Goal: Transaction & Acquisition: Purchase product/service

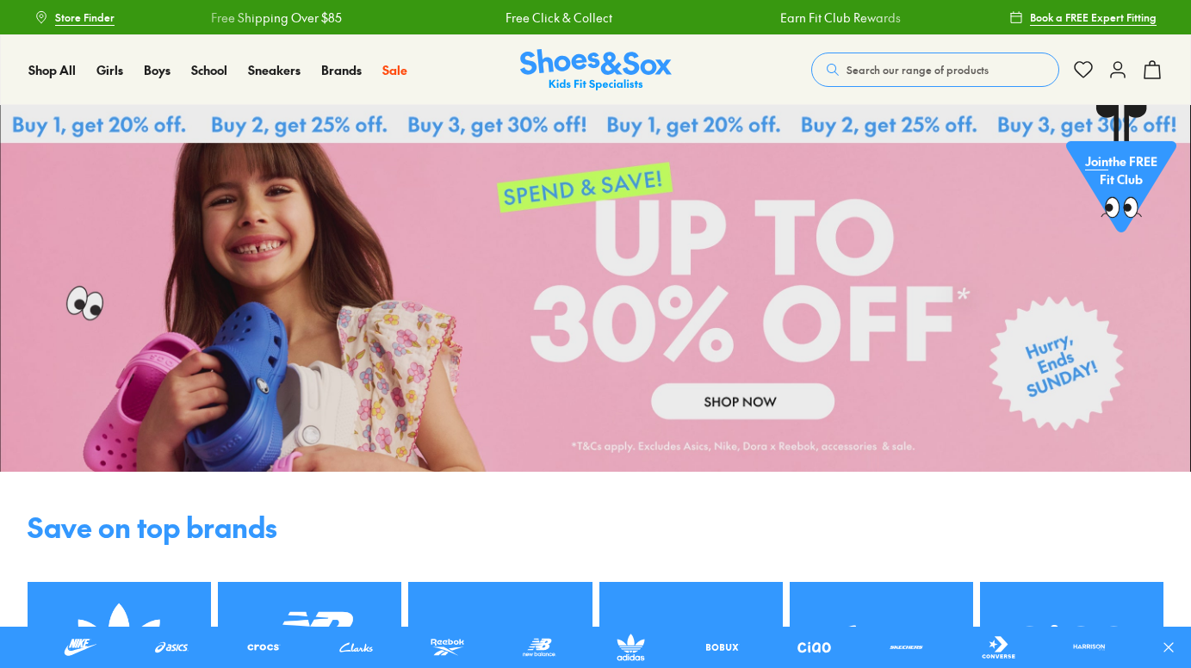
click at [797, 362] on link at bounding box center [595, 288] width 1191 height 367
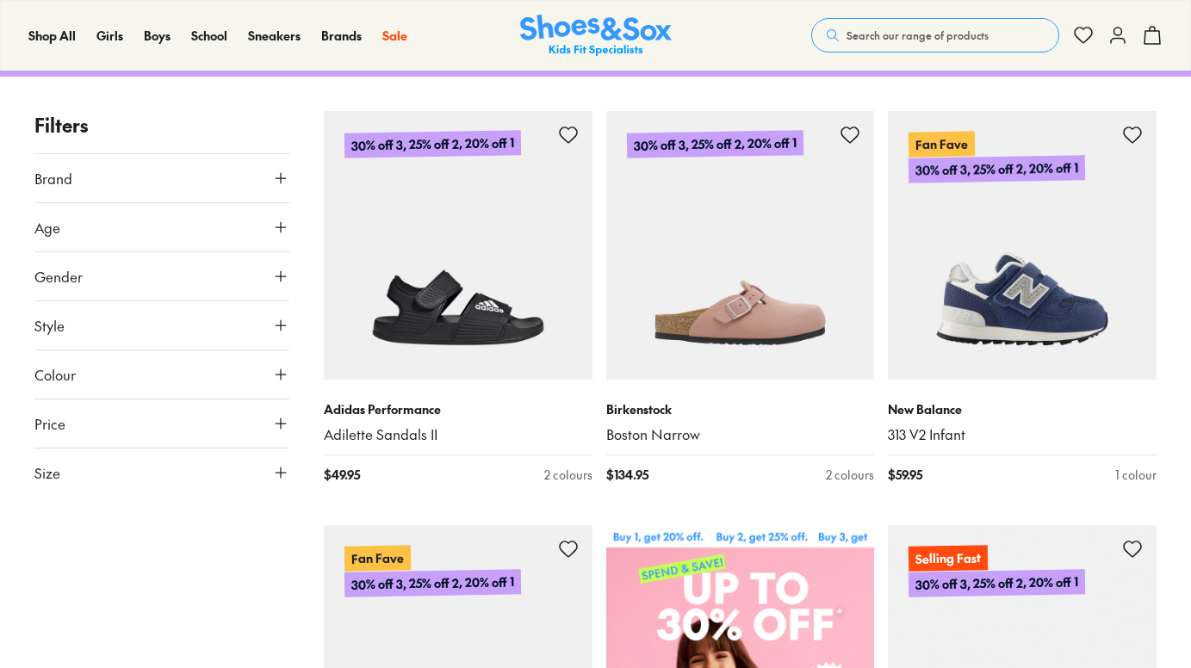
scroll to position [347, 0]
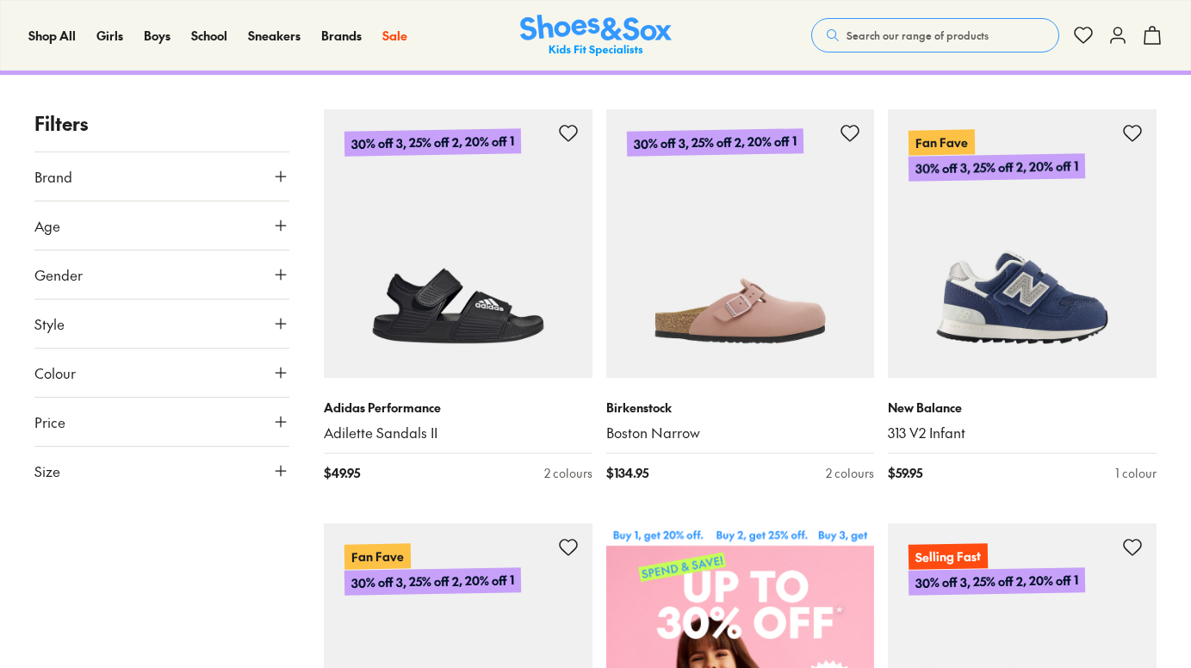
click at [79, 283] on span "Gender" at bounding box center [58, 274] width 48 height 21
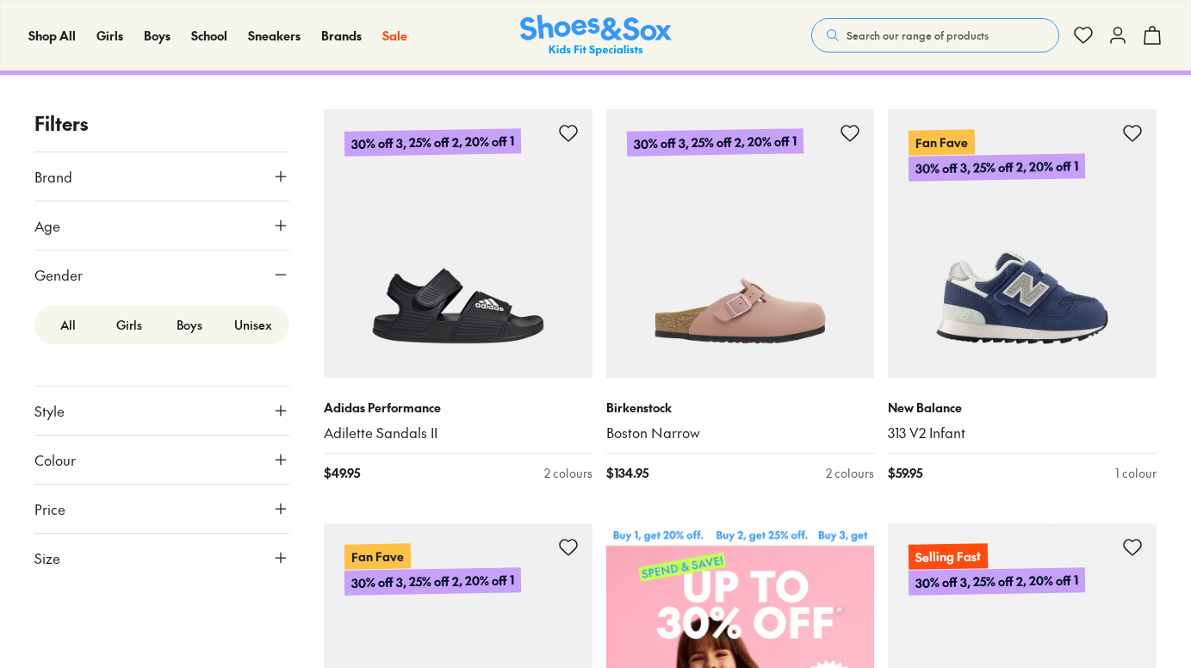
click at [189, 329] on label "Boys" at bounding box center [189, 325] width 61 height 32
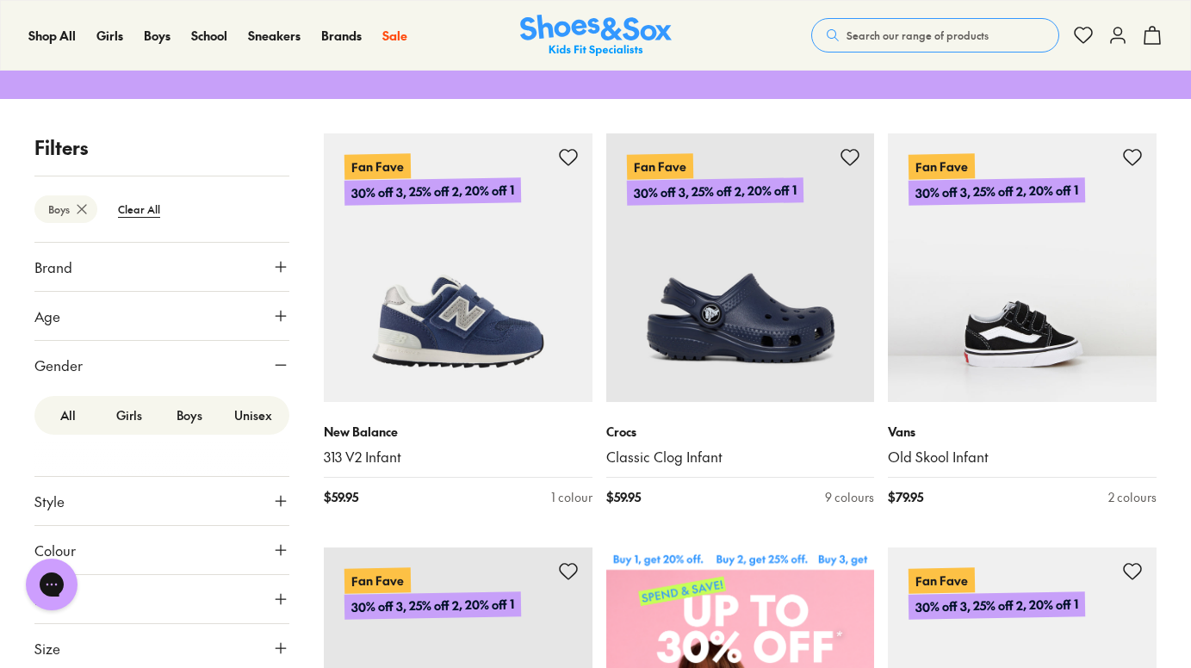
scroll to position [325, 0]
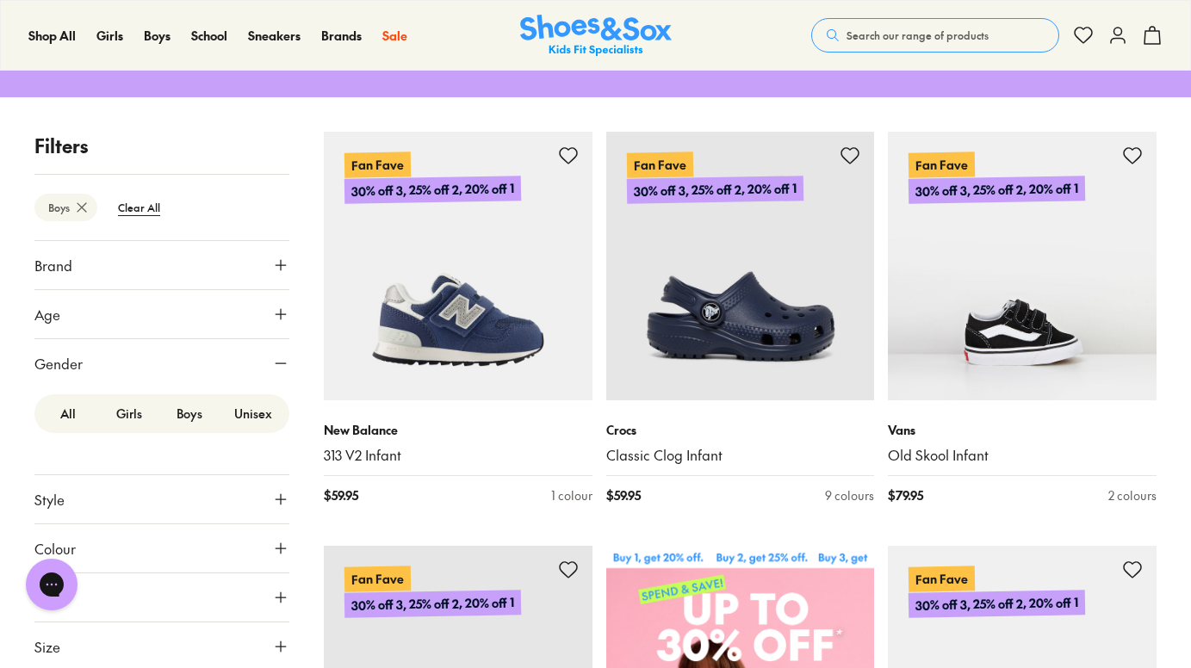
click at [189, 329] on button "Age" at bounding box center [161, 314] width 255 height 48
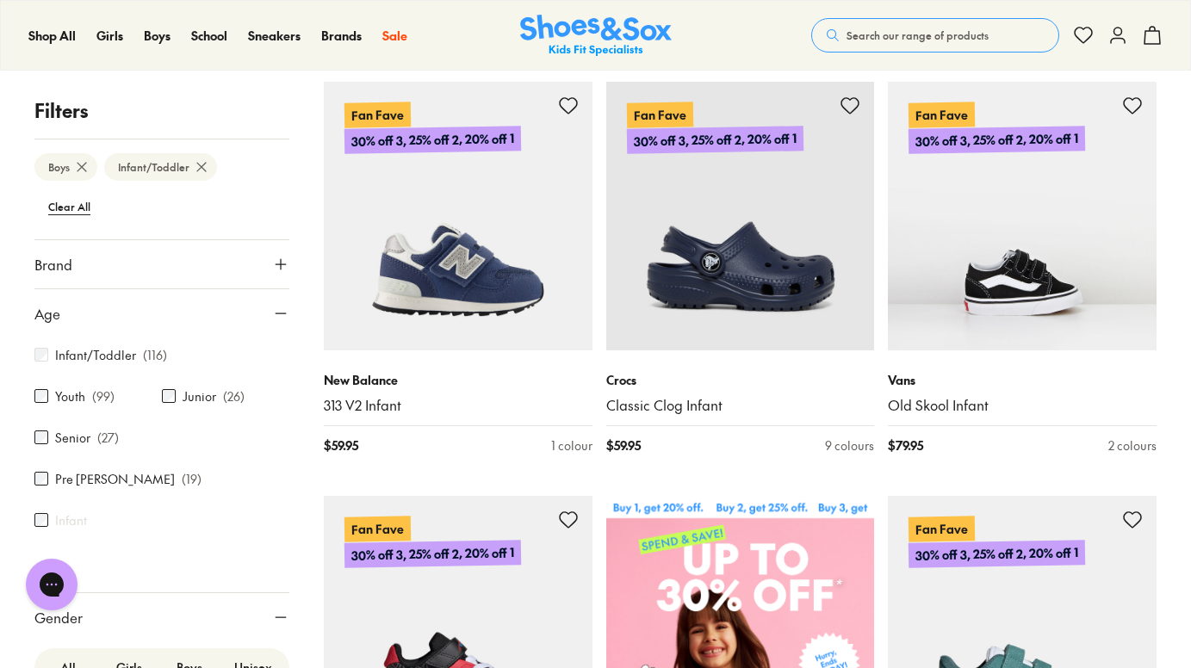
scroll to position [377, 0]
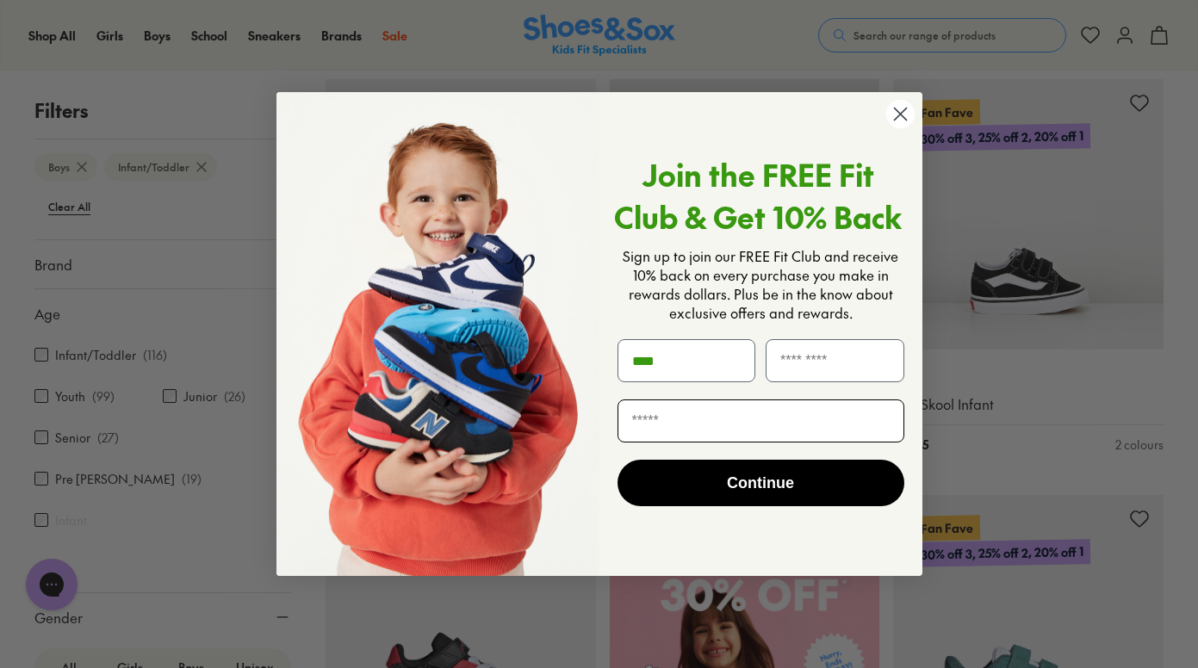
type input "*****"
type input "*********"
type input "**********"
type input "*****"
click at [808, 475] on button "Continue" at bounding box center [760, 483] width 287 height 46
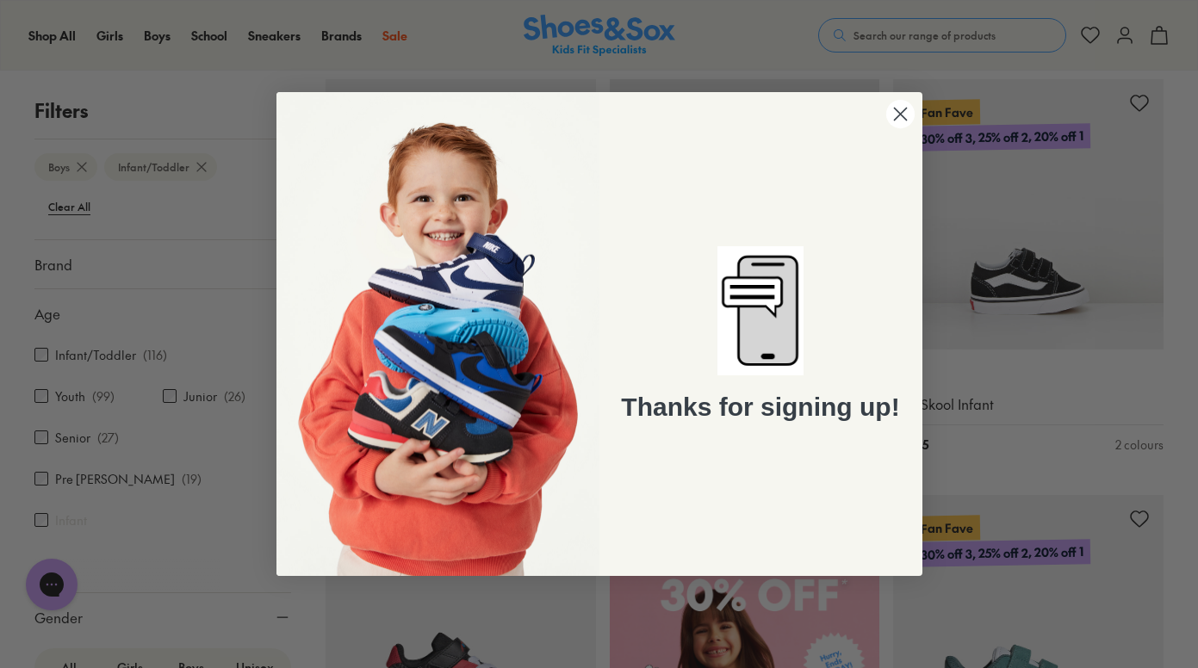
click at [901, 112] on icon "Close dialog" at bounding box center [900, 114] width 12 height 12
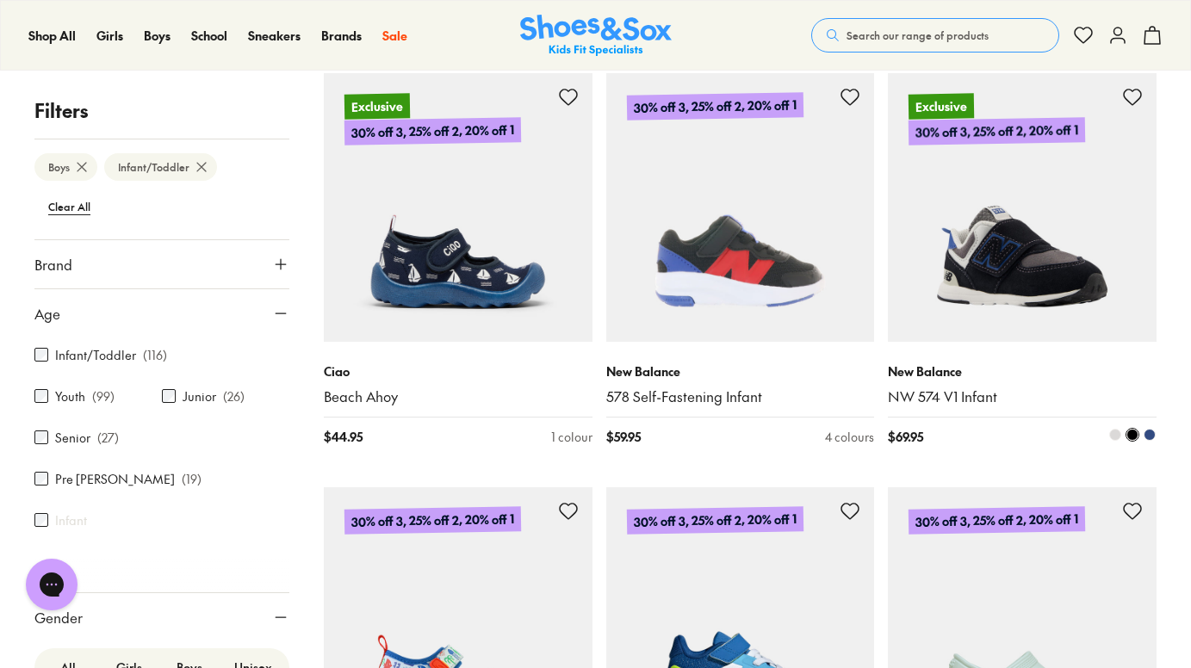
scroll to position [2889, 0]
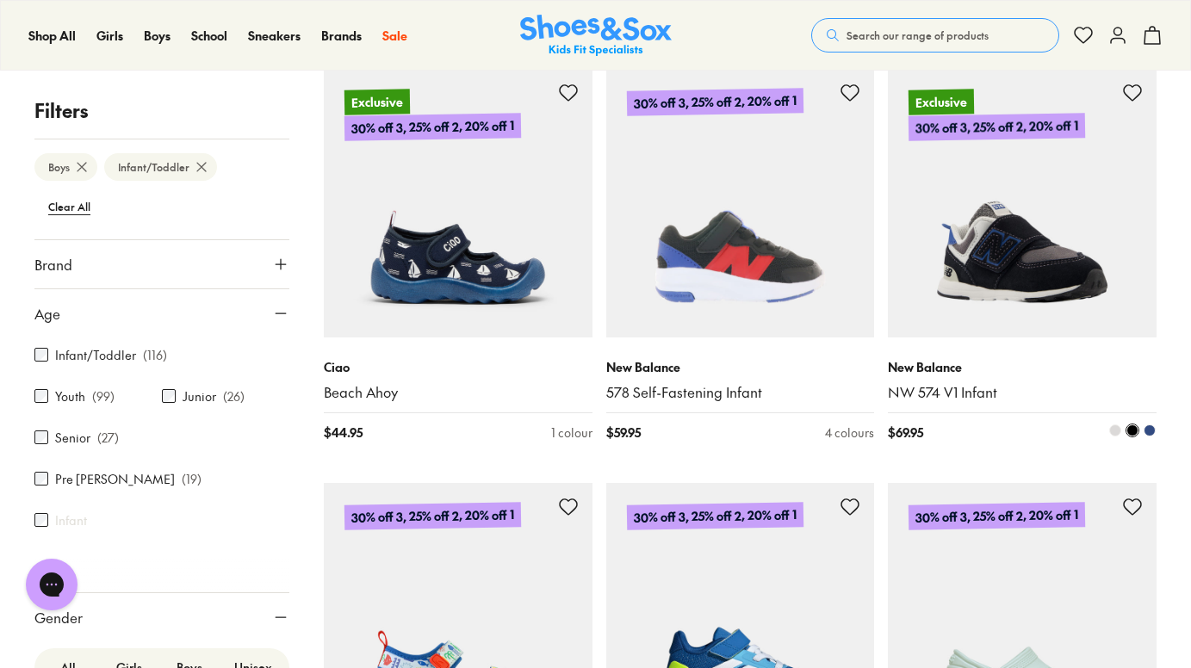
click at [1093, 199] on img at bounding box center [1022, 203] width 269 height 269
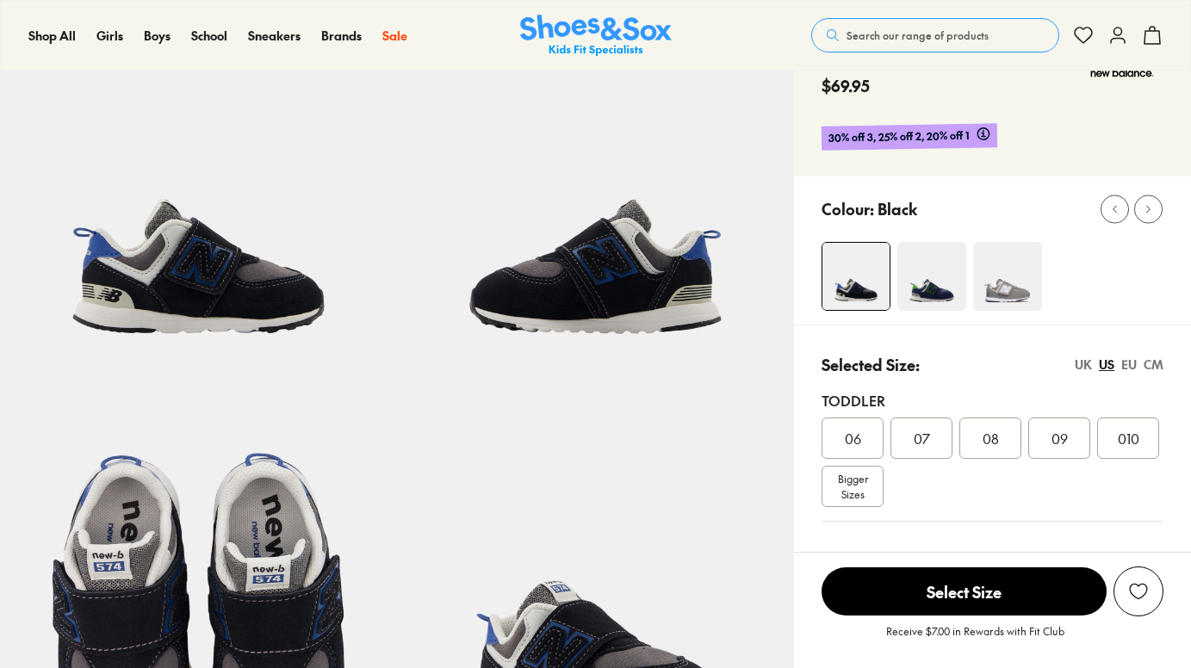
scroll to position [121, 0]
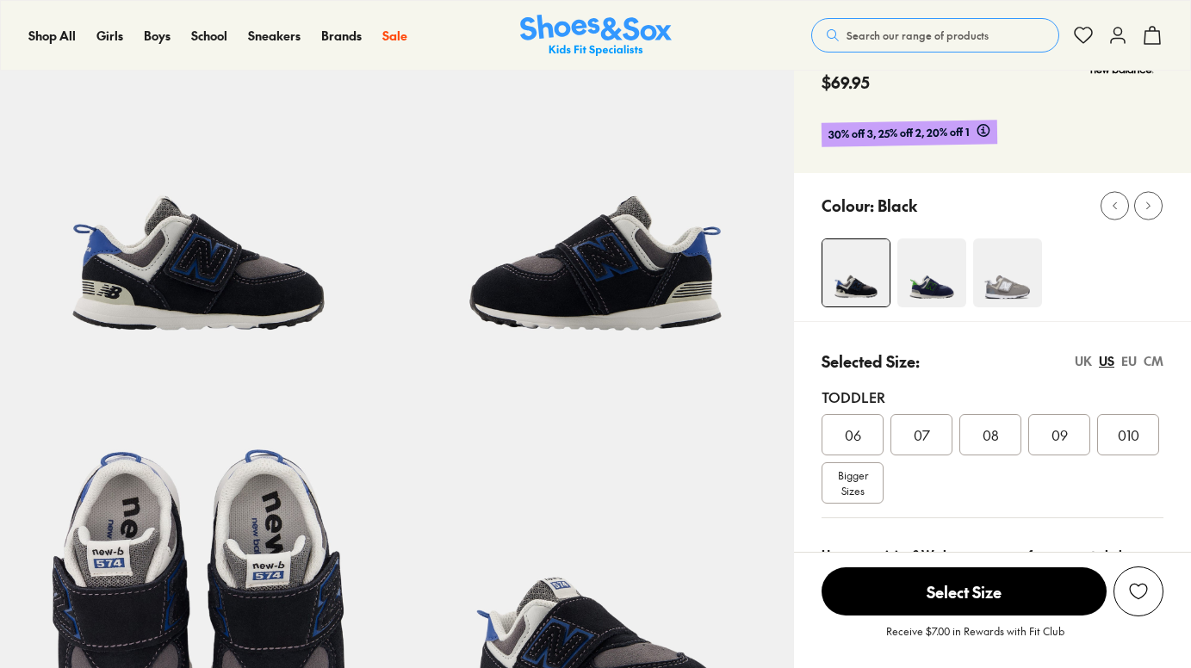
click at [1132, 357] on div "EU" at bounding box center [1128, 361] width 15 height 18
select select "*"
click at [1119, 430] on span "27.5" at bounding box center [1128, 434] width 24 height 21
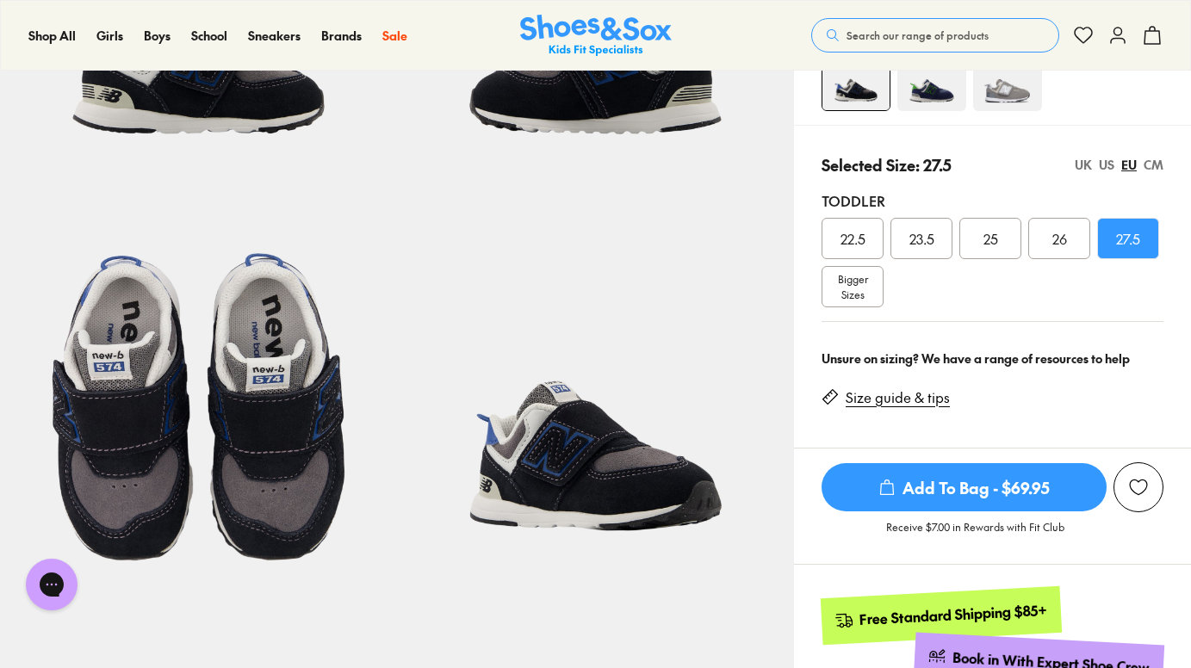
scroll to position [310, 0]
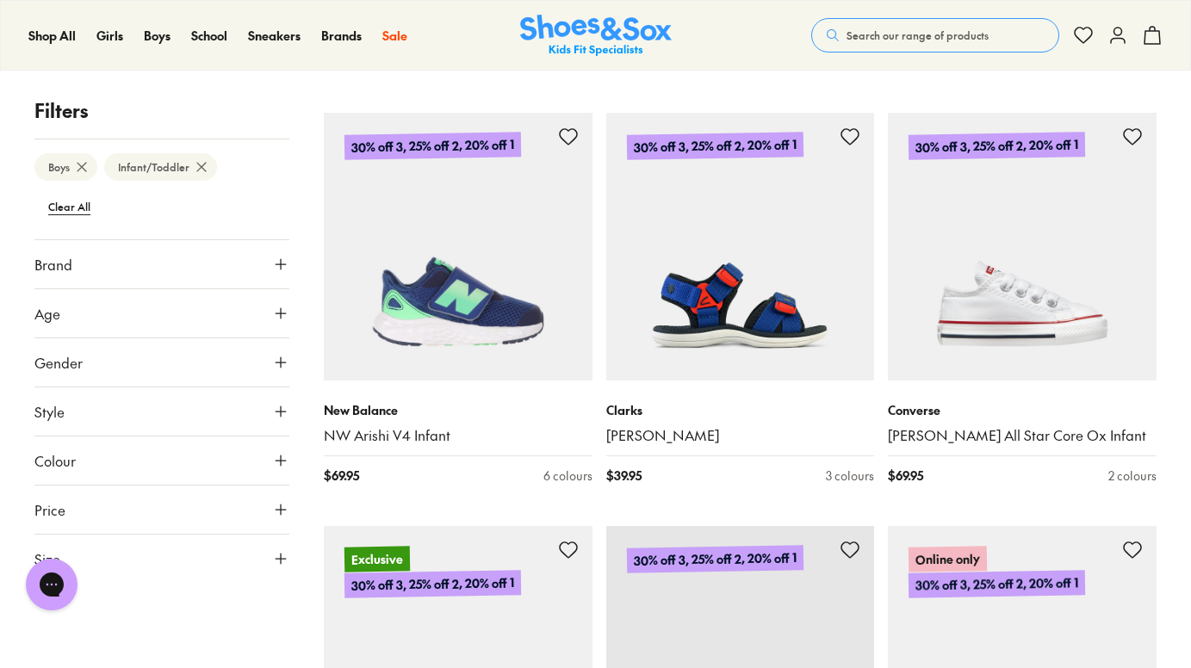
scroll to position [3681, 0]
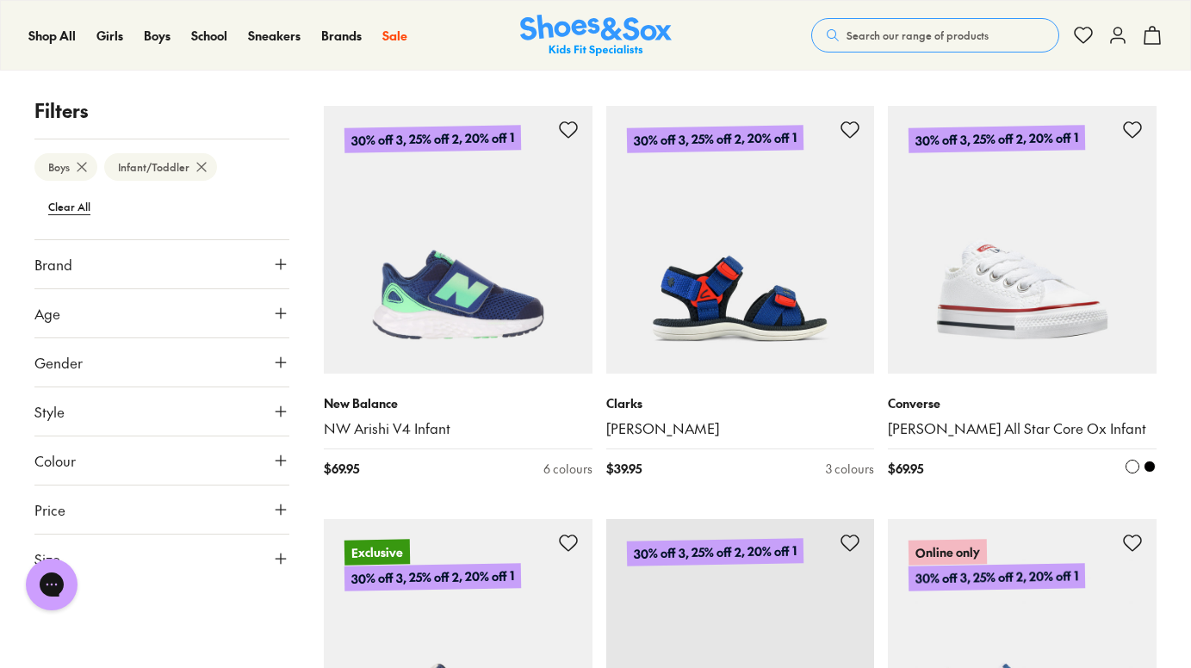
click at [1066, 273] on img at bounding box center [1022, 240] width 269 height 269
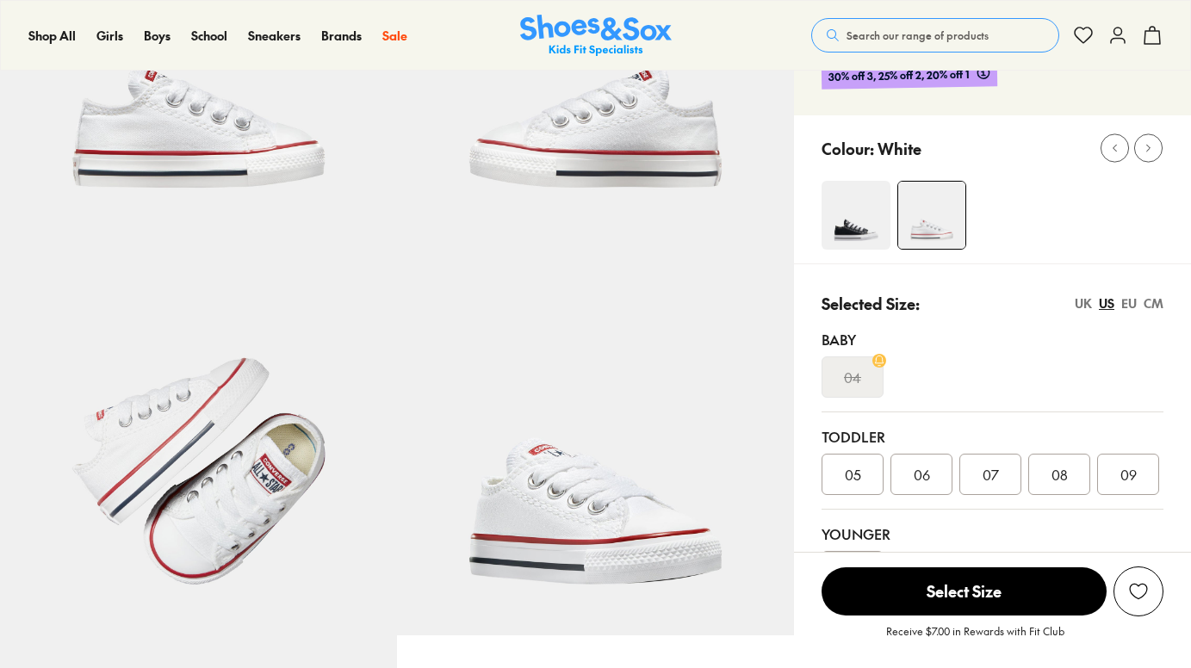
select select "*"
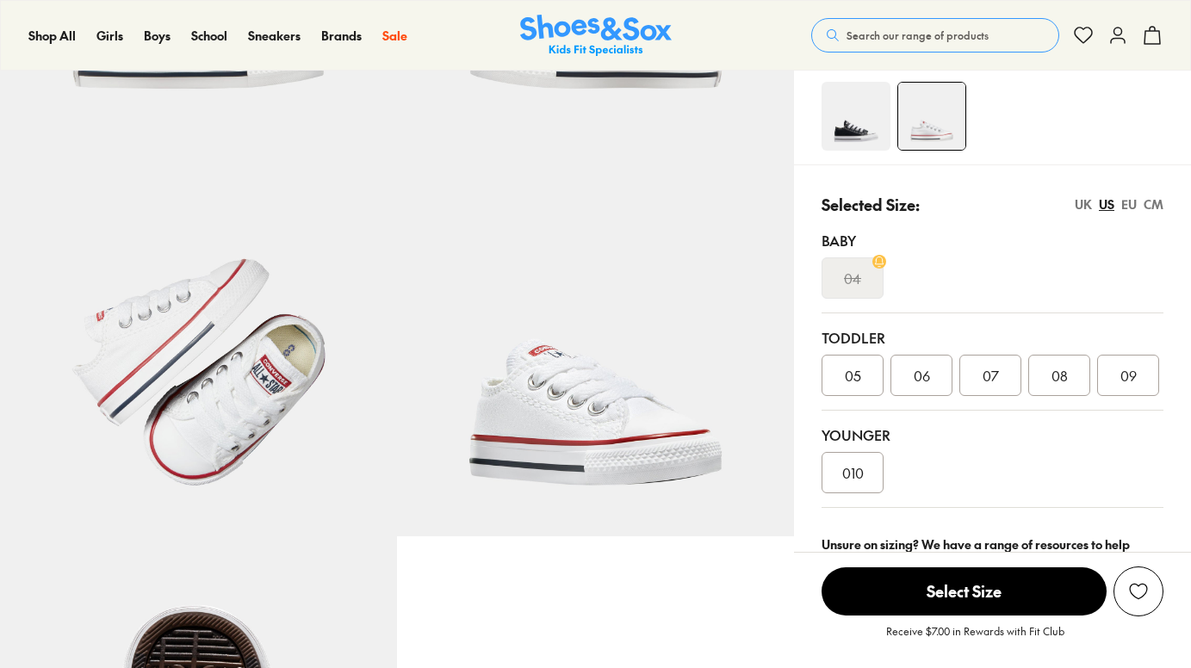
scroll to position [363, 0]
click at [1133, 201] on div "EU" at bounding box center [1128, 204] width 15 height 18
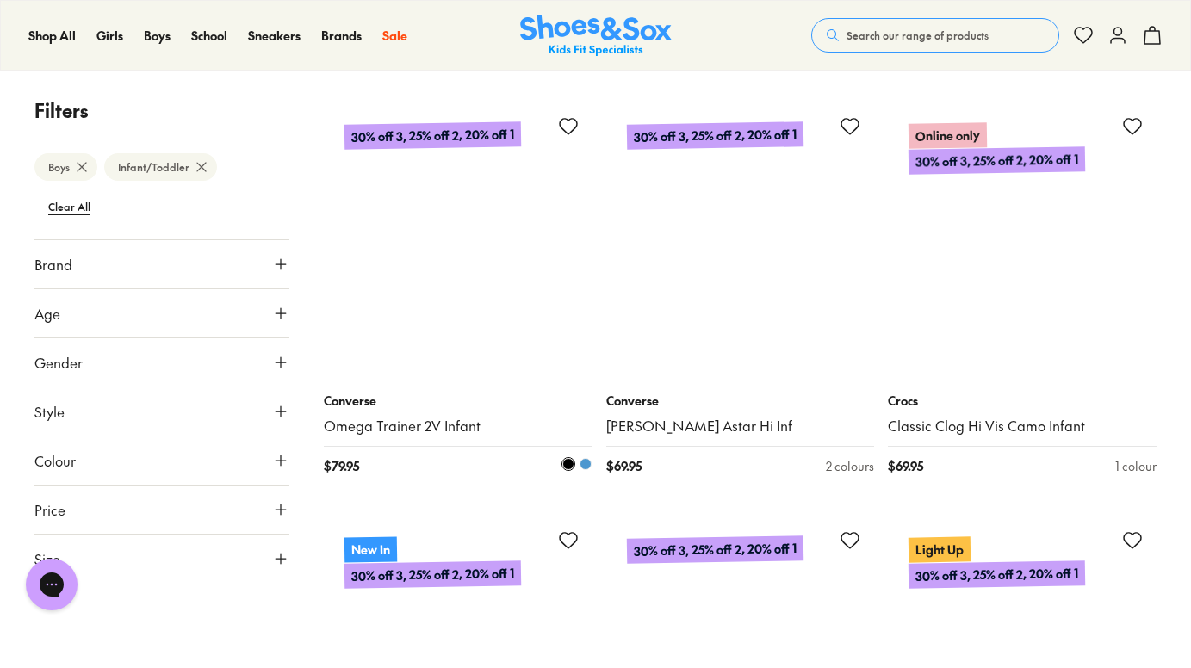
scroll to position [8239, 0]
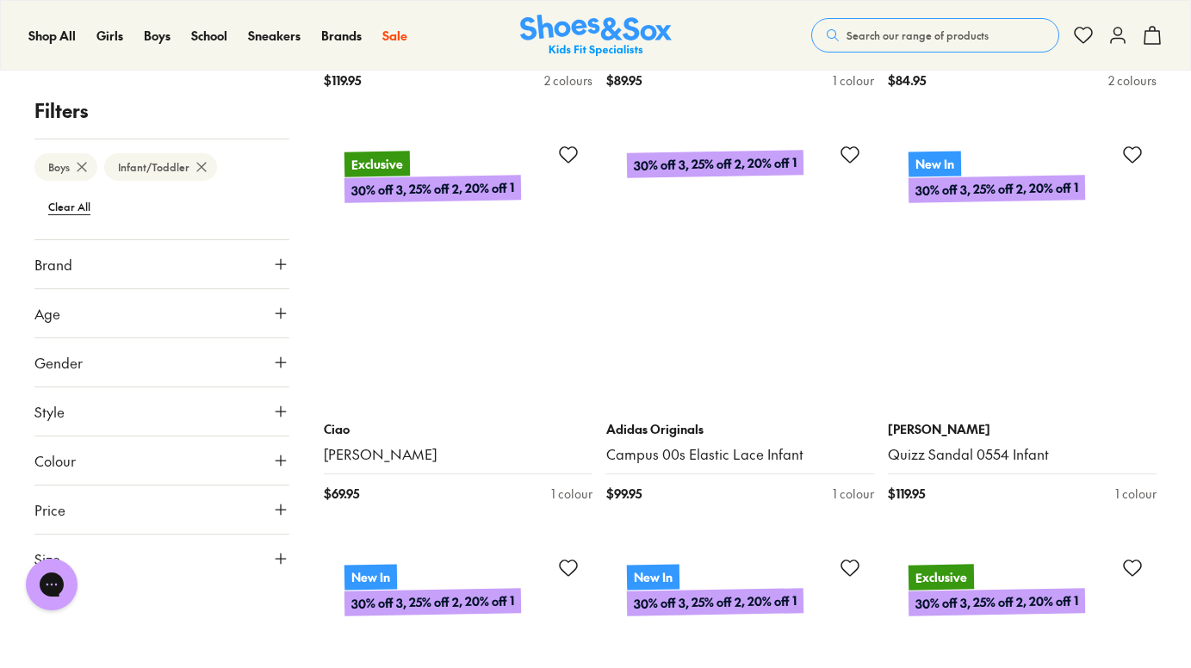
scroll to position [12376, 0]
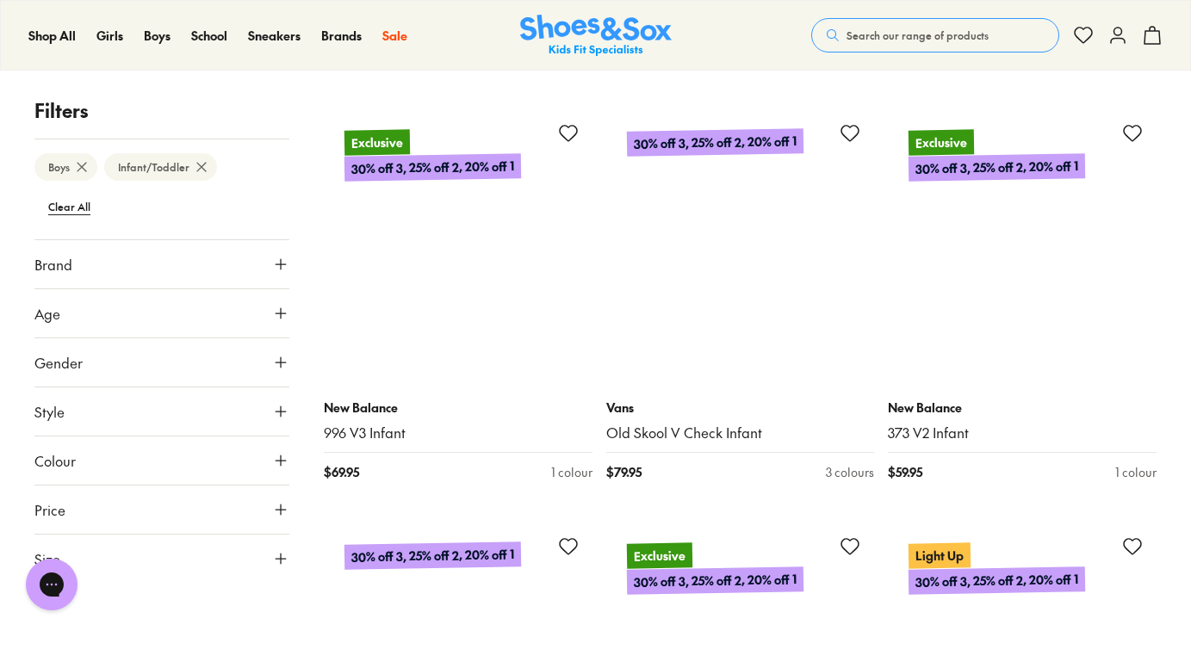
scroll to position [14855, 0]
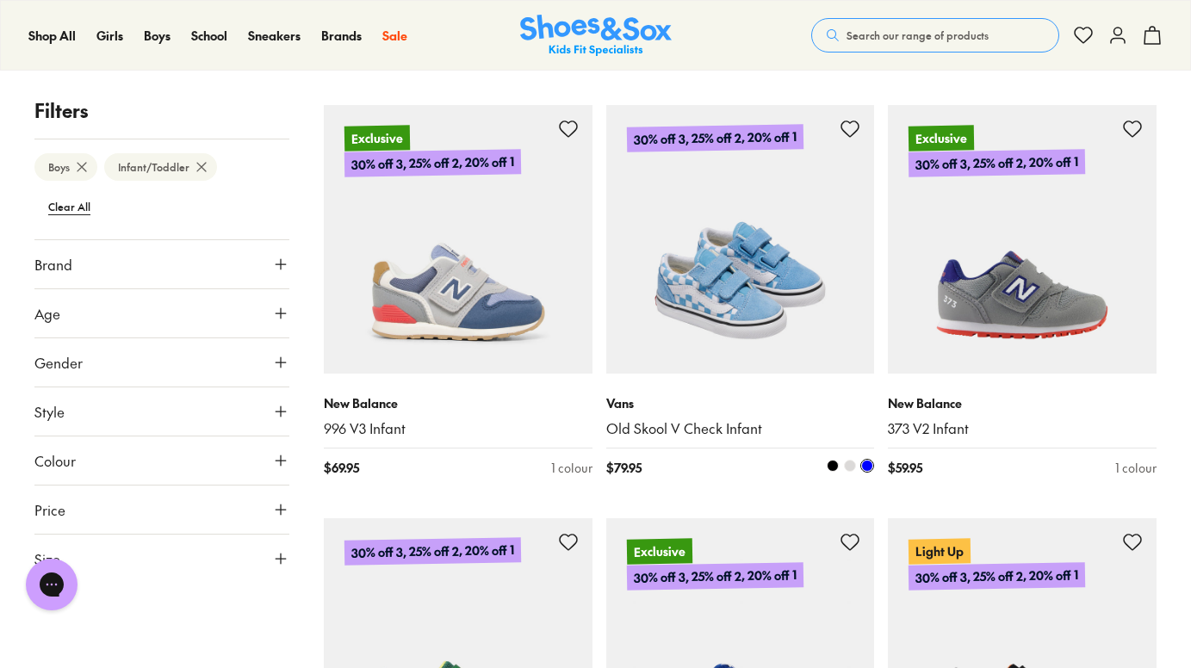
click at [811, 304] on img at bounding box center [740, 239] width 269 height 269
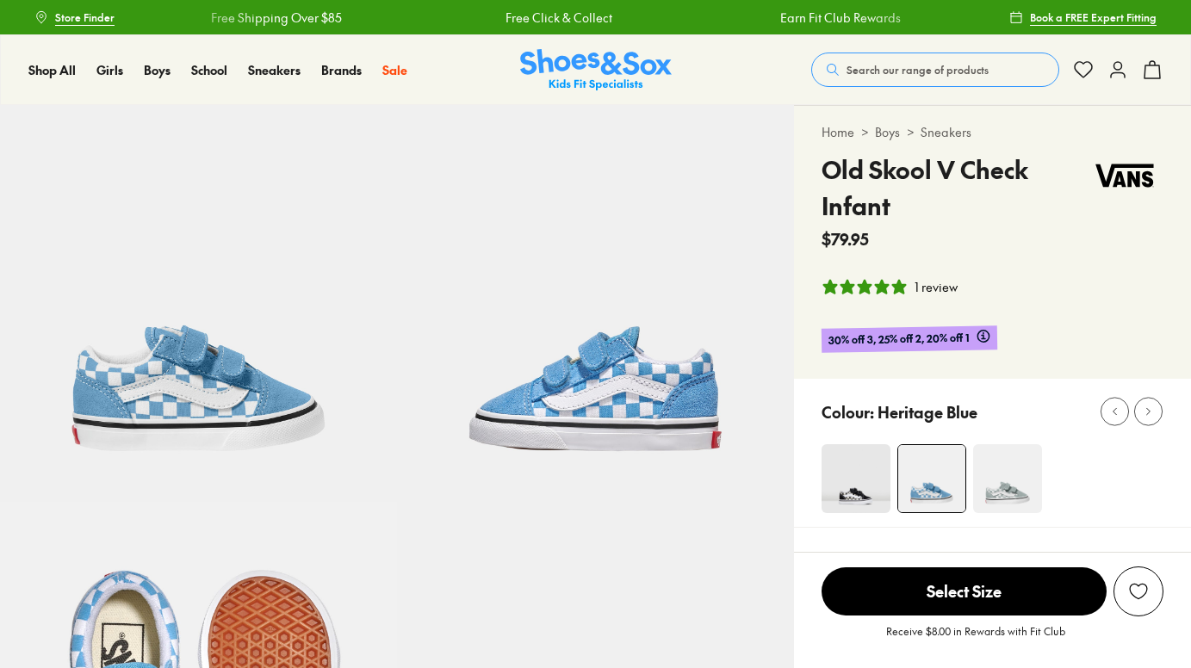
select select "*"
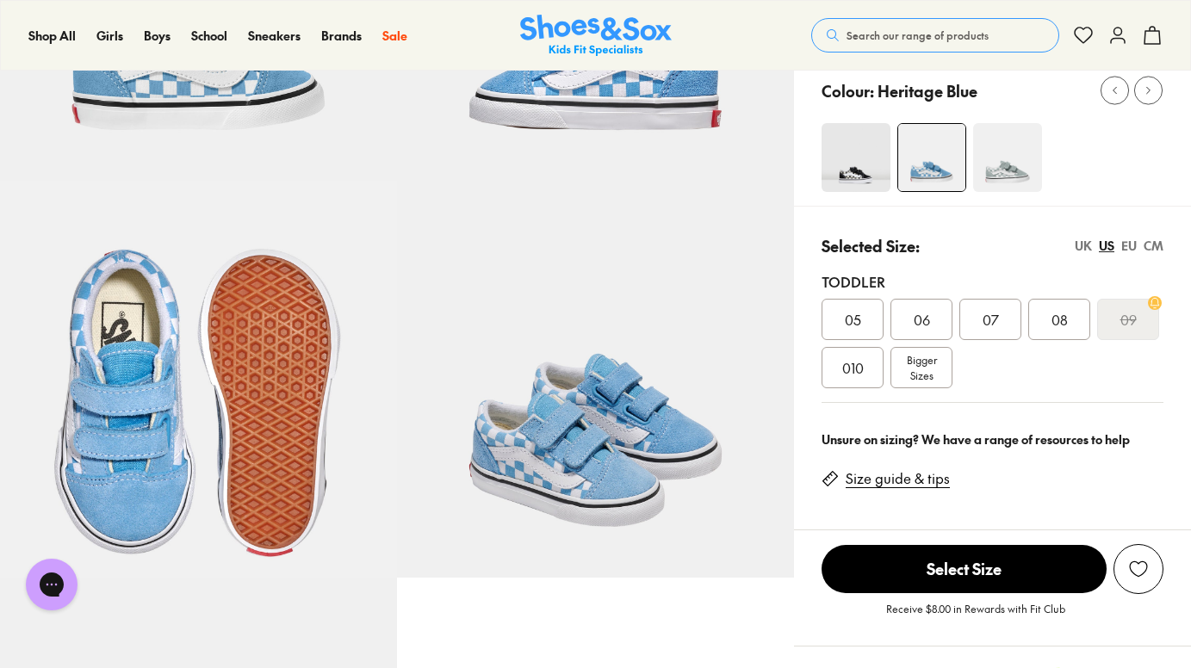
click at [1129, 243] on div "EU" at bounding box center [1128, 246] width 15 height 18
click at [925, 375] on span "Bigger Sizes" at bounding box center [922, 367] width 30 height 31
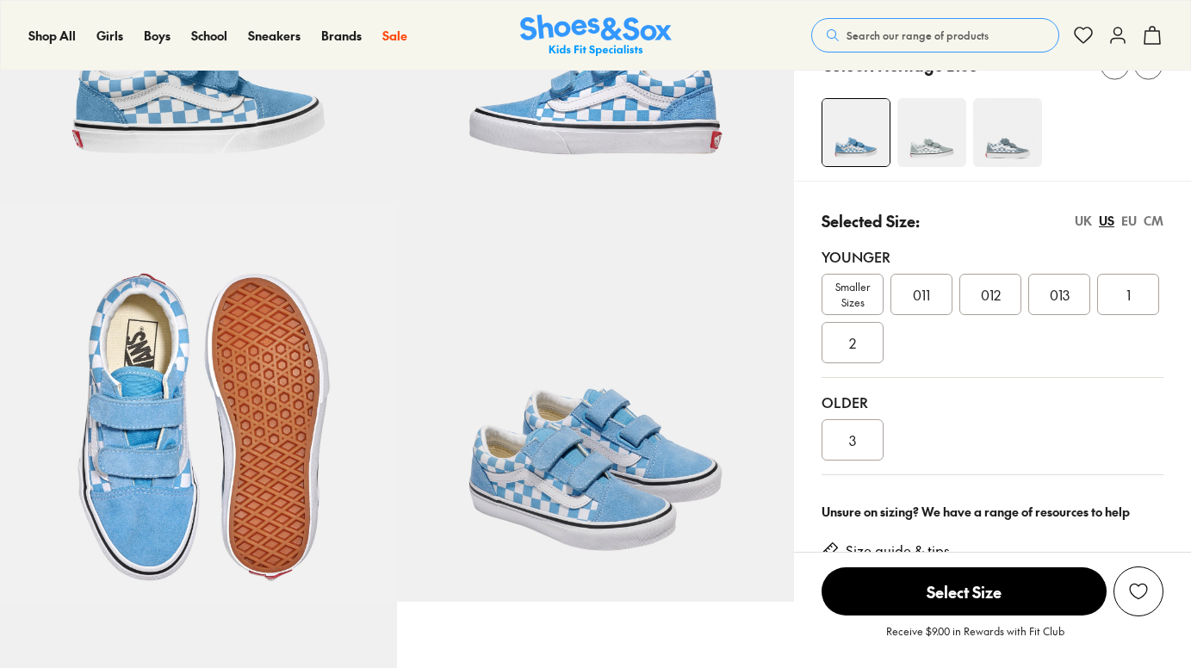
scroll to position [302, 0]
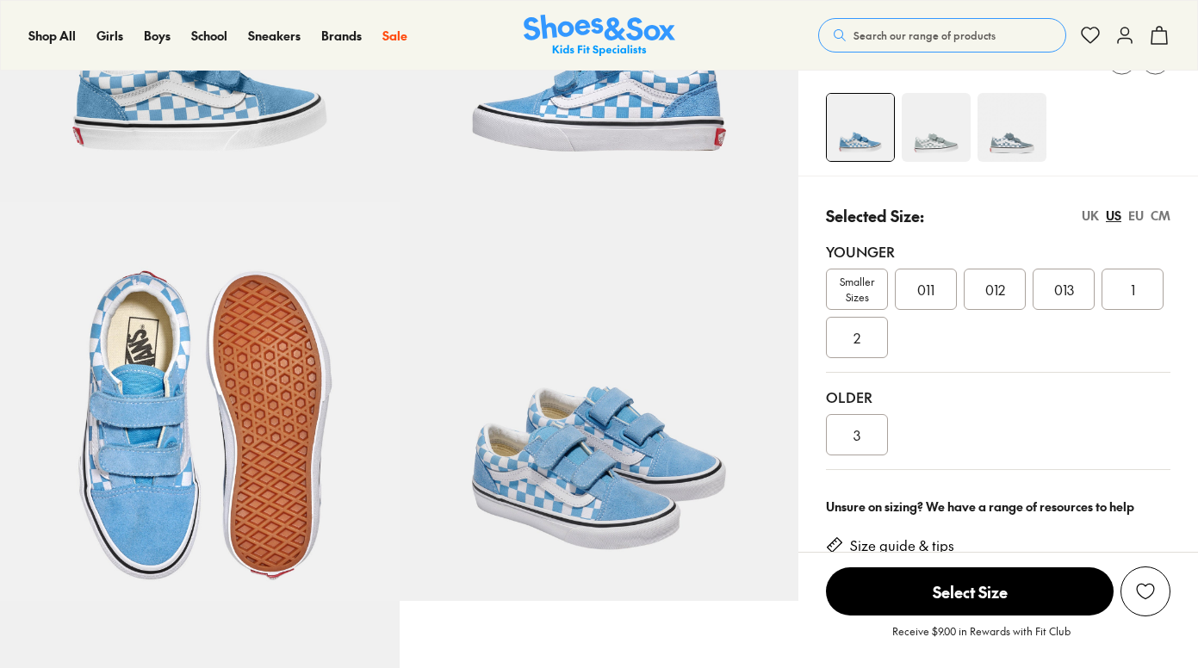
select select "*"
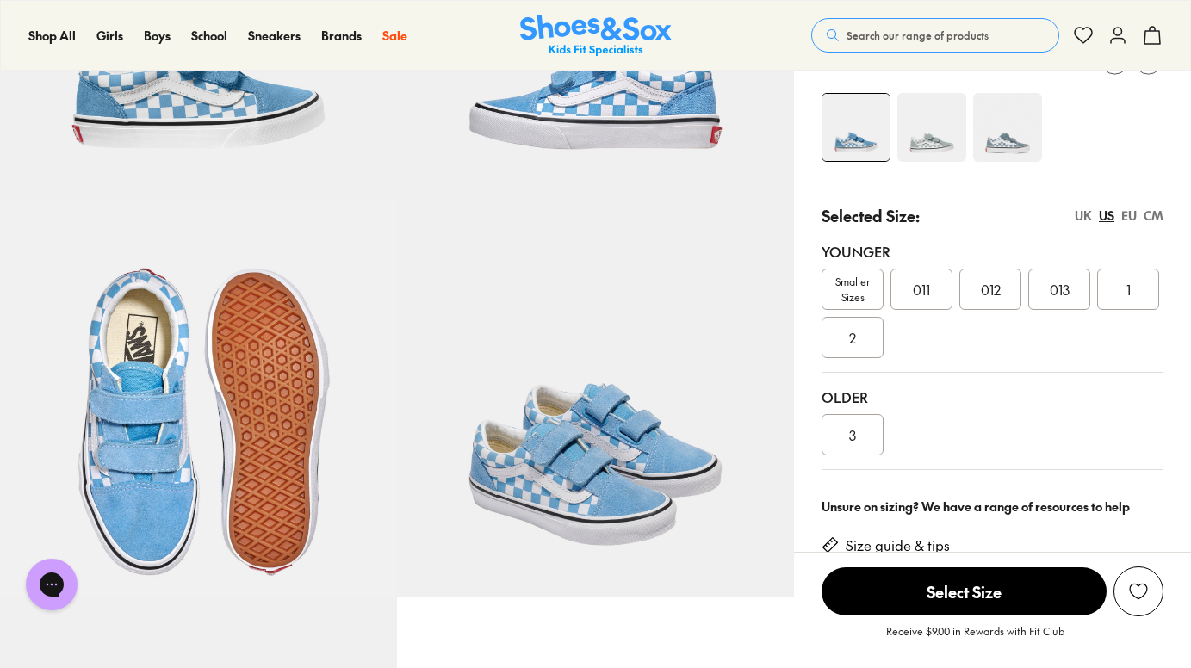
scroll to position [0, 0]
click at [1129, 210] on div "EU" at bounding box center [1128, 216] width 15 height 18
click at [919, 293] on span "27.5" at bounding box center [921, 289] width 24 height 21
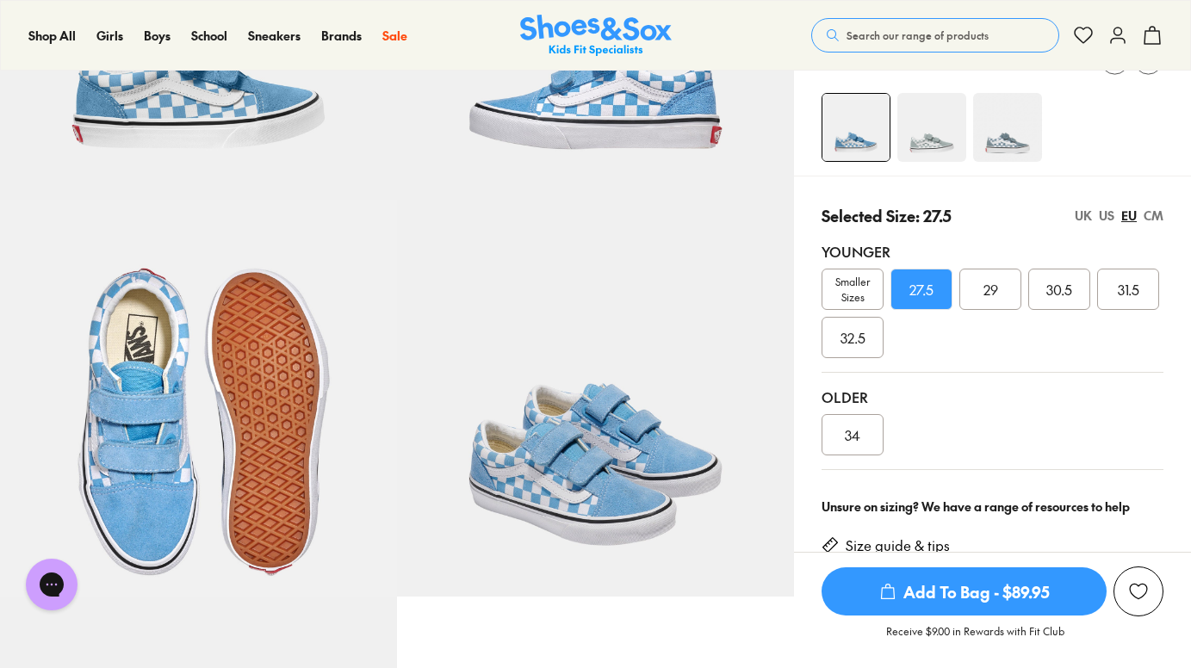
click at [886, 589] on icon "submit" at bounding box center [887, 591] width 17 height 17
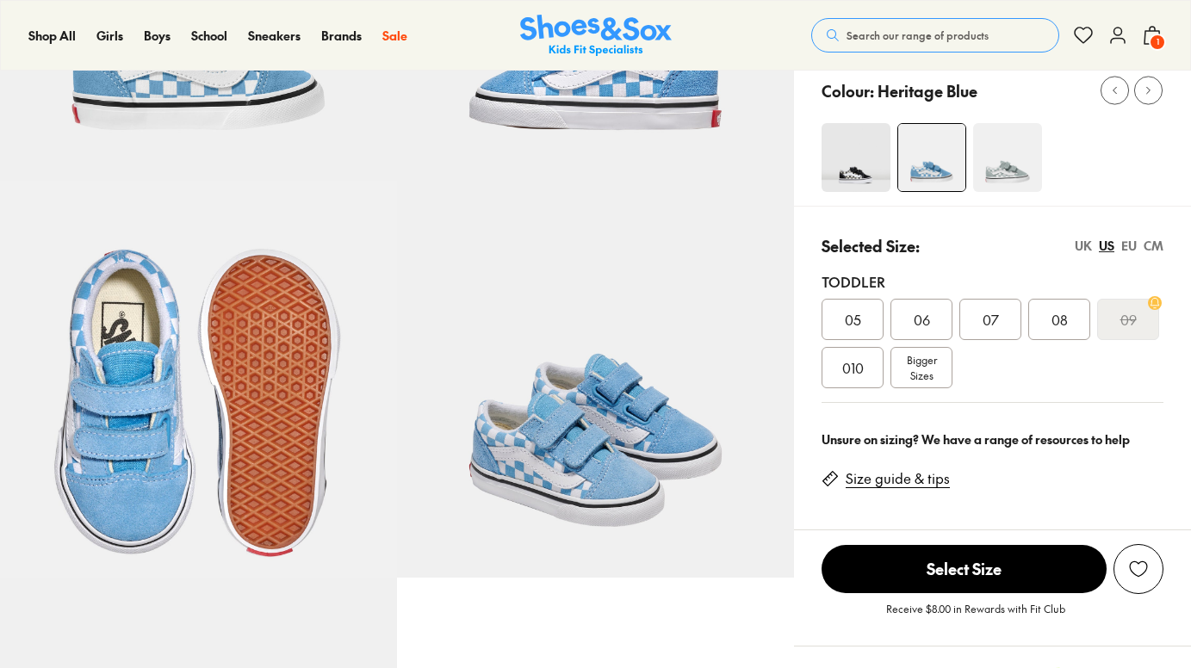
select select "*"
click at [1009, 158] on img at bounding box center [1007, 157] width 69 height 69
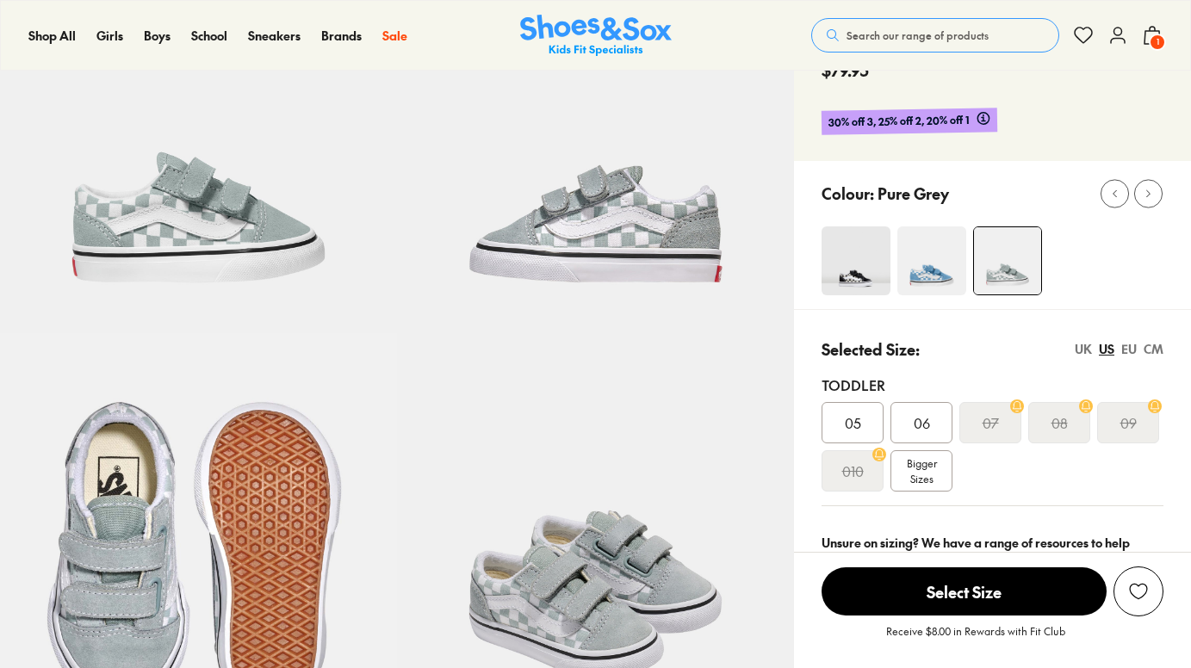
select select "*"
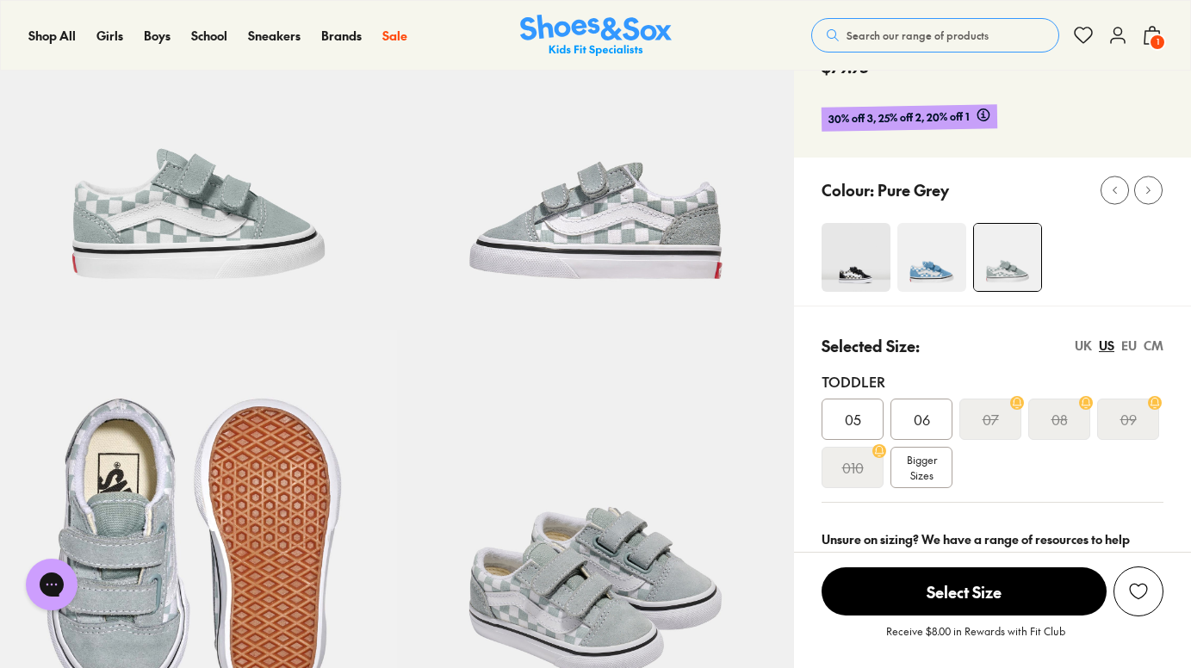
click at [919, 463] on span "Bigger Sizes" at bounding box center [922, 467] width 30 height 31
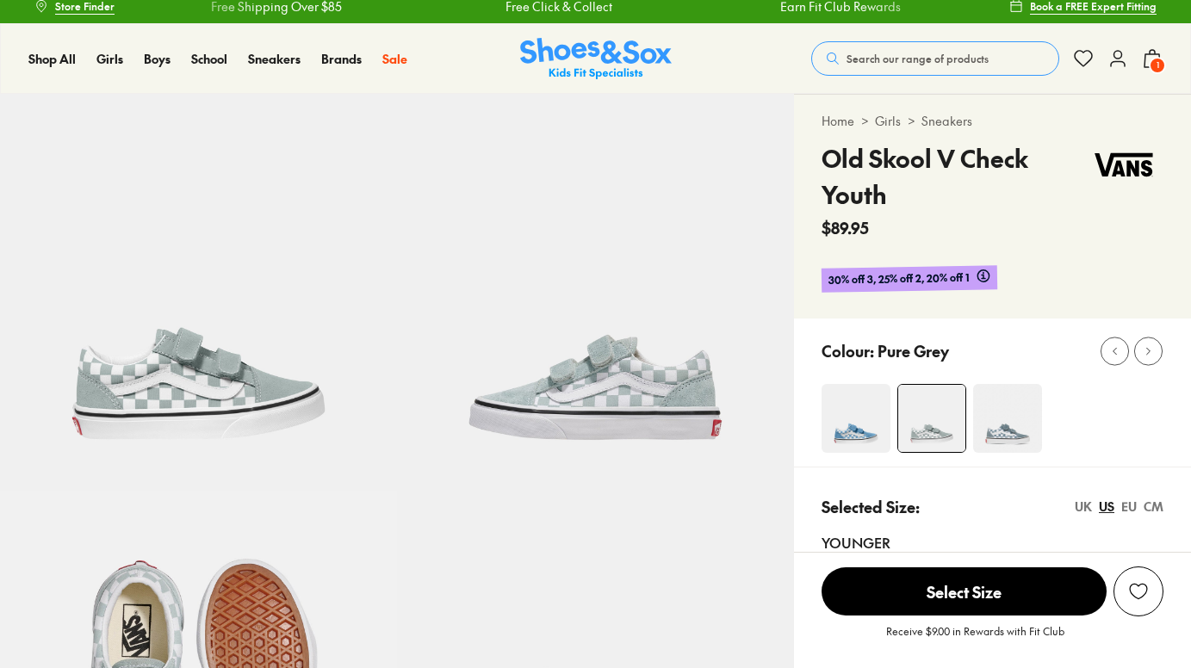
select select "*"
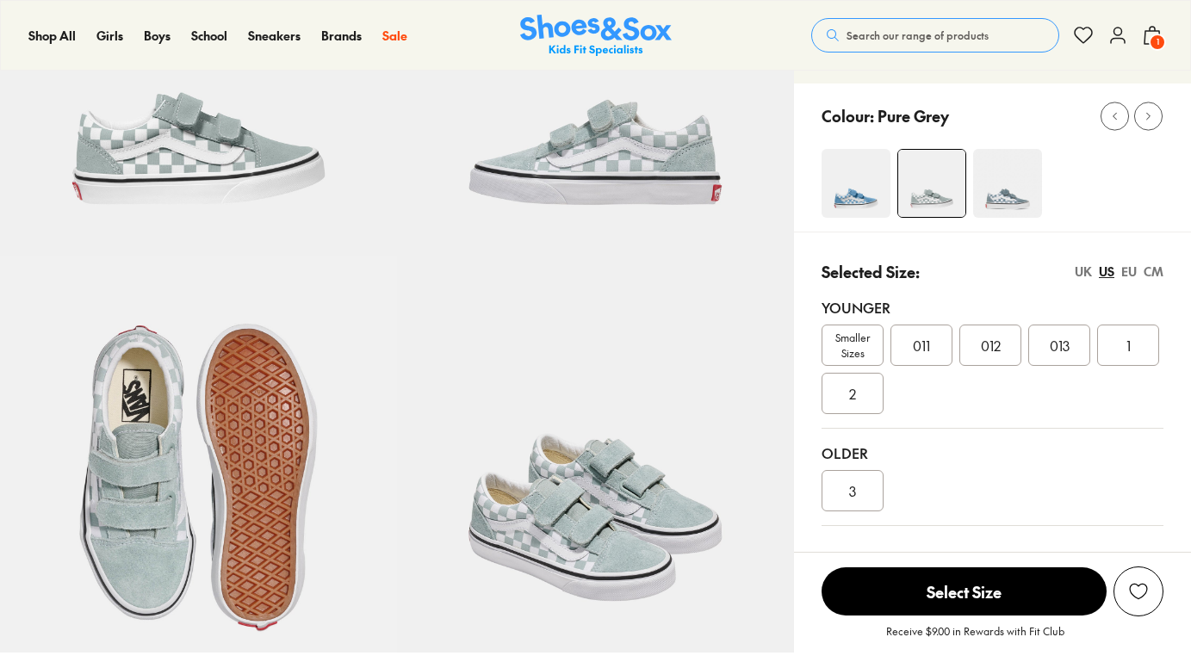
click at [932, 353] on div "011" at bounding box center [921, 345] width 62 height 41
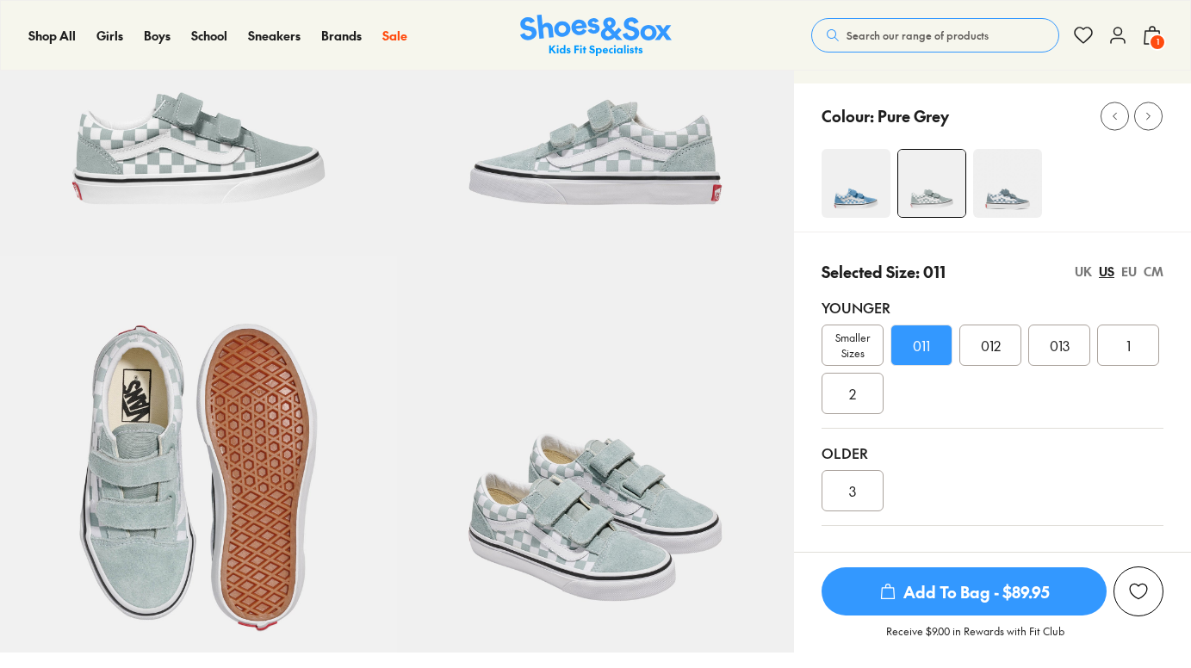
click at [1129, 271] on div "EU" at bounding box center [1128, 272] width 15 height 18
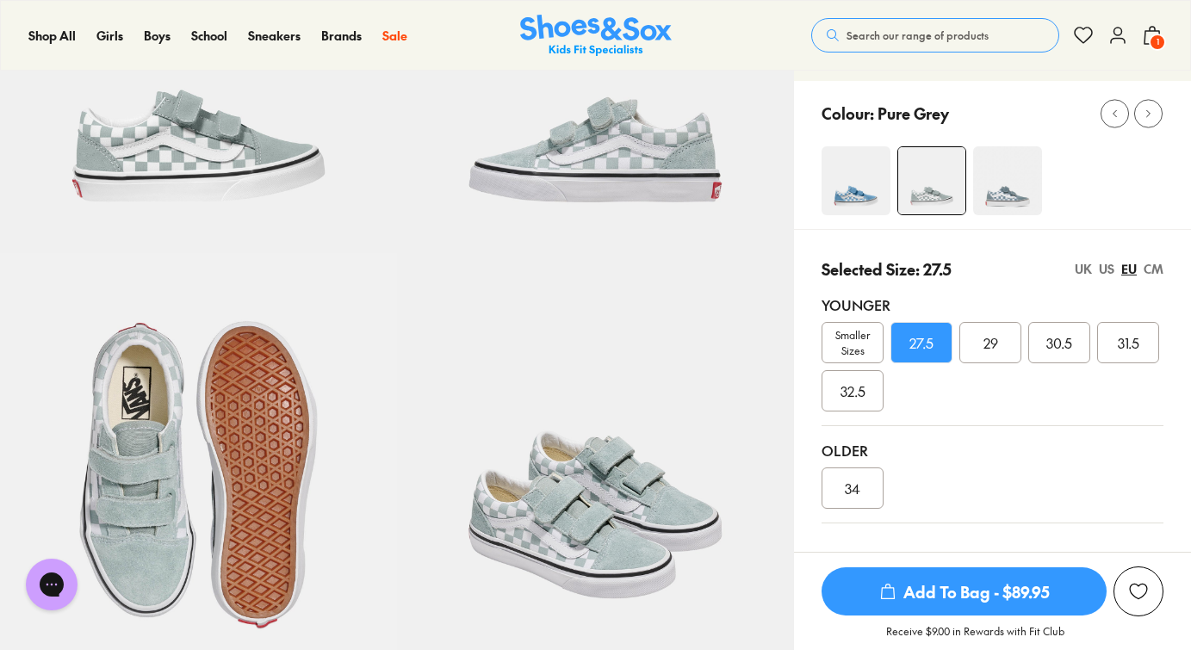
scroll to position [251, 0]
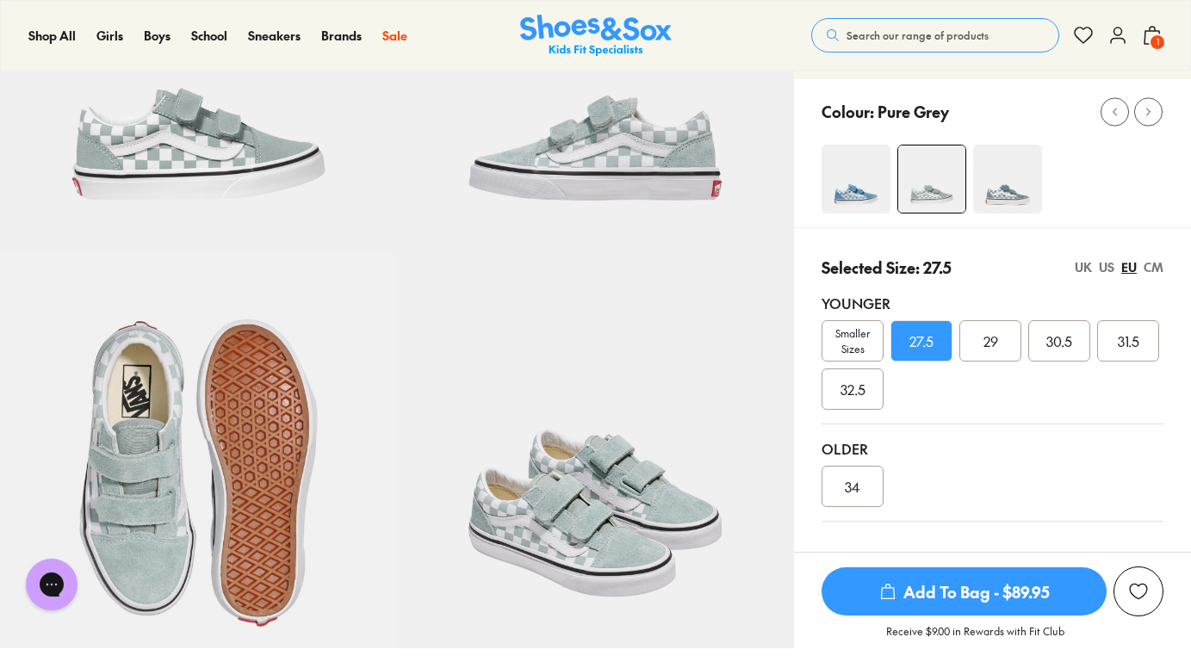
click at [1001, 185] on img at bounding box center [1007, 179] width 69 height 69
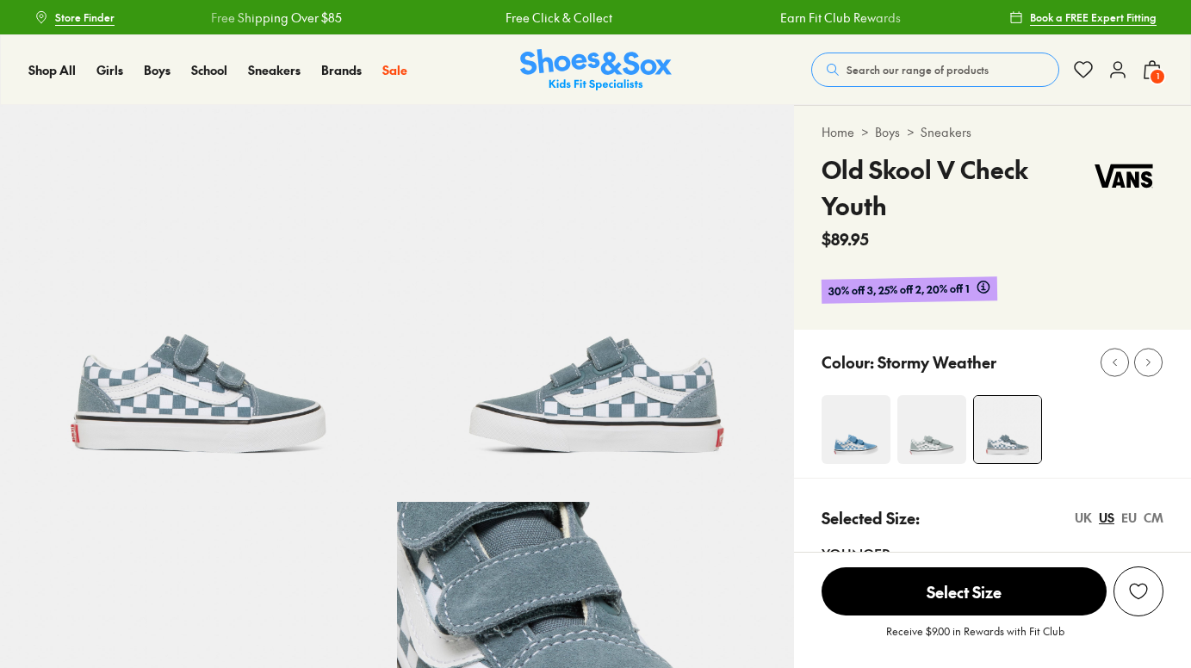
select select "*"
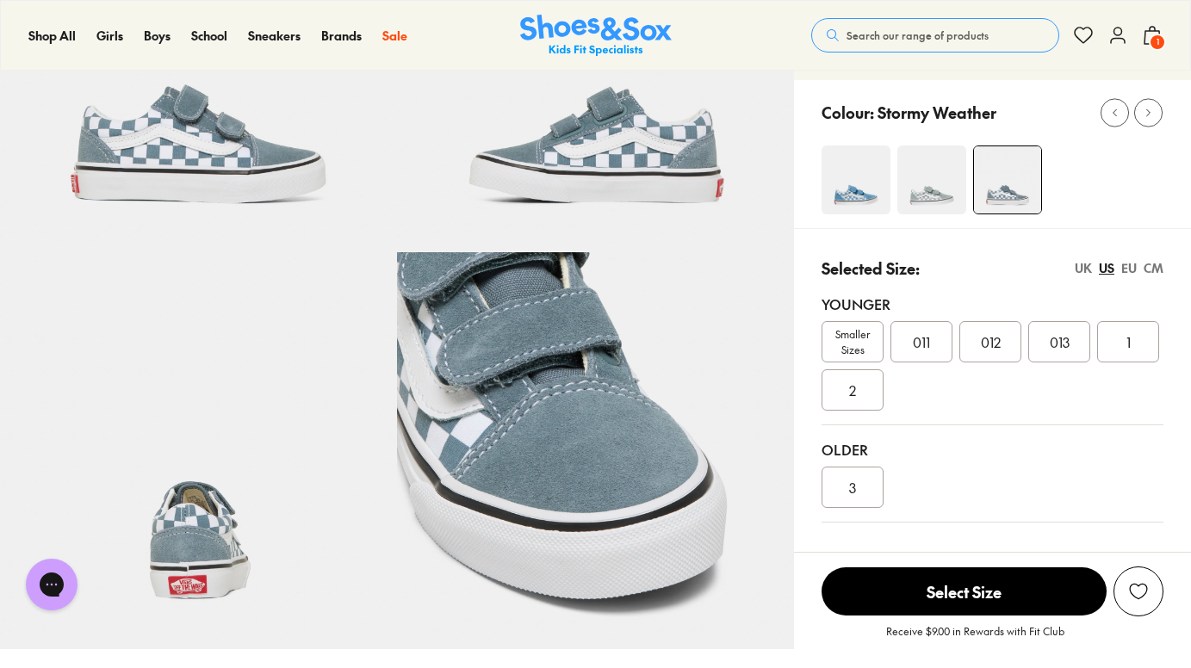
click at [1124, 271] on div "EU" at bounding box center [1128, 268] width 15 height 18
click at [1105, 269] on div "US" at bounding box center [1106, 268] width 15 height 18
click at [1123, 268] on div "EU" at bounding box center [1128, 268] width 15 height 18
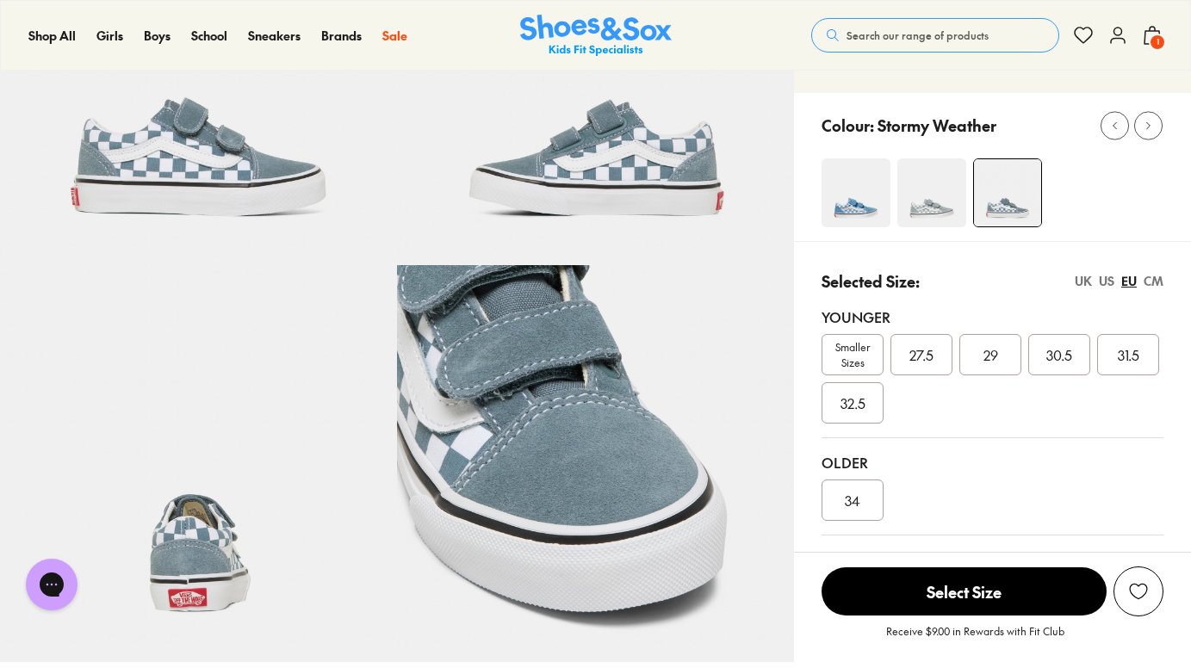
scroll to position [238, 0]
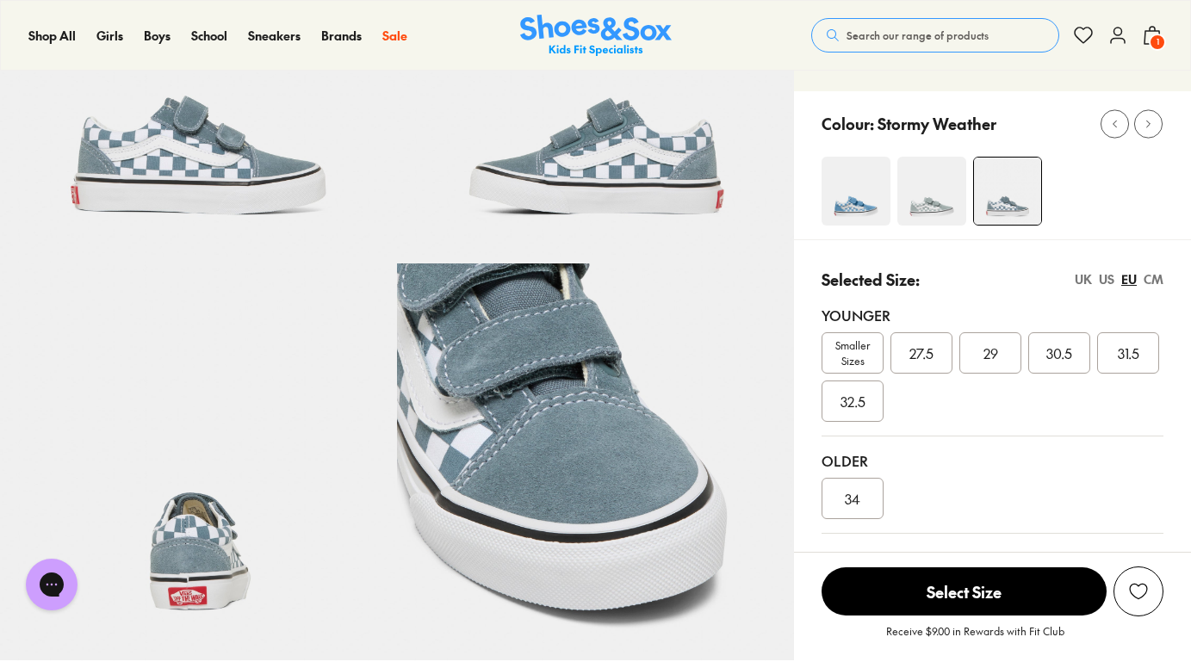
click at [865, 365] on span "Smaller Sizes" at bounding box center [852, 353] width 60 height 31
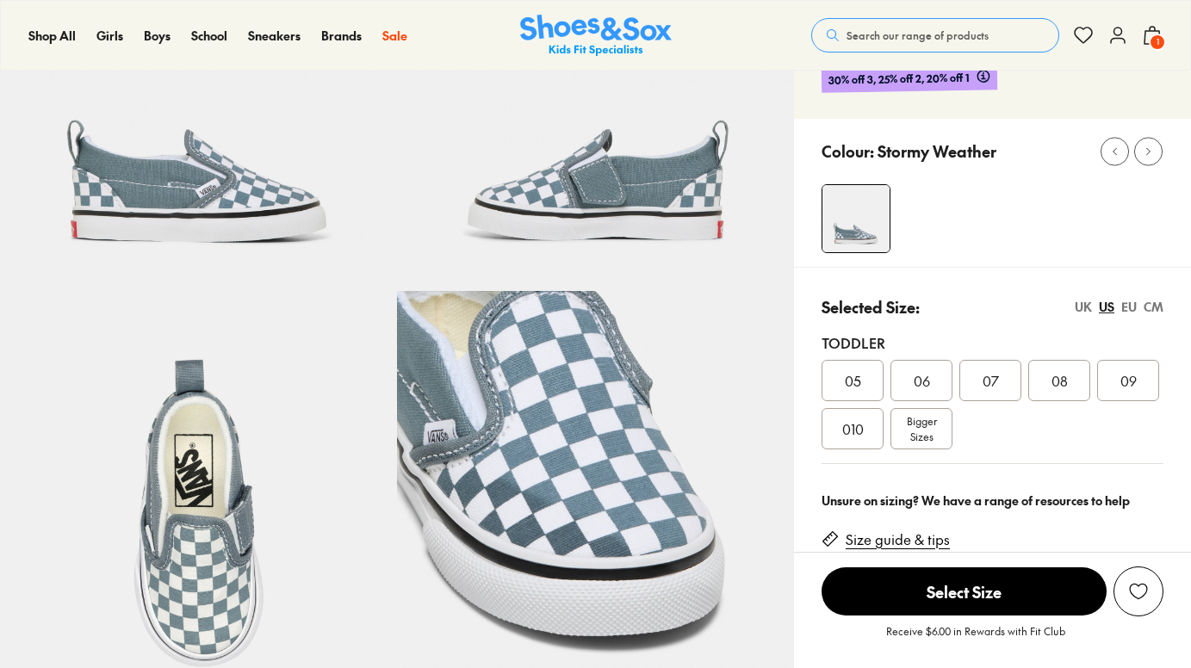
scroll to position [212, 0]
select select "*"
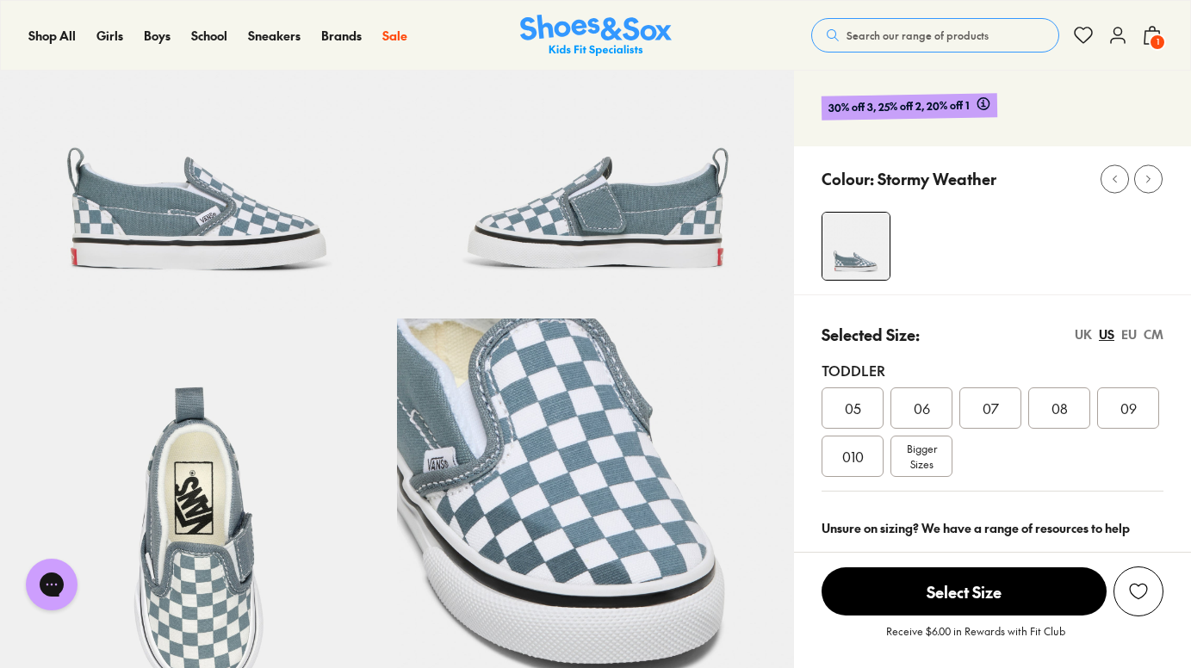
scroll to position [189, 0]
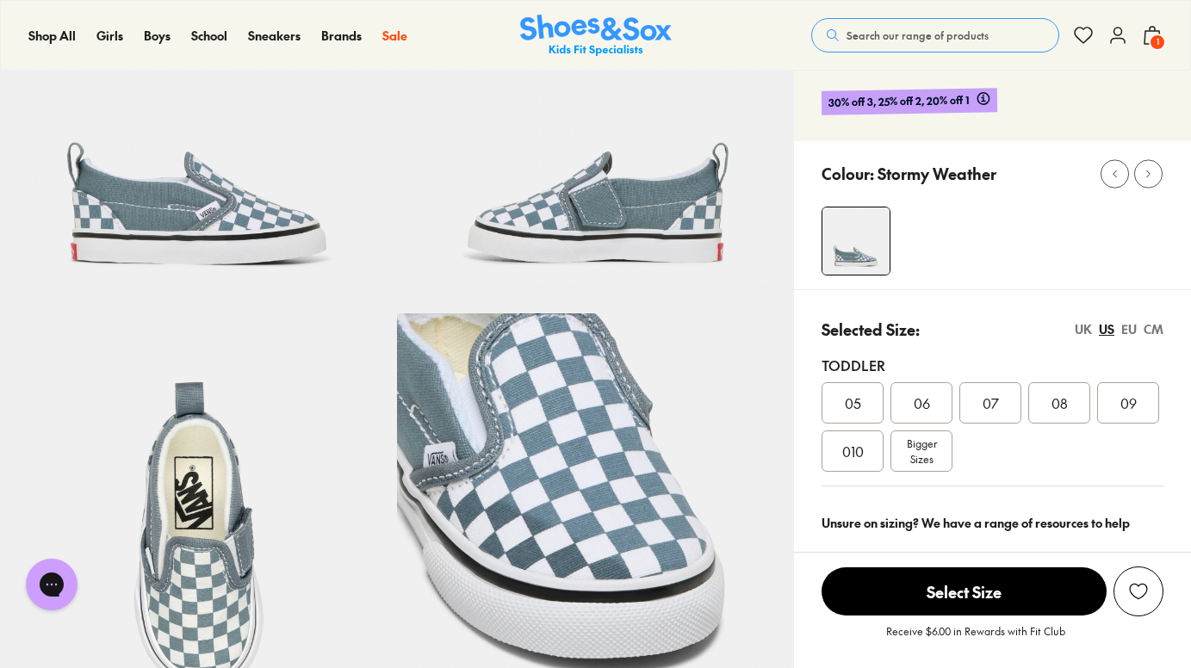
click at [1124, 329] on div "EU" at bounding box center [1128, 329] width 15 height 18
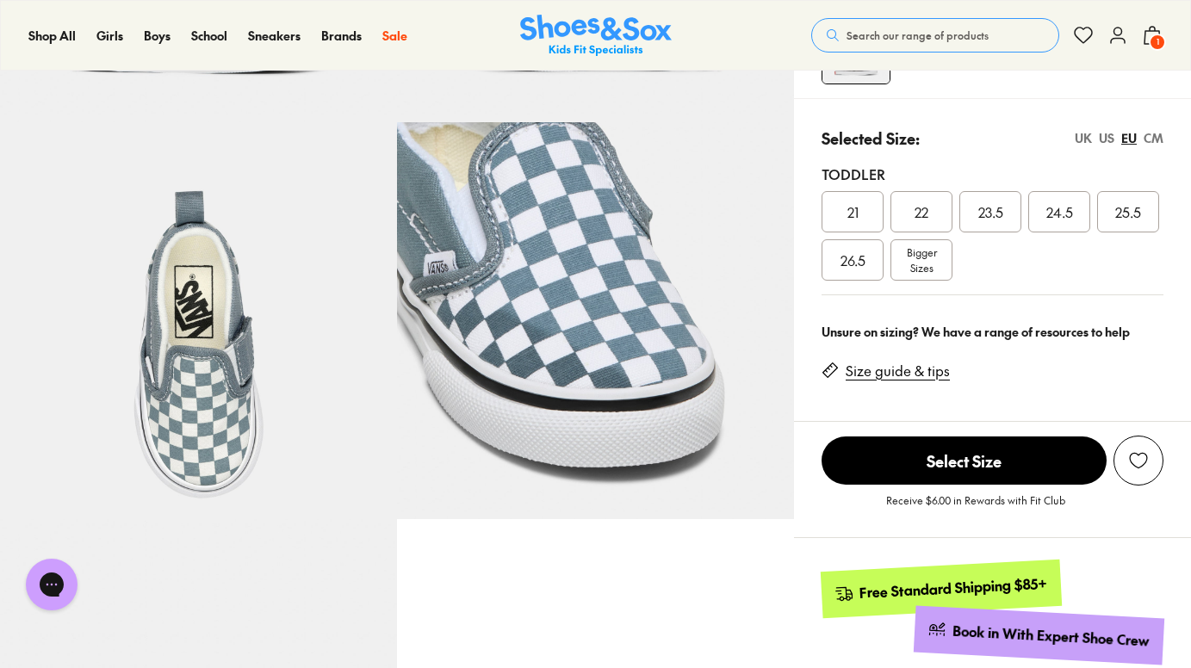
scroll to position [0, 0]
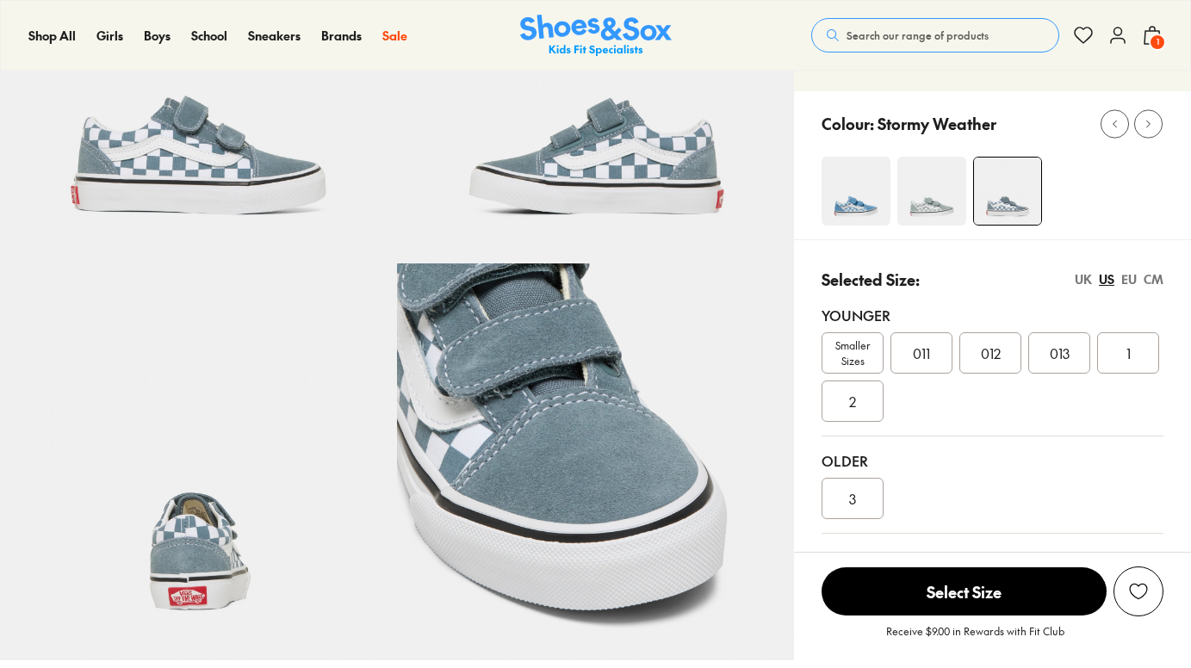
select select "*"
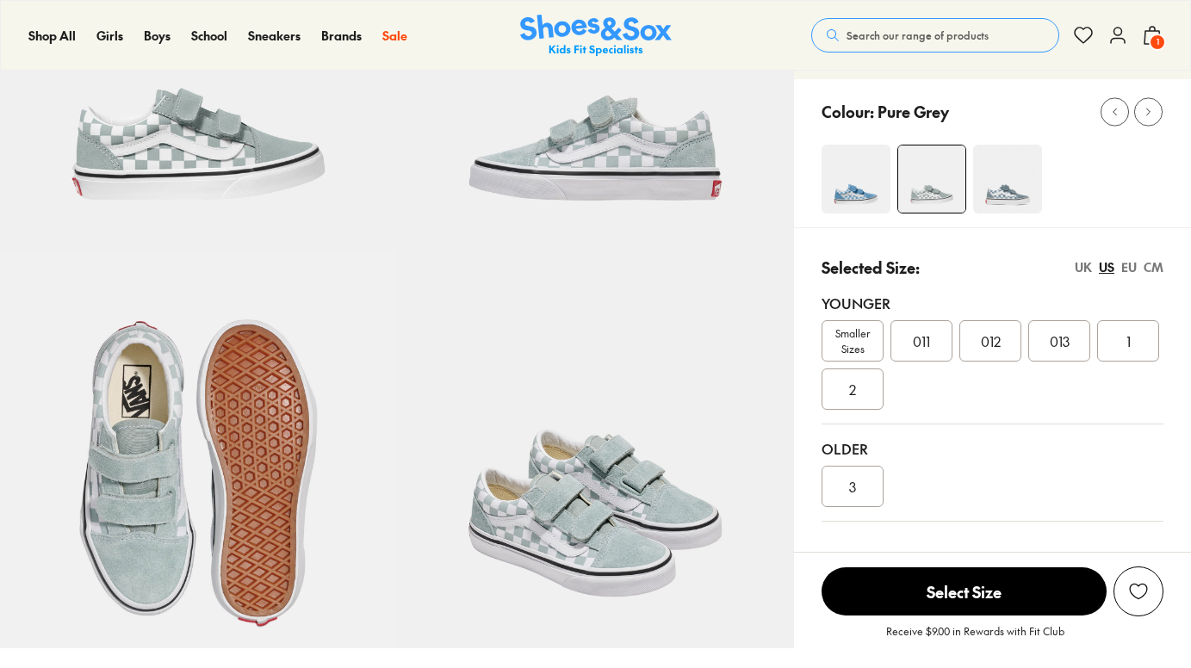
scroll to position [251, 0]
select select "*"
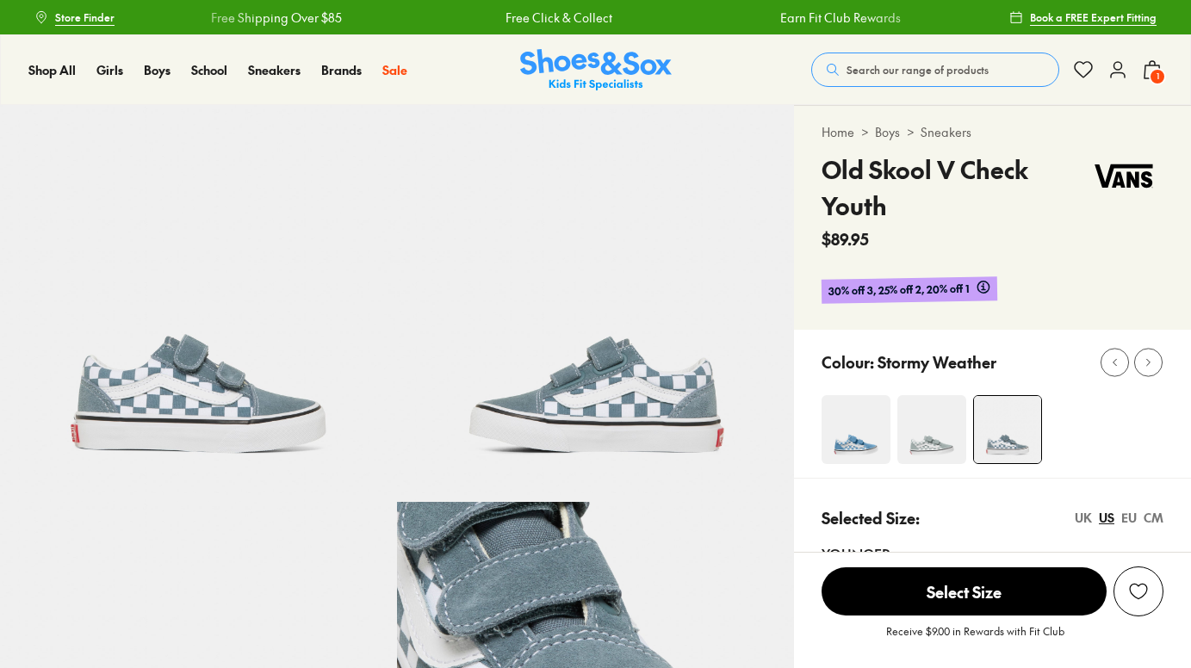
select select "*"
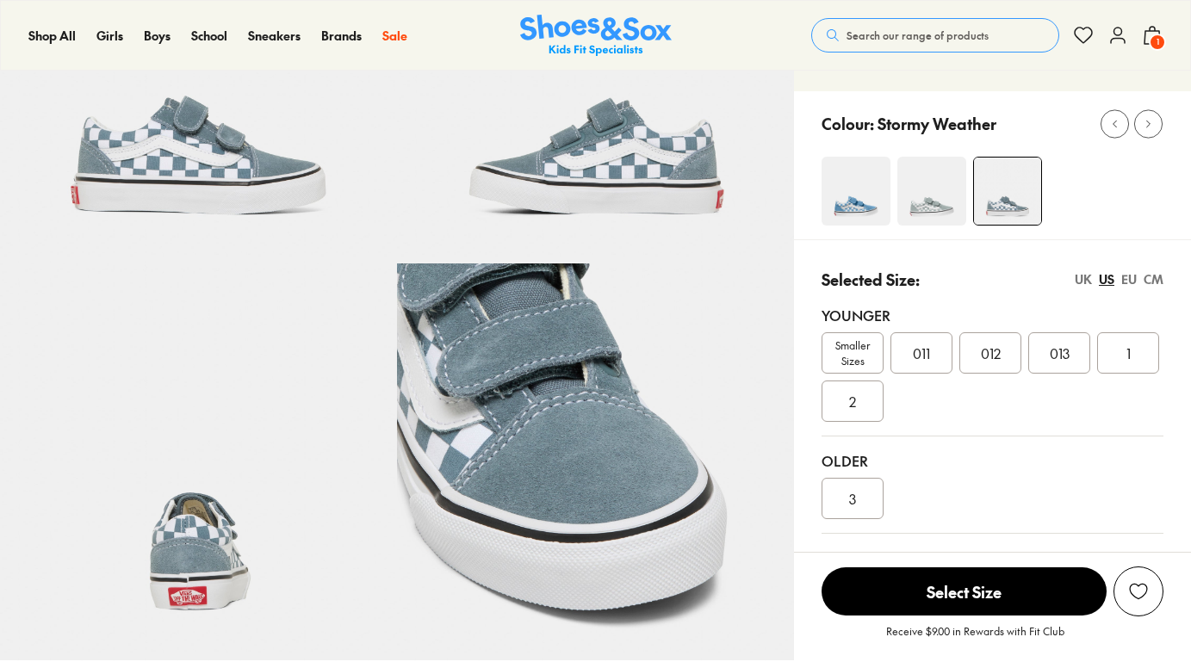
scroll to position [238, 0]
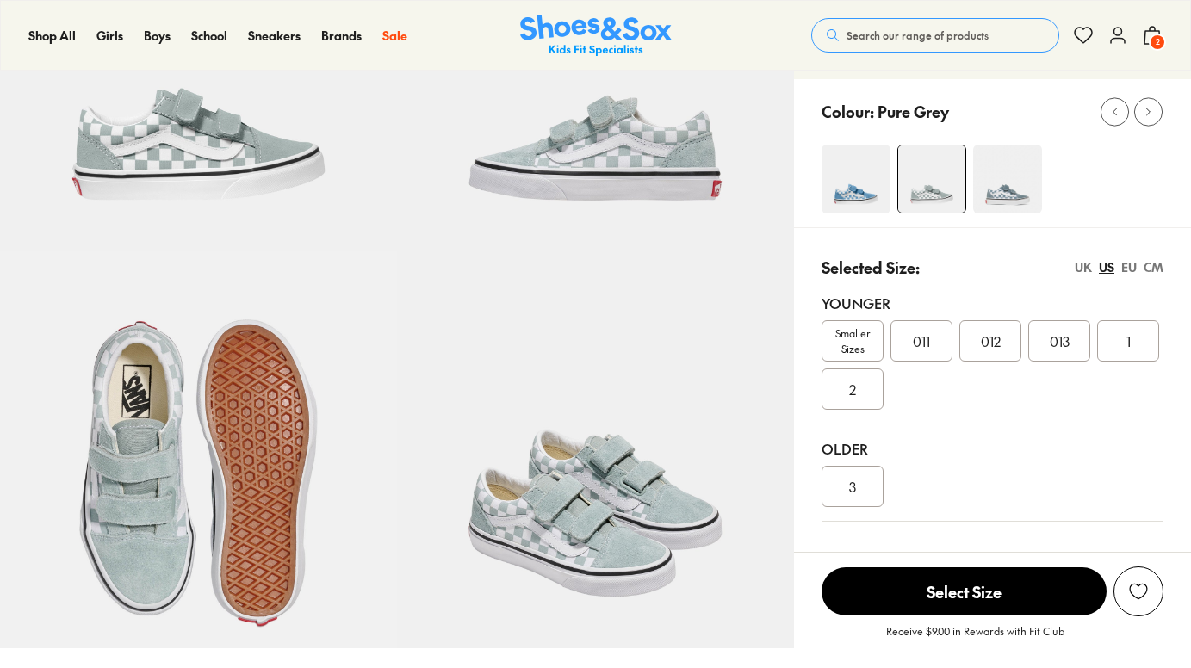
scroll to position [251, 0]
select select "*"
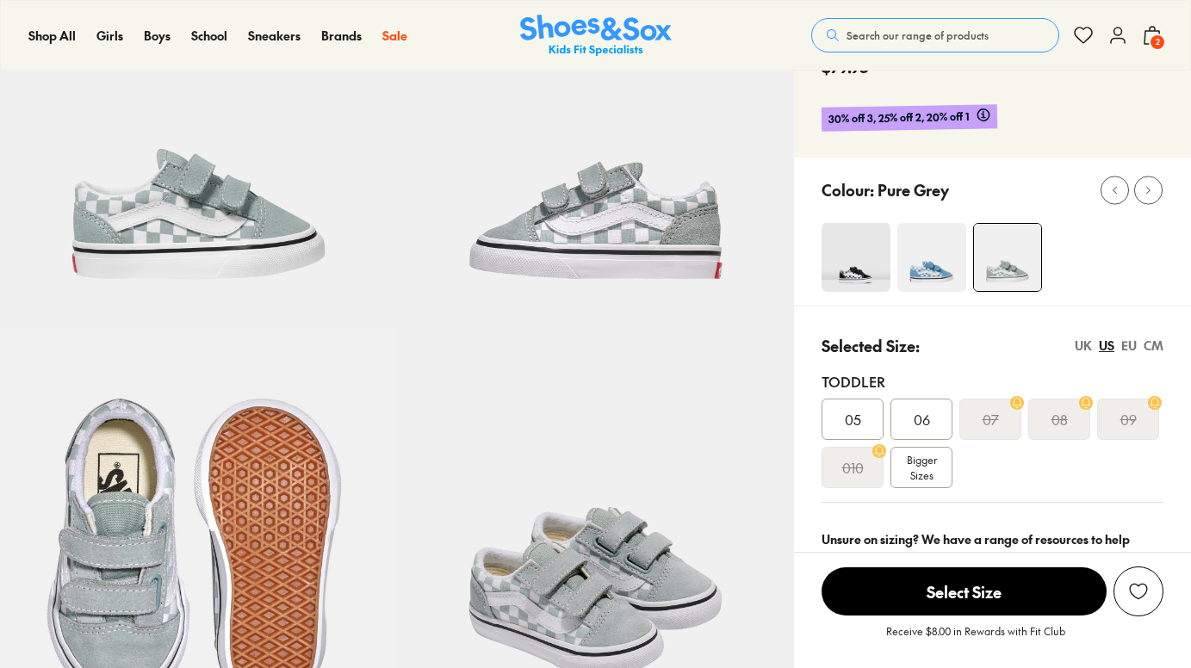
select select "*"
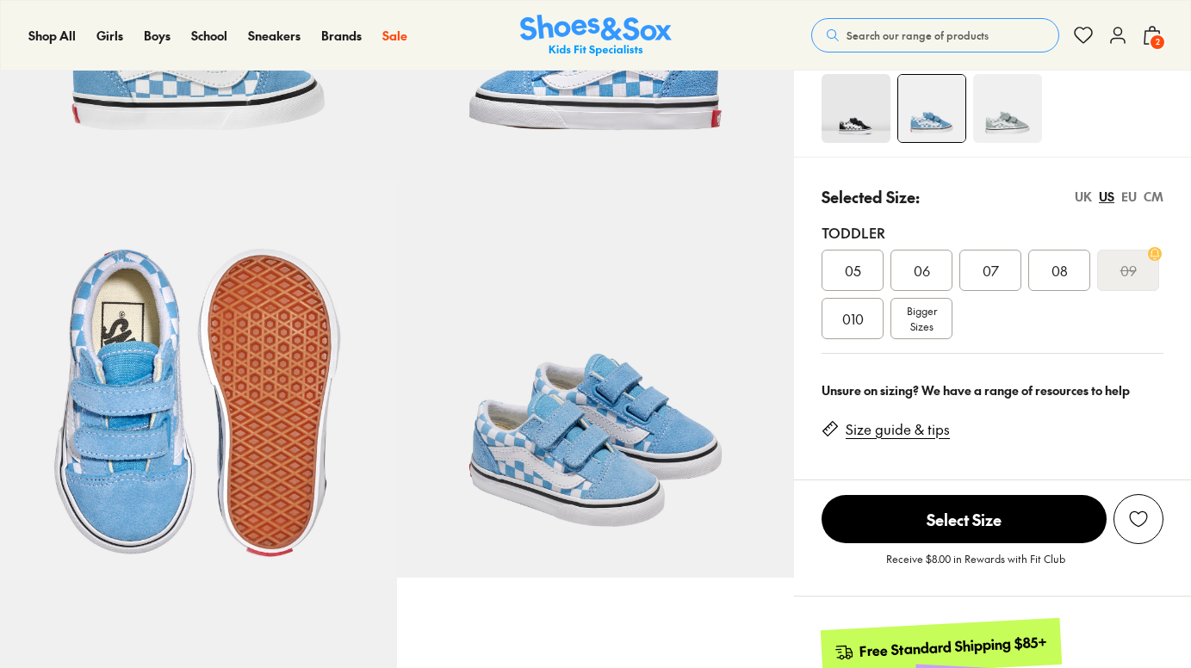
select select "*"
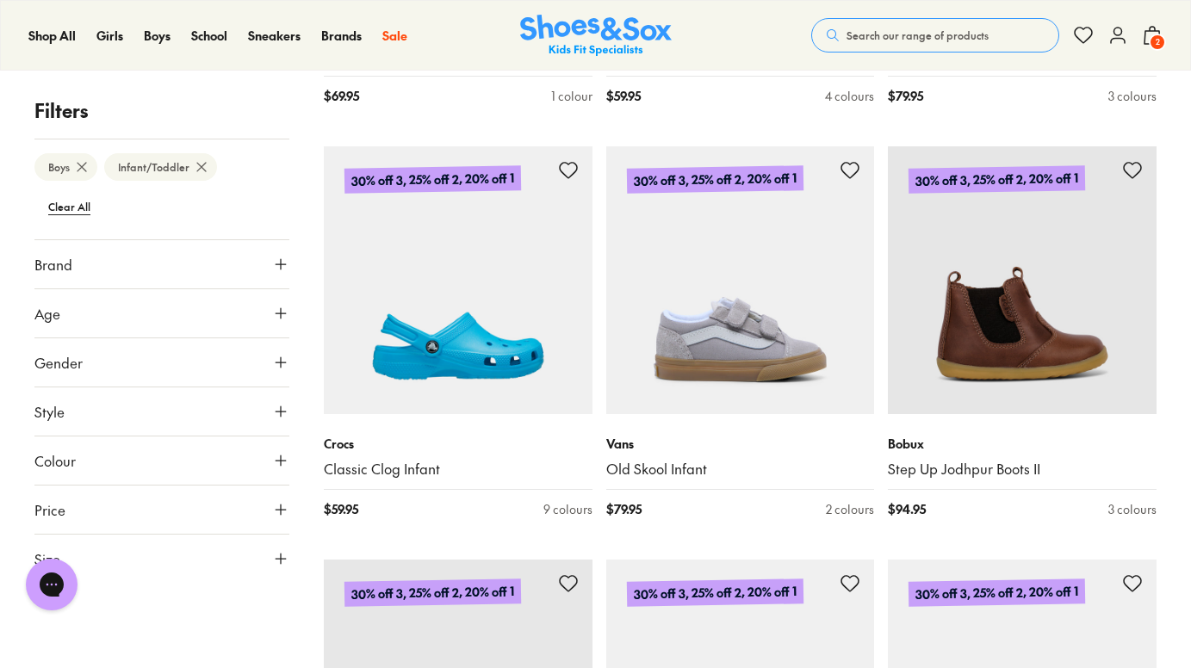
scroll to position [2474, 0]
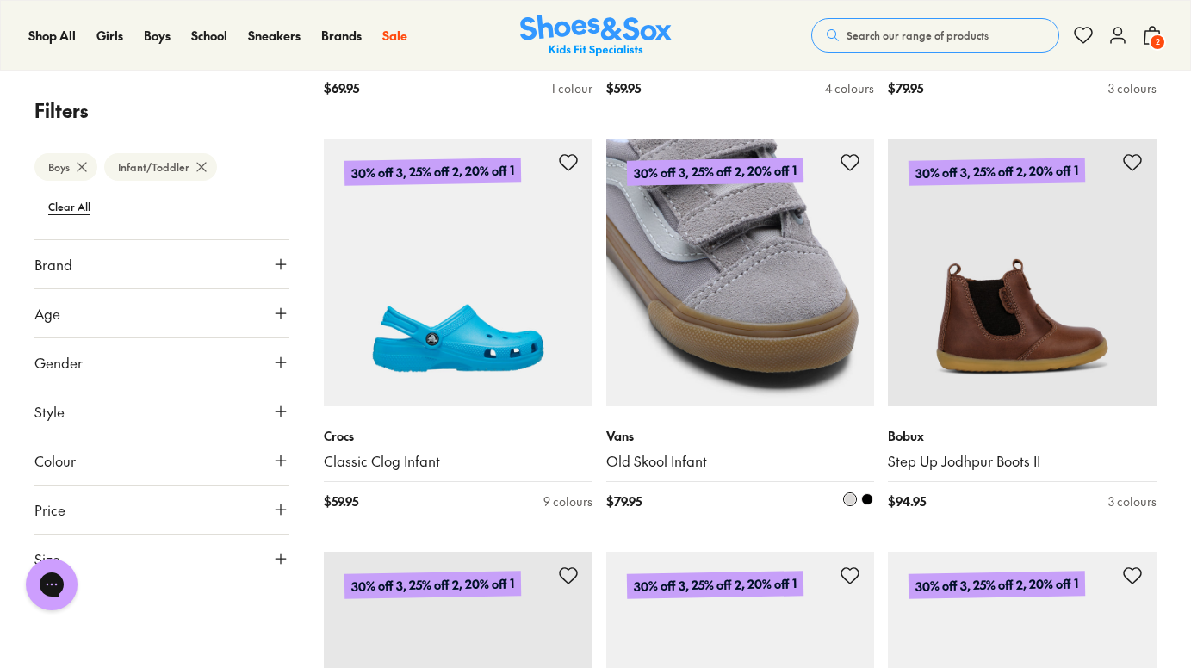
click at [770, 301] on img at bounding box center [740, 273] width 269 height 269
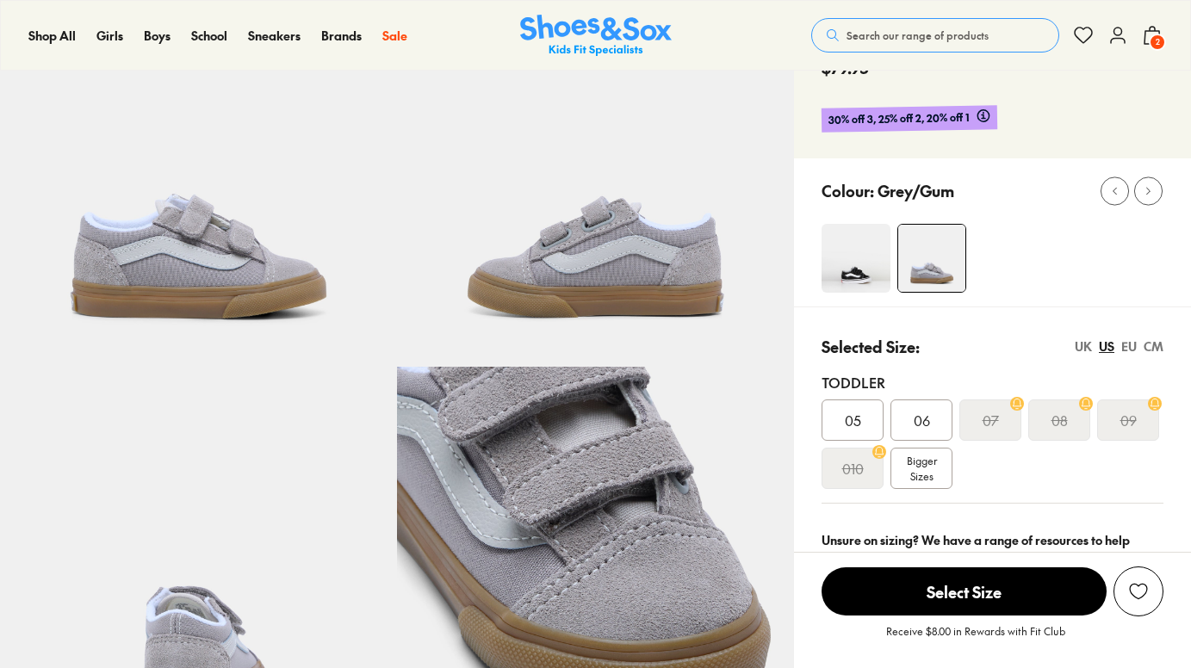
scroll to position [141, 0]
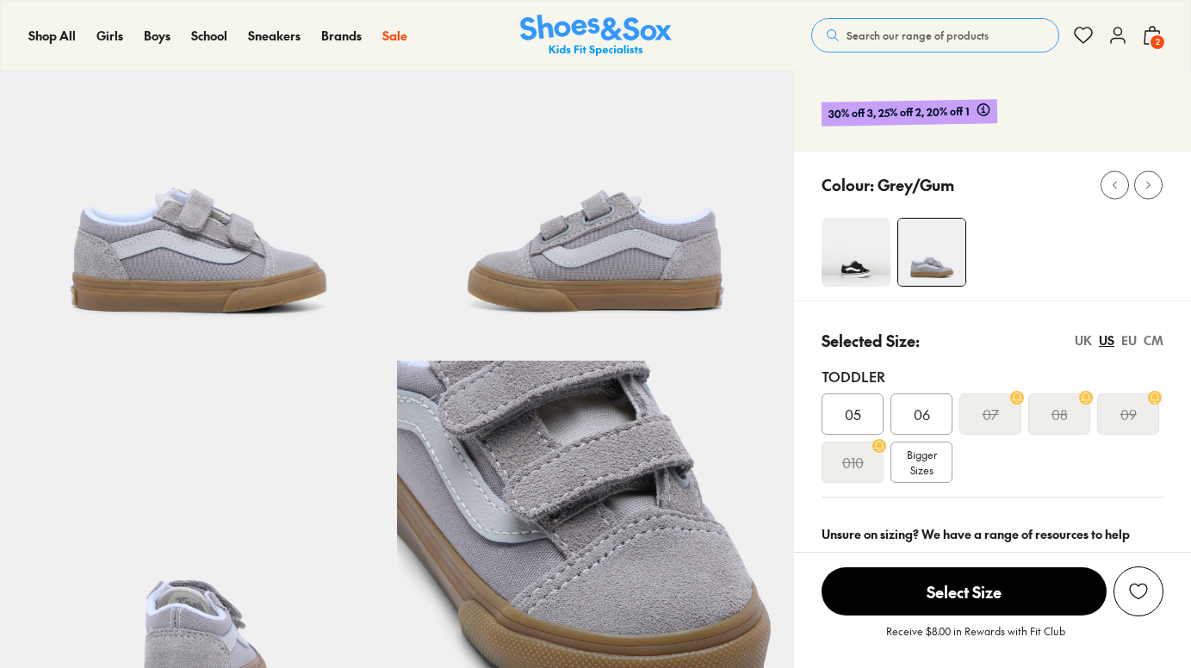
click at [1133, 339] on div "EU" at bounding box center [1128, 340] width 15 height 18
select select "*"
click at [926, 461] on span "Bigger Sizes" at bounding box center [922, 462] width 30 height 31
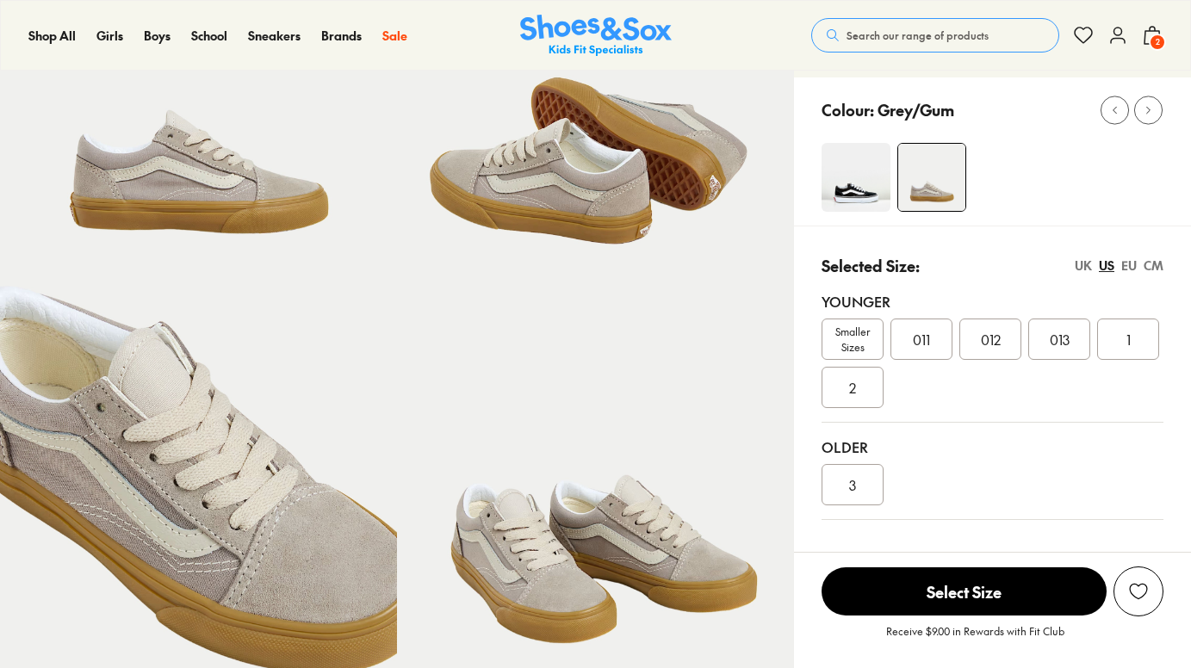
scroll to position [217, 0]
select select "*"
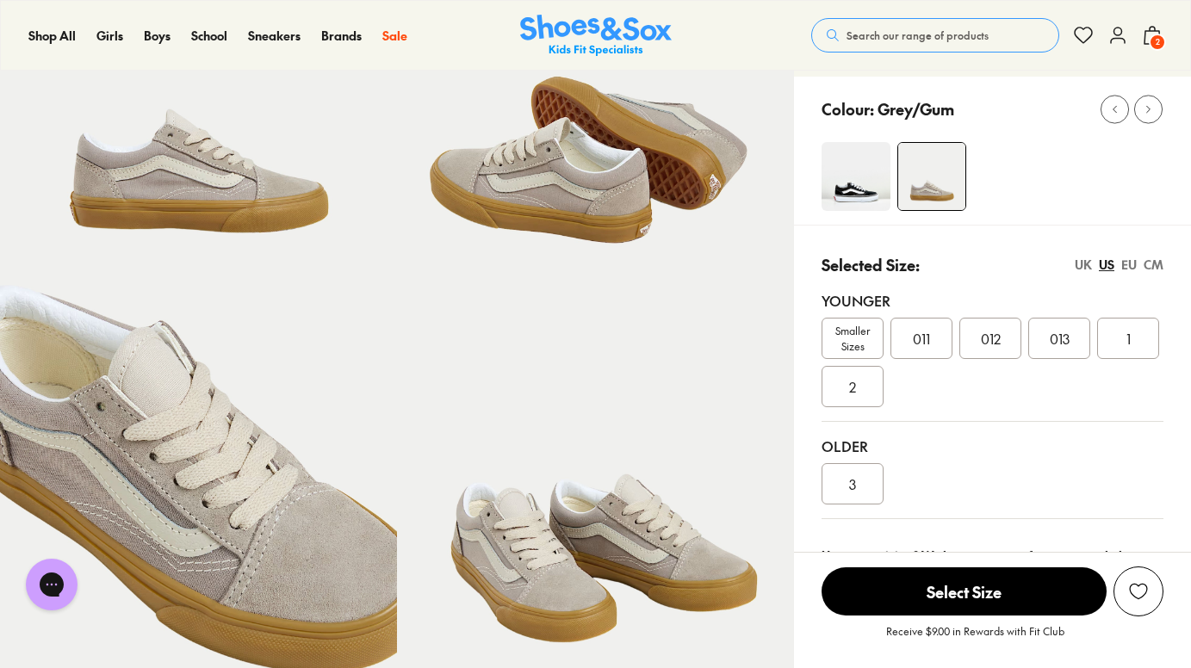
scroll to position [0, 0]
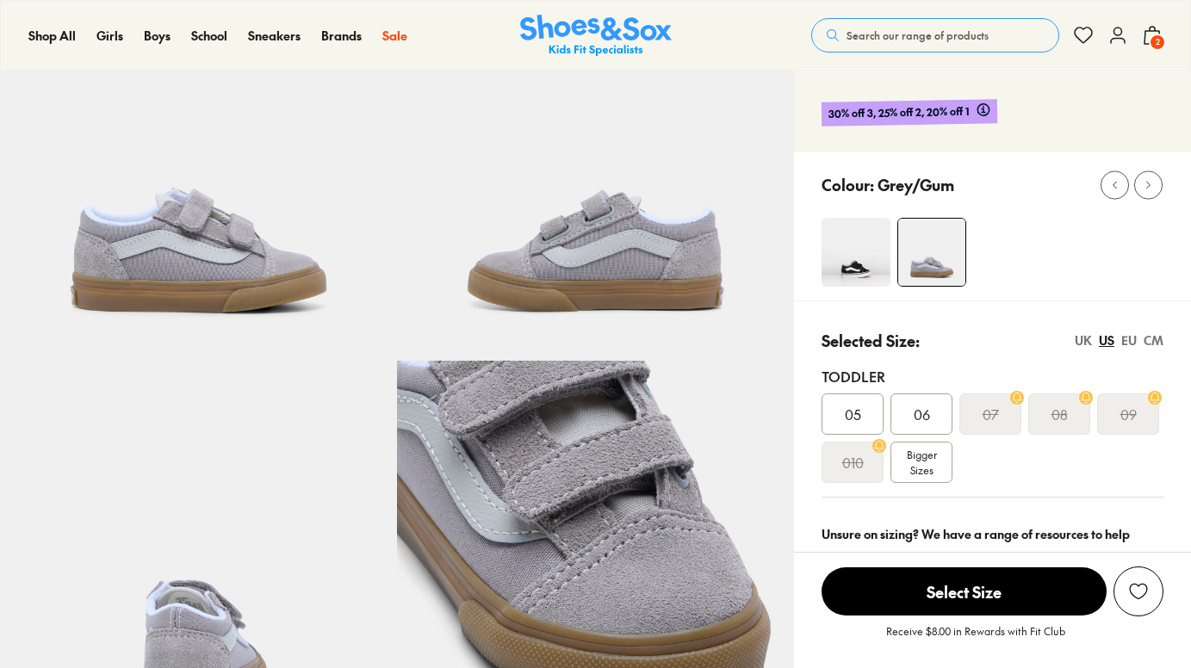
select select "*"
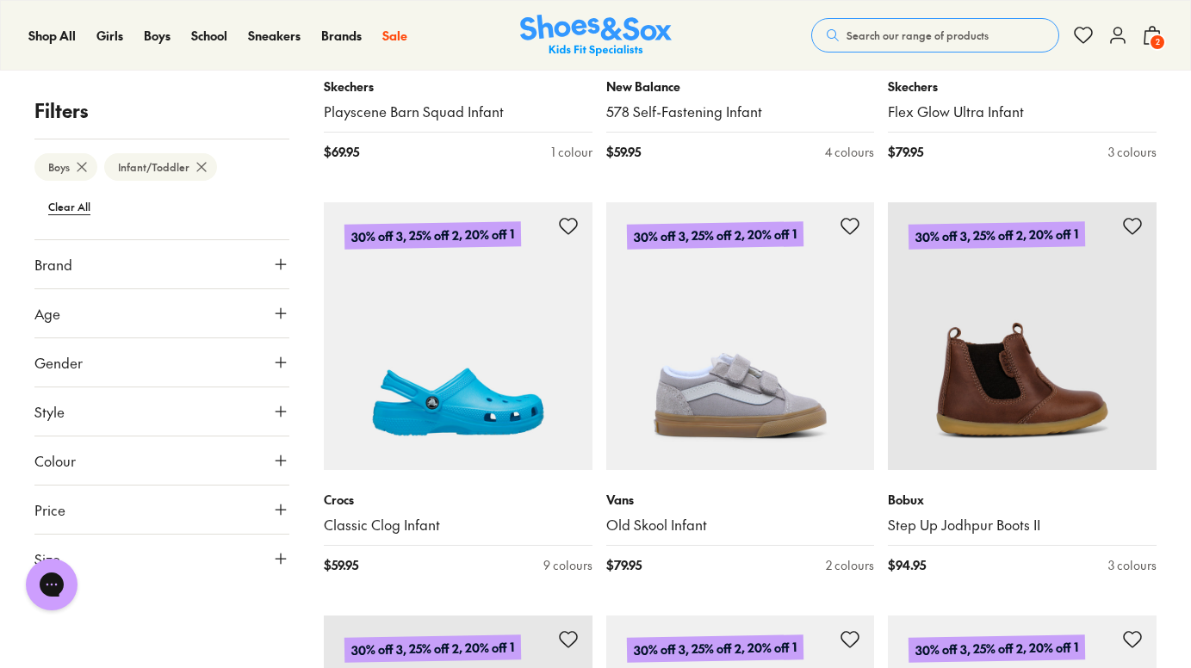
scroll to position [2409, 0]
click at [79, 274] on button "Brand" at bounding box center [161, 264] width 255 height 48
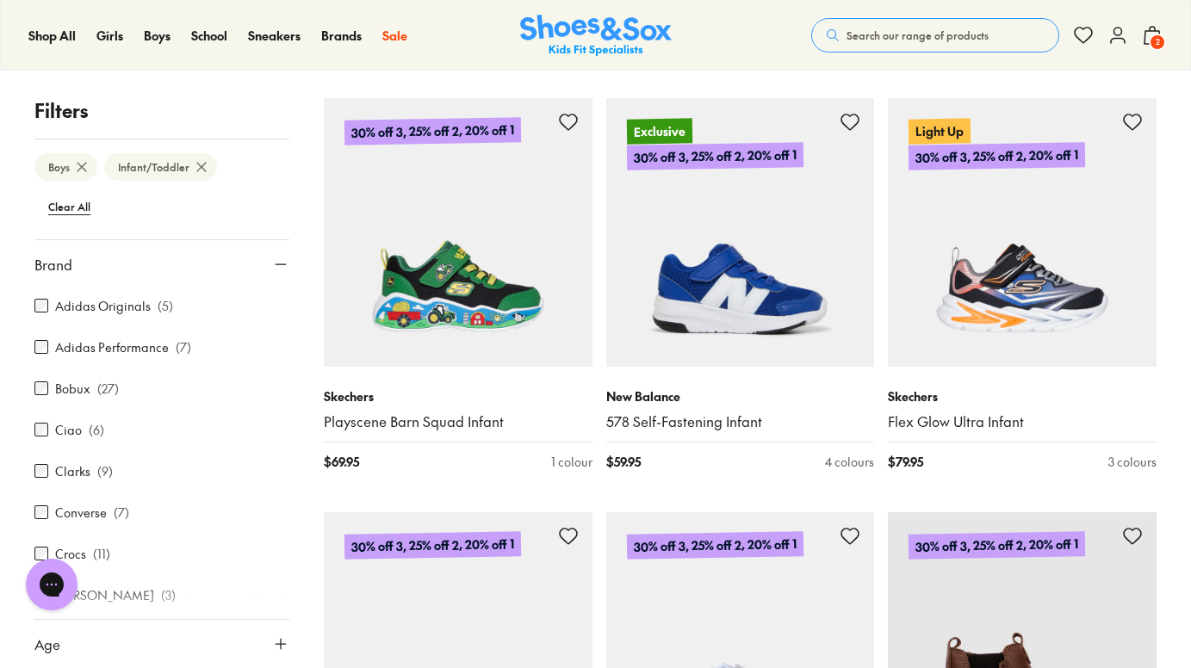
scroll to position [2087, 0]
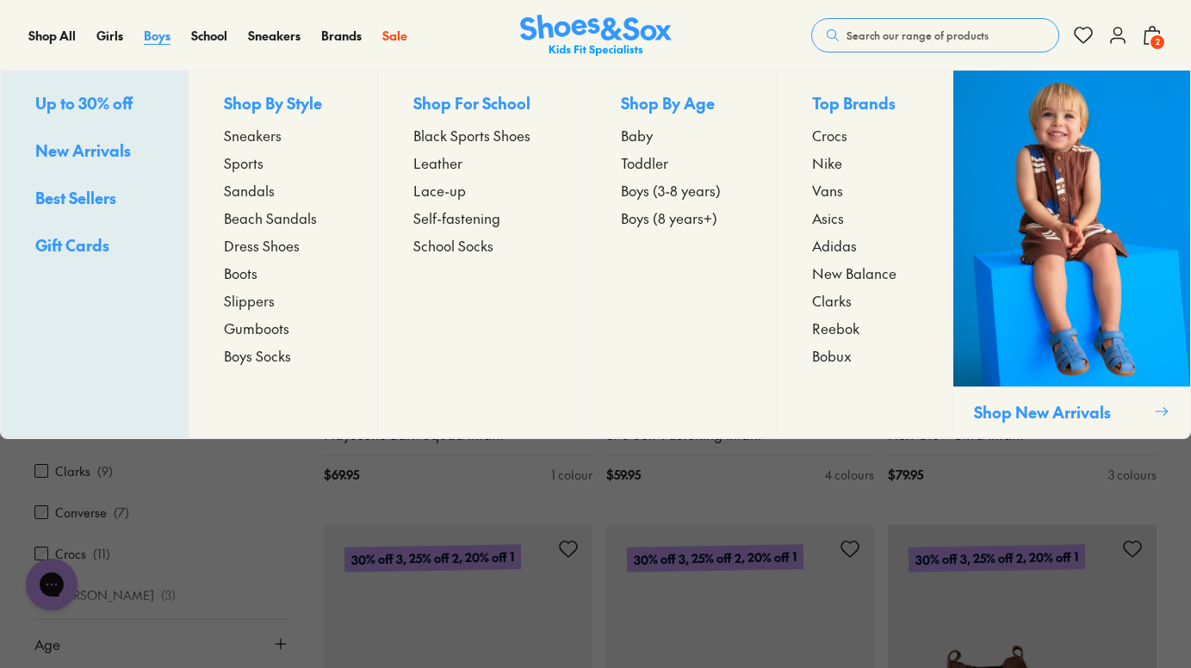
click at [164, 32] on span "Boys" at bounding box center [157, 35] width 27 height 17
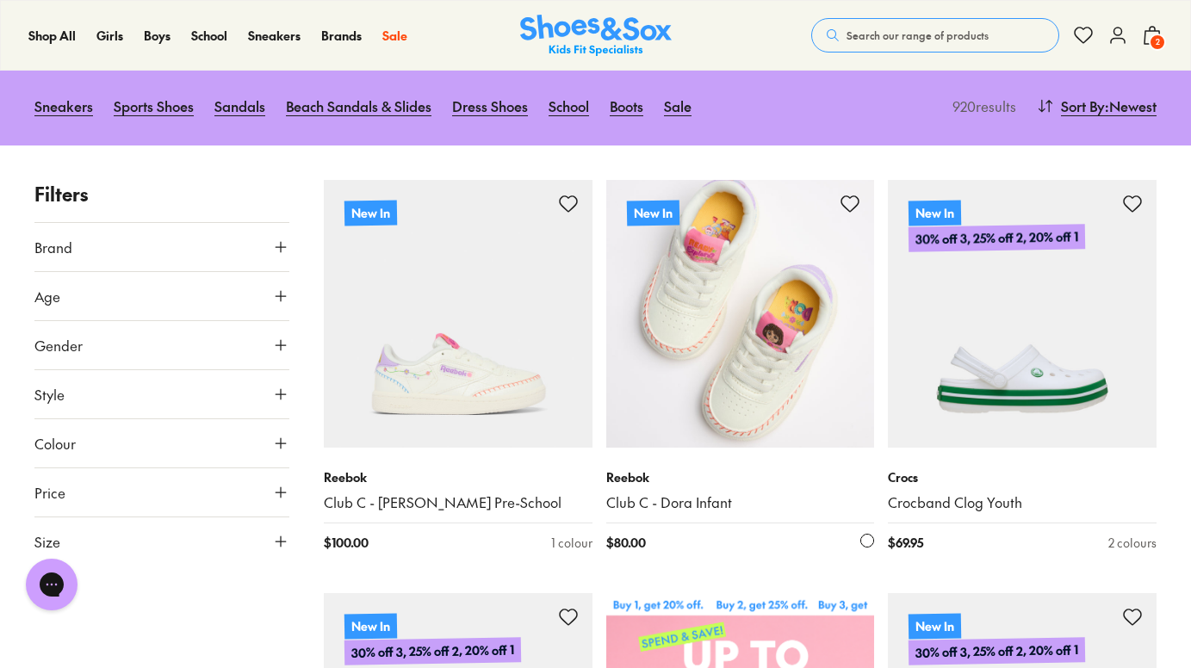
scroll to position [213, 0]
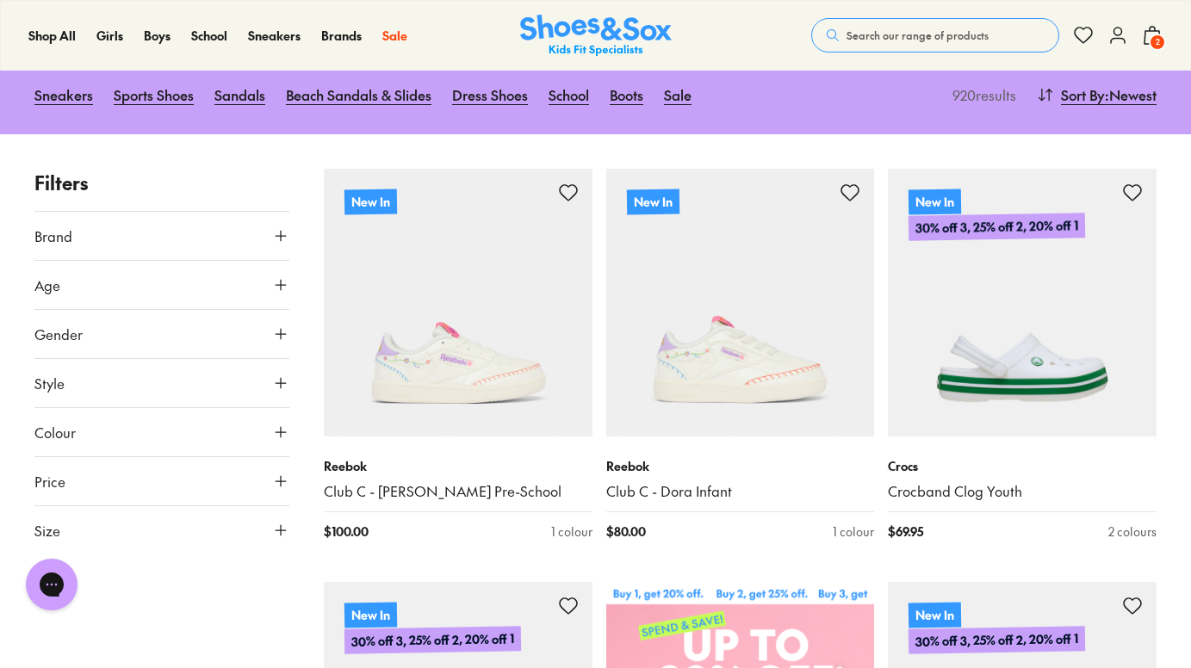
click at [145, 334] on button "Gender" at bounding box center [161, 334] width 255 height 48
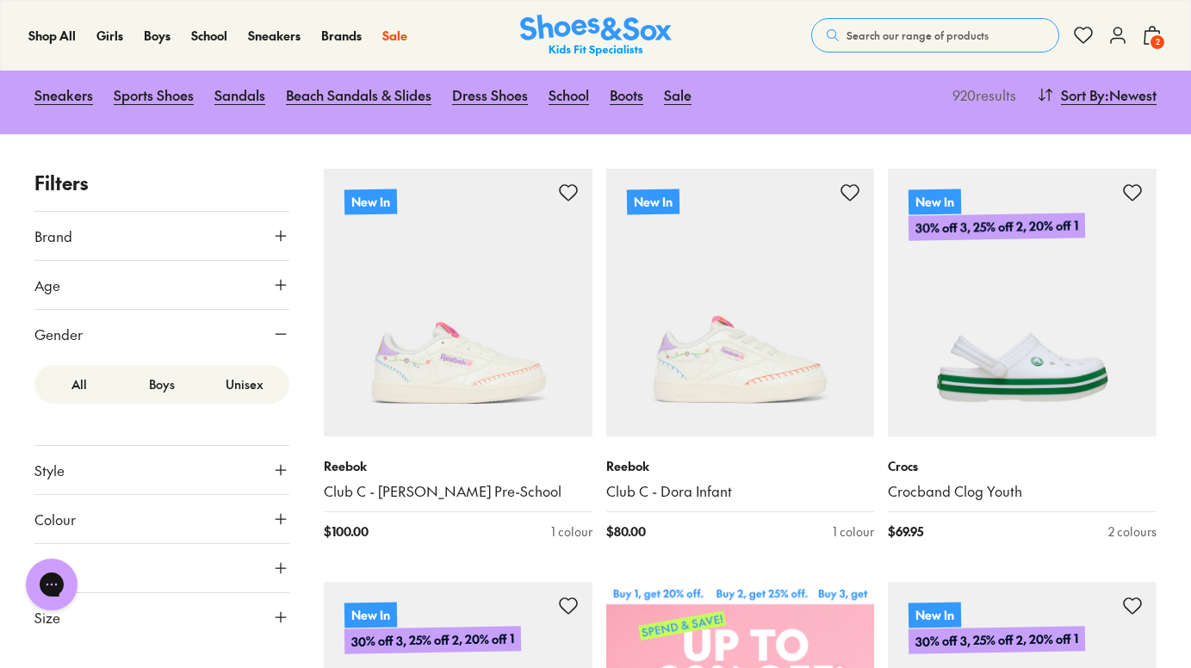
click at [145, 334] on button "Gender" at bounding box center [161, 334] width 255 height 48
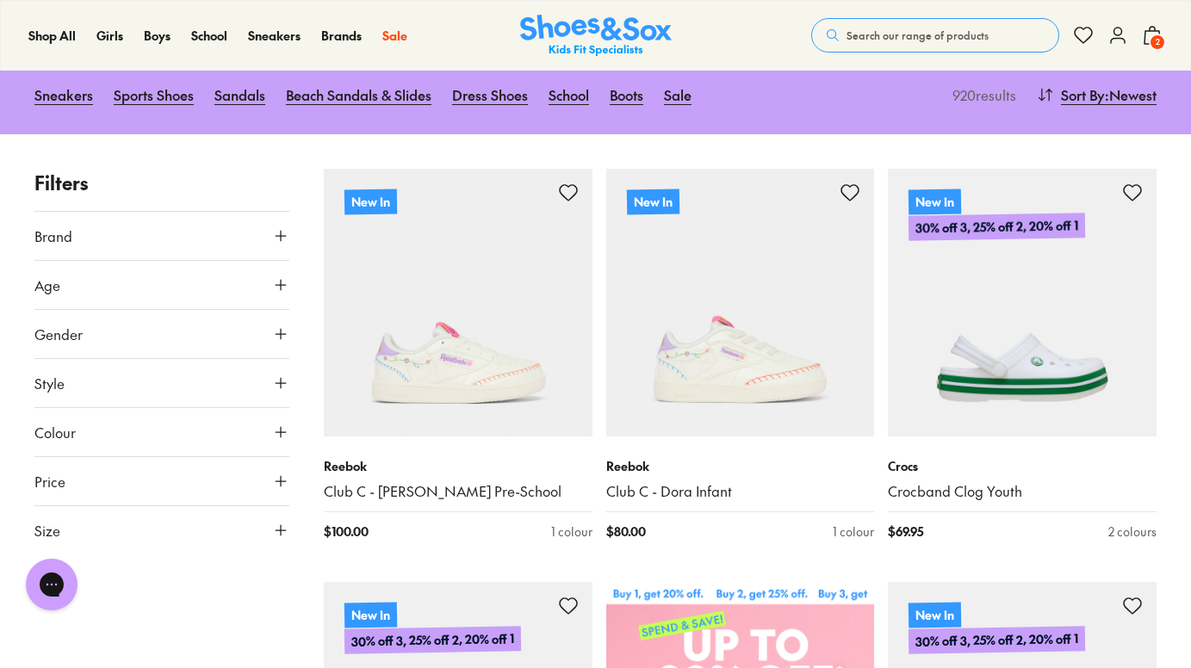
click at [145, 334] on button "Gender" at bounding box center [161, 334] width 255 height 48
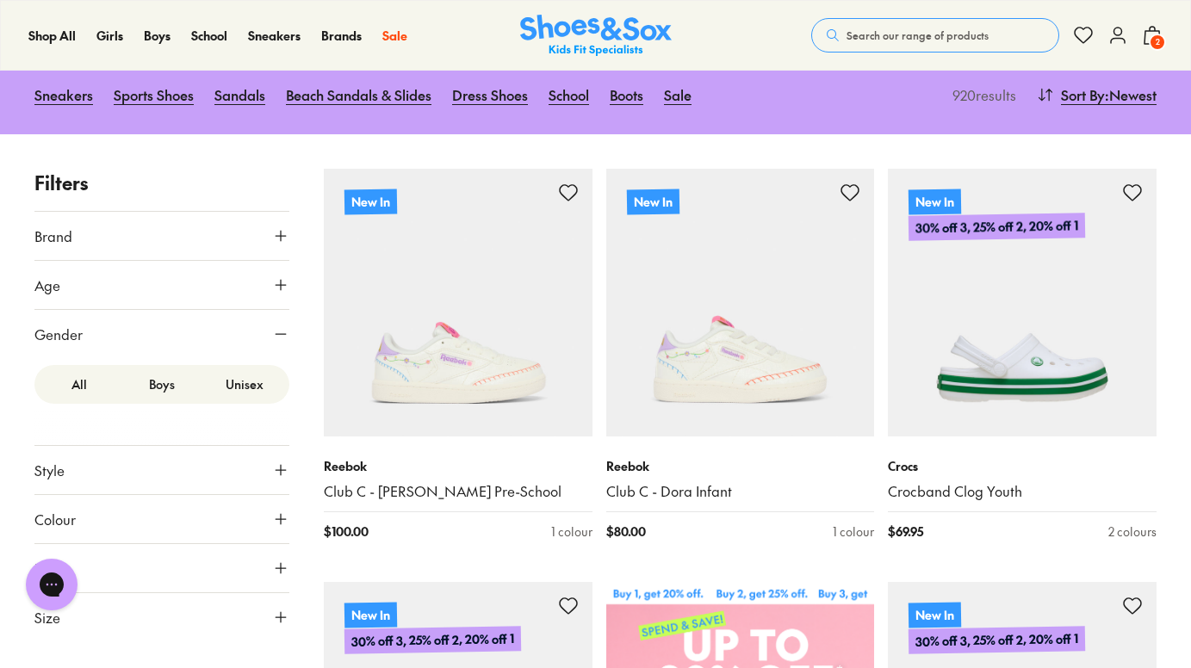
click at [162, 381] on label "Boys" at bounding box center [162, 384] width 83 height 32
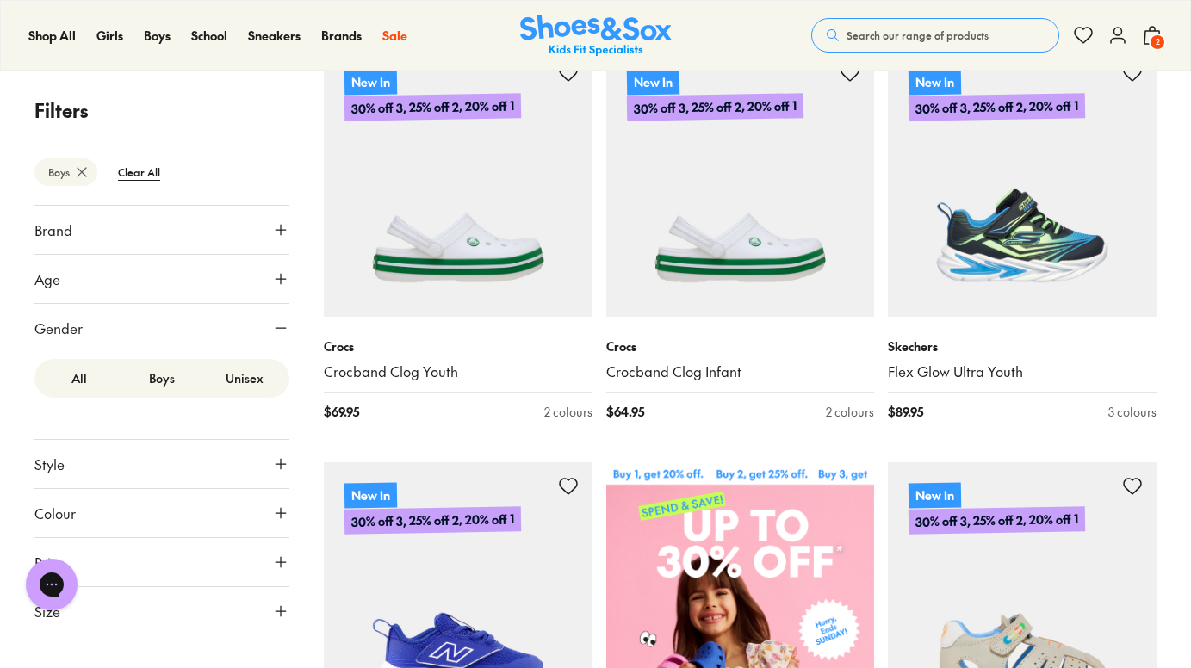
scroll to position [336, 0]
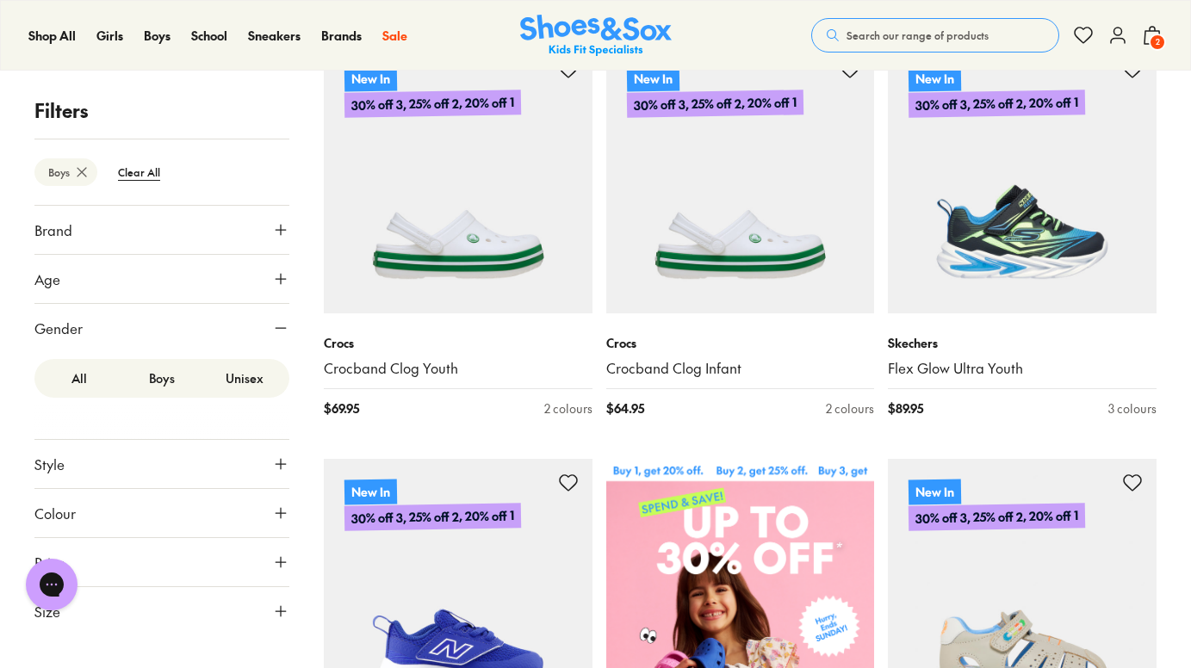
click at [189, 226] on button "Brand" at bounding box center [161, 230] width 255 height 48
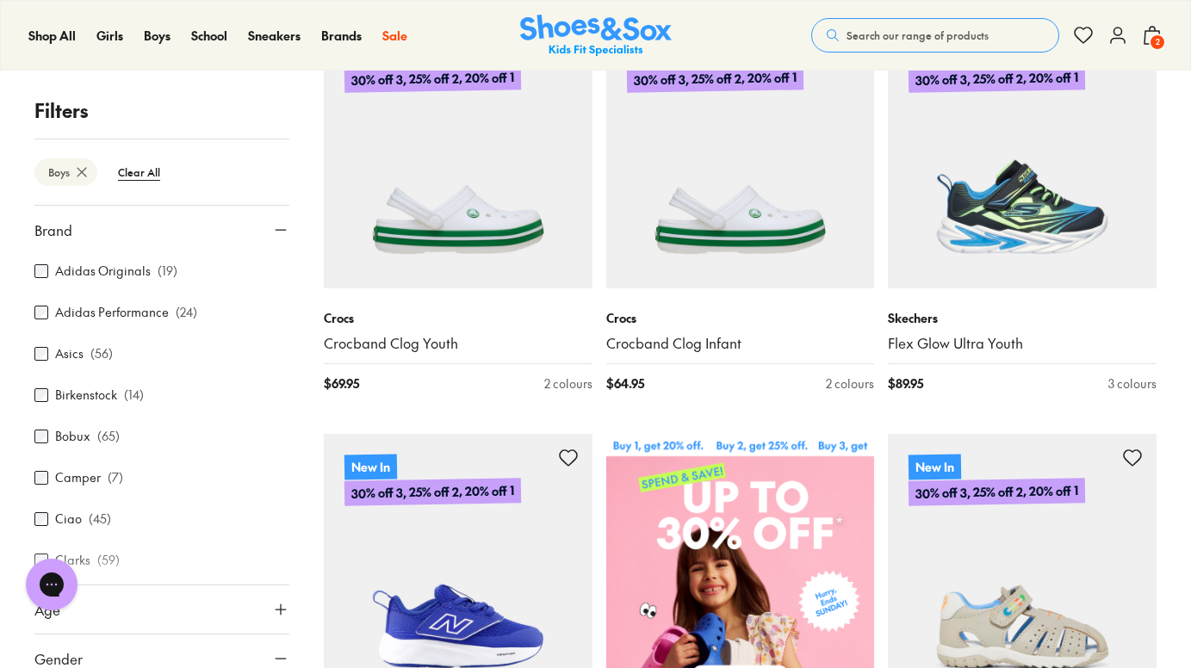
scroll to position [362, 0]
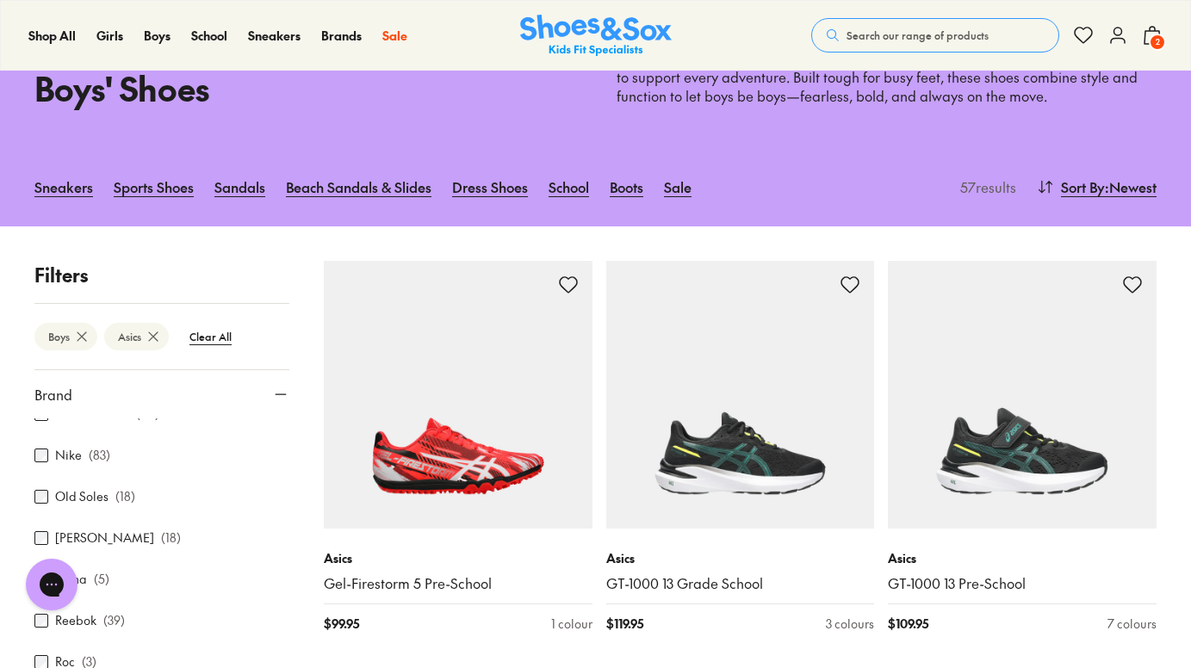
scroll to position [645, 0]
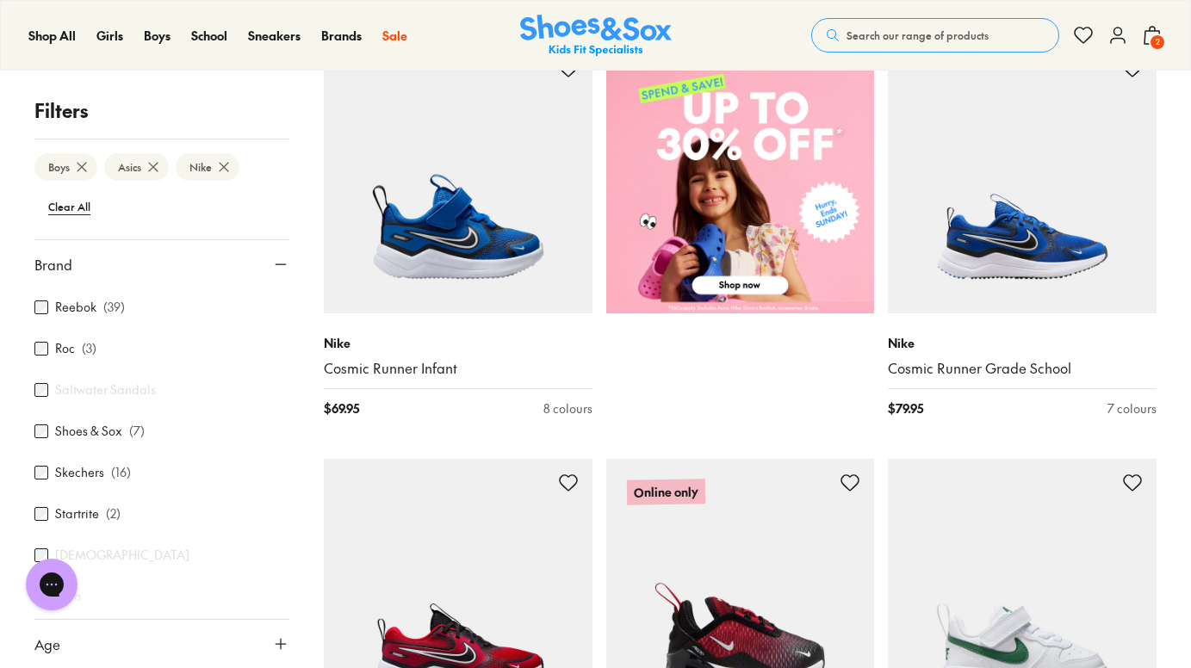
scroll to position [752, 0]
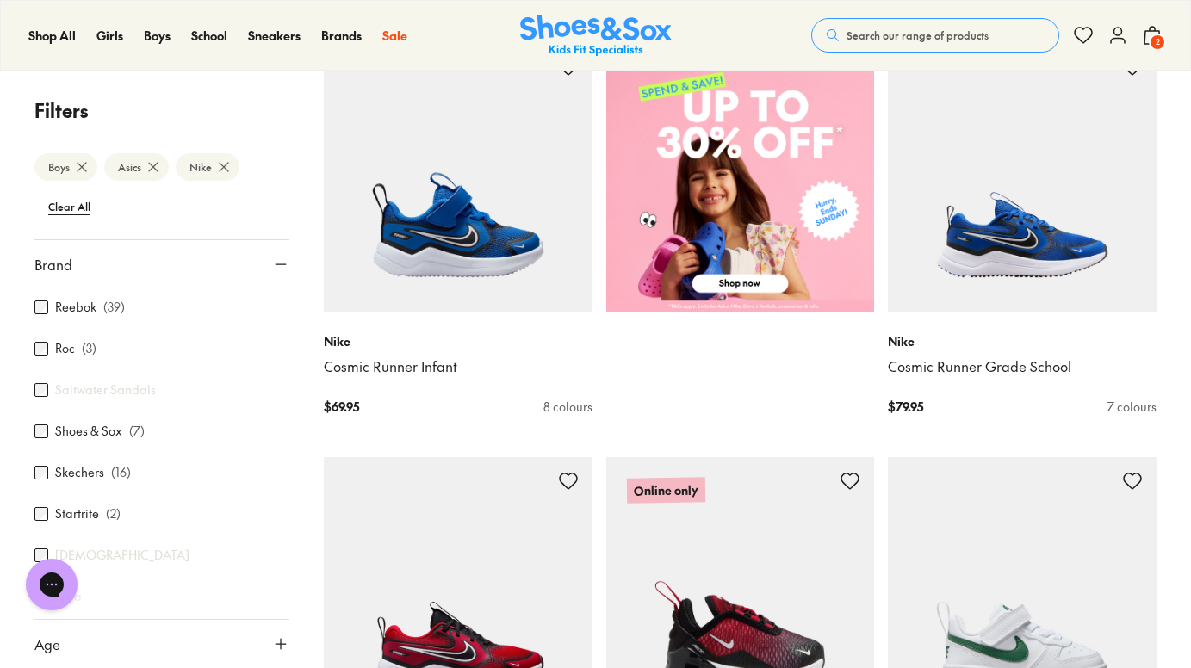
click at [274, 260] on icon at bounding box center [280, 264] width 17 height 17
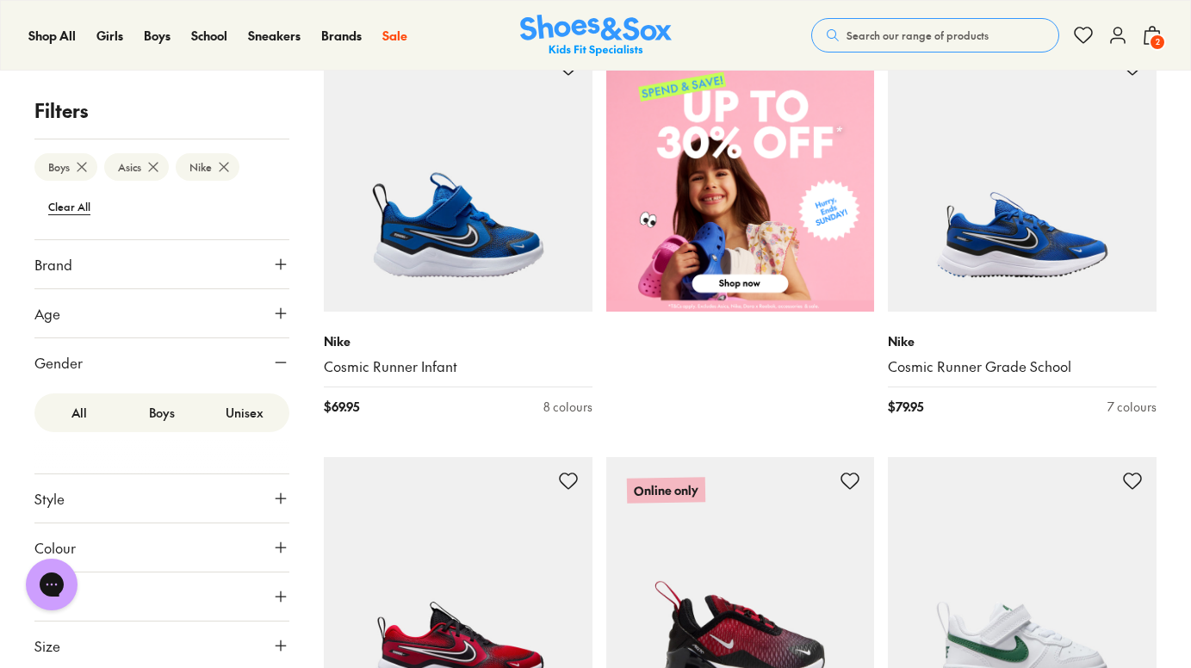
click at [171, 301] on button "Age" at bounding box center [161, 313] width 255 height 48
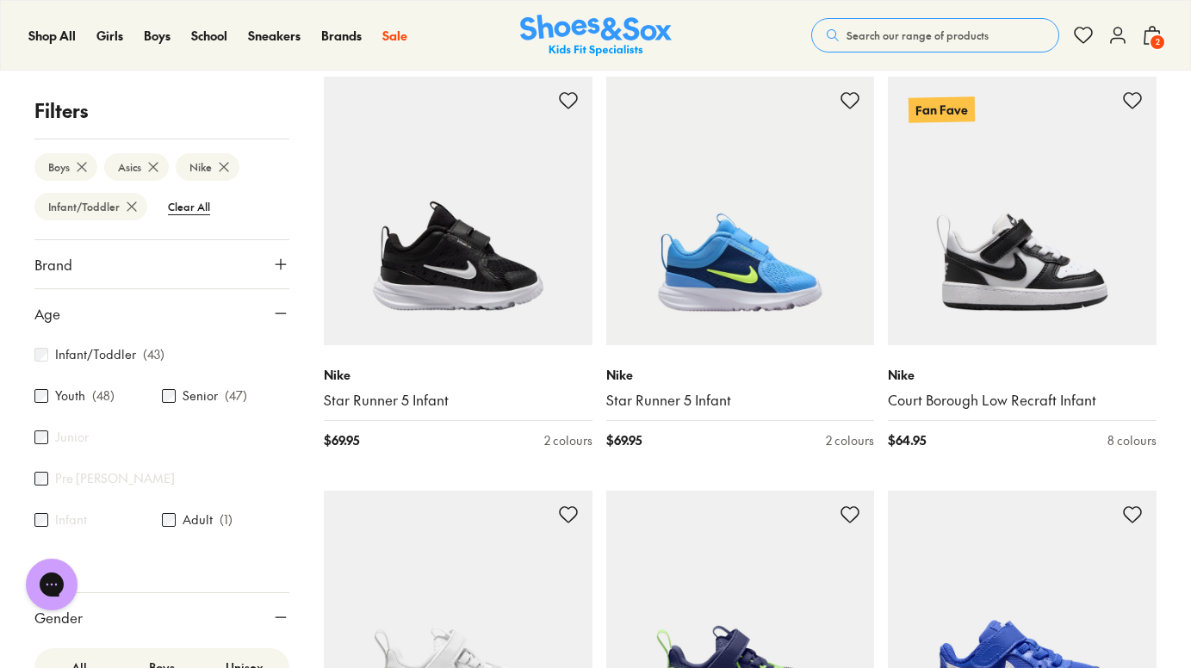
scroll to position [1153, 0]
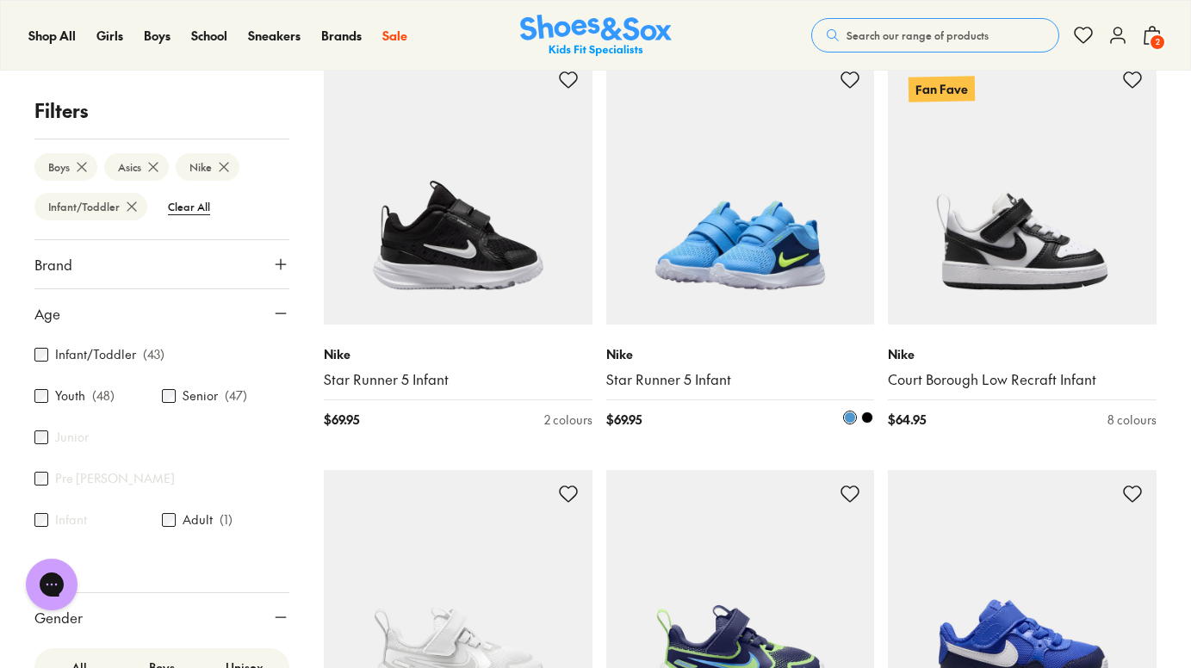
click at [718, 223] on img at bounding box center [740, 190] width 269 height 269
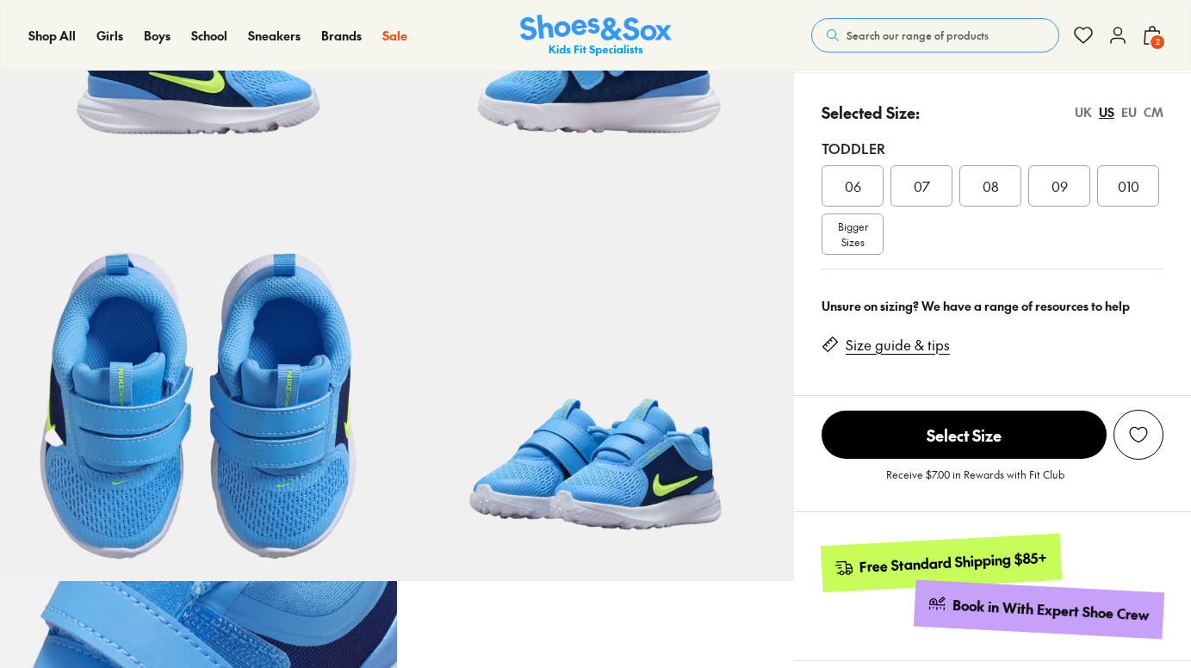
scroll to position [300, 0]
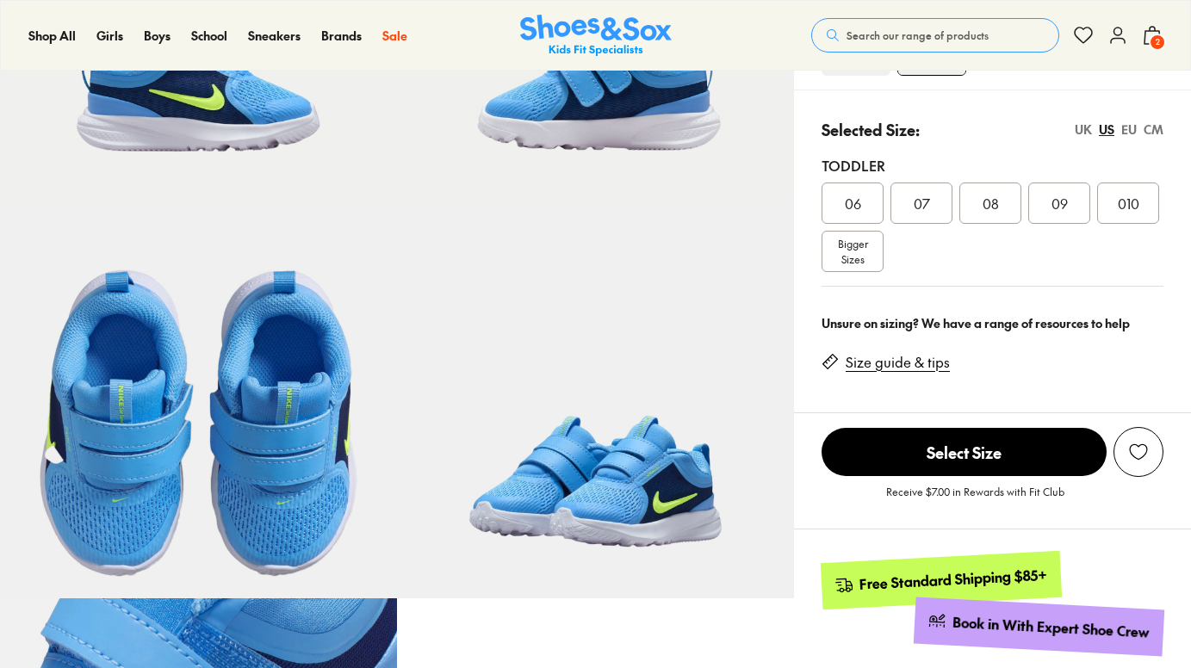
click at [1132, 129] on div "EU" at bounding box center [1128, 130] width 15 height 18
select select "*"
click at [863, 254] on span "Bigger Sizes" at bounding box center [853, 251] width 30 height 31
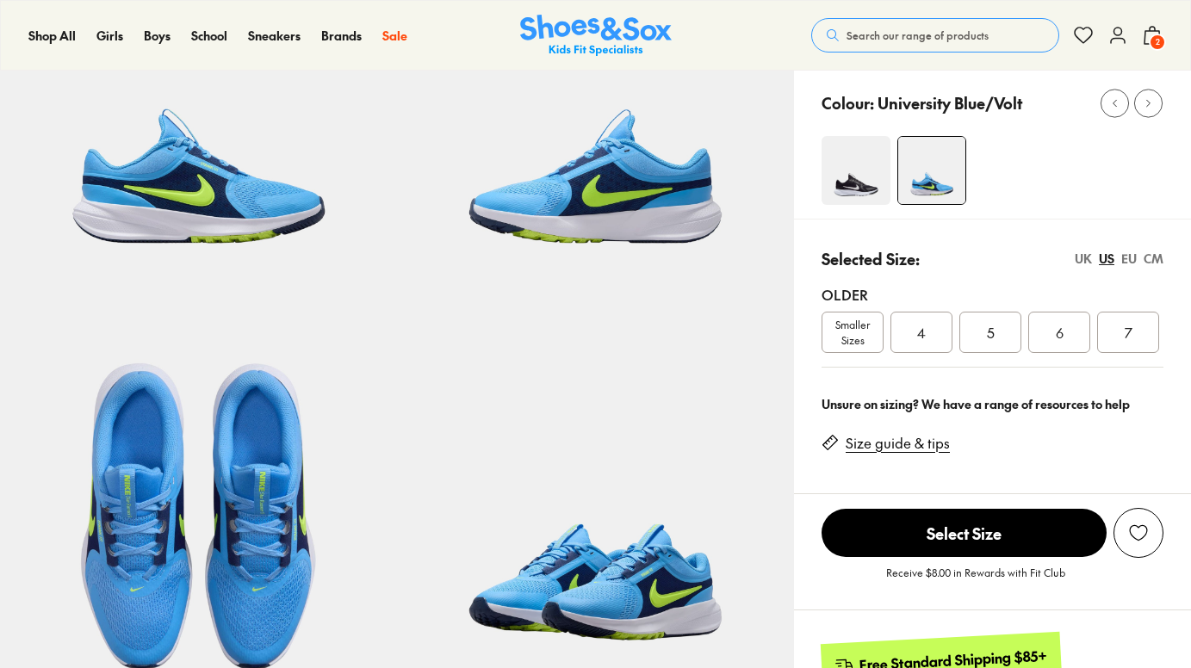
scroll to position [209, 0]
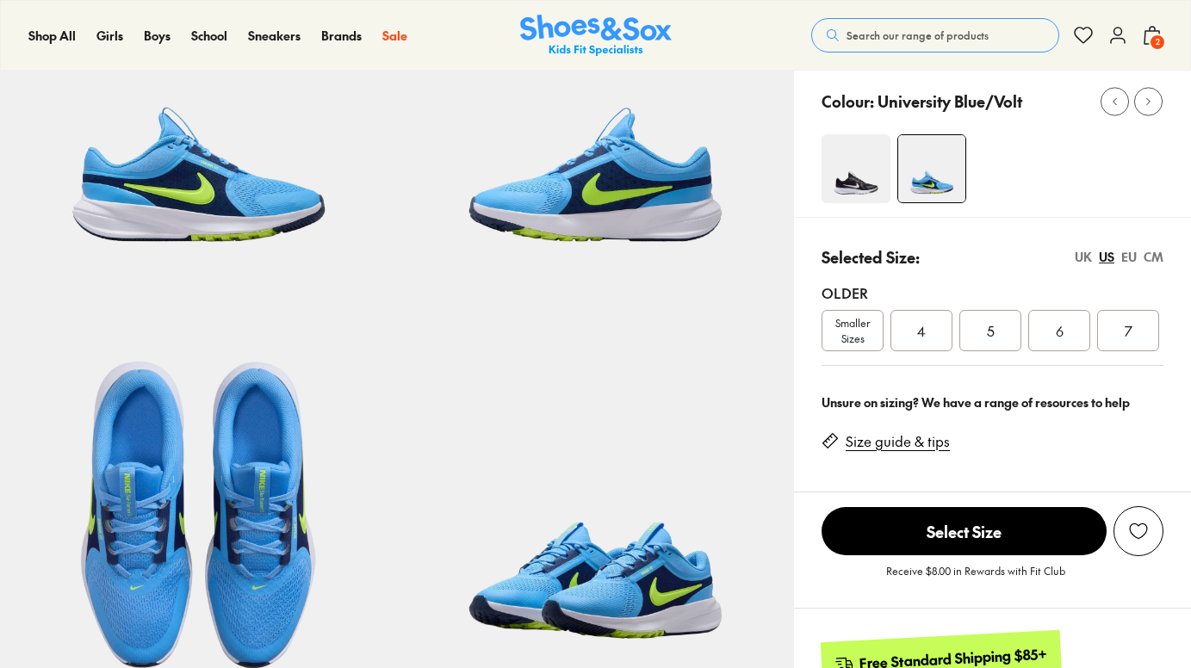
select select "*"
click at [1131, 259] on div "EU" at bounding box center [1128, 257] width 15 height 18
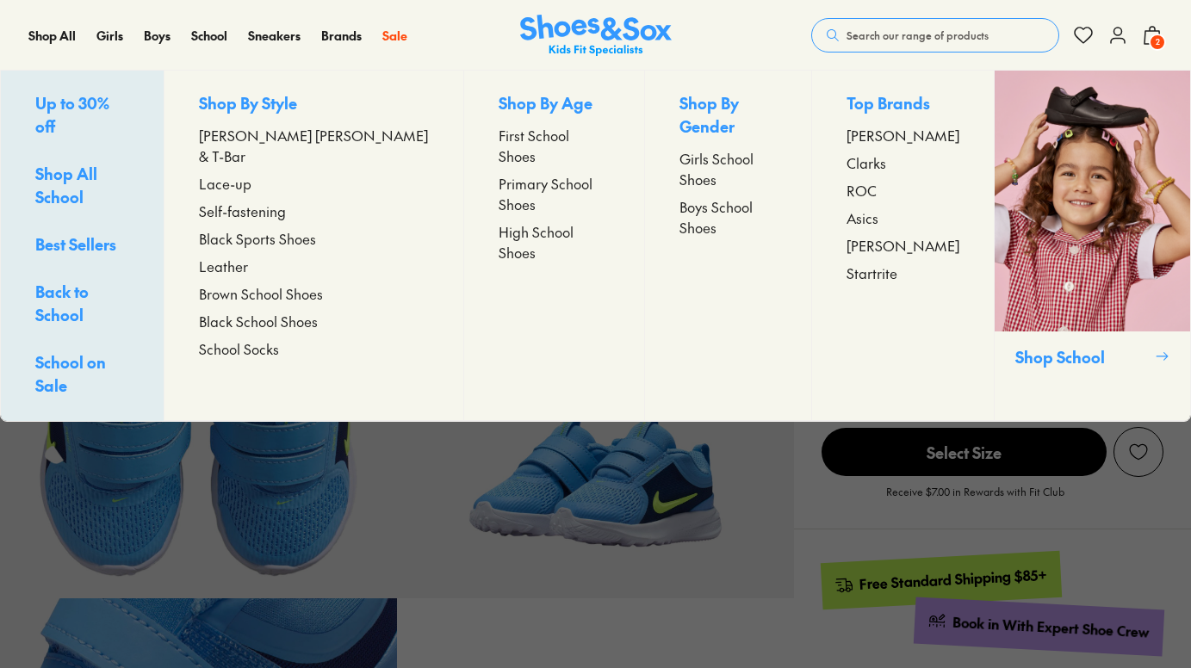
select select "*"
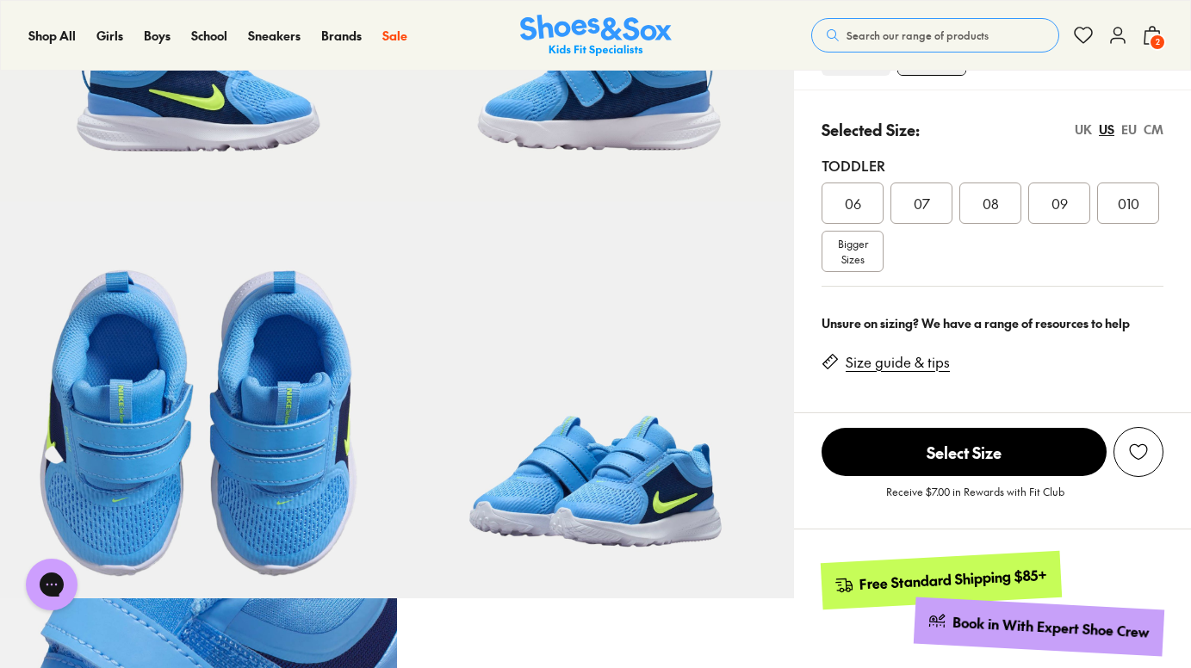
click at [1130, 130] on div "EU" at bounding box center [1128, 130] width 15 height 18
click at [1131, 218] on div "27" at bounding box center [1128, 203] width 62 height 41
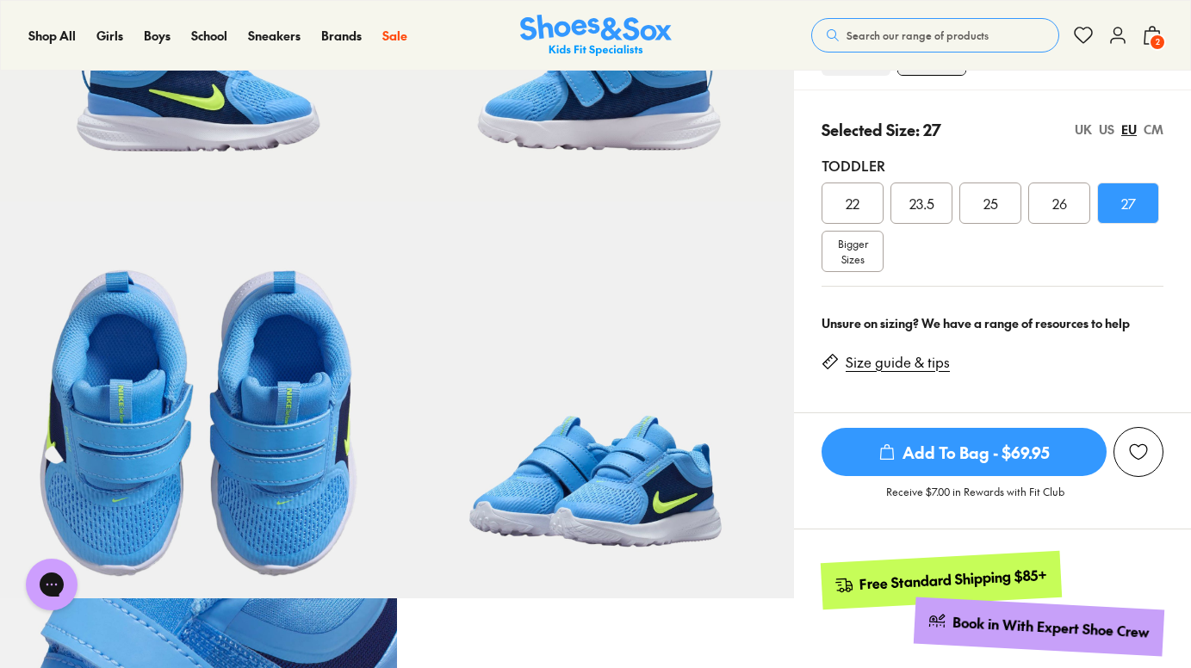
click at [1014, 450] on span "Add To Bag - $69.95" at bounding box center [963, 452] width 285 height 48
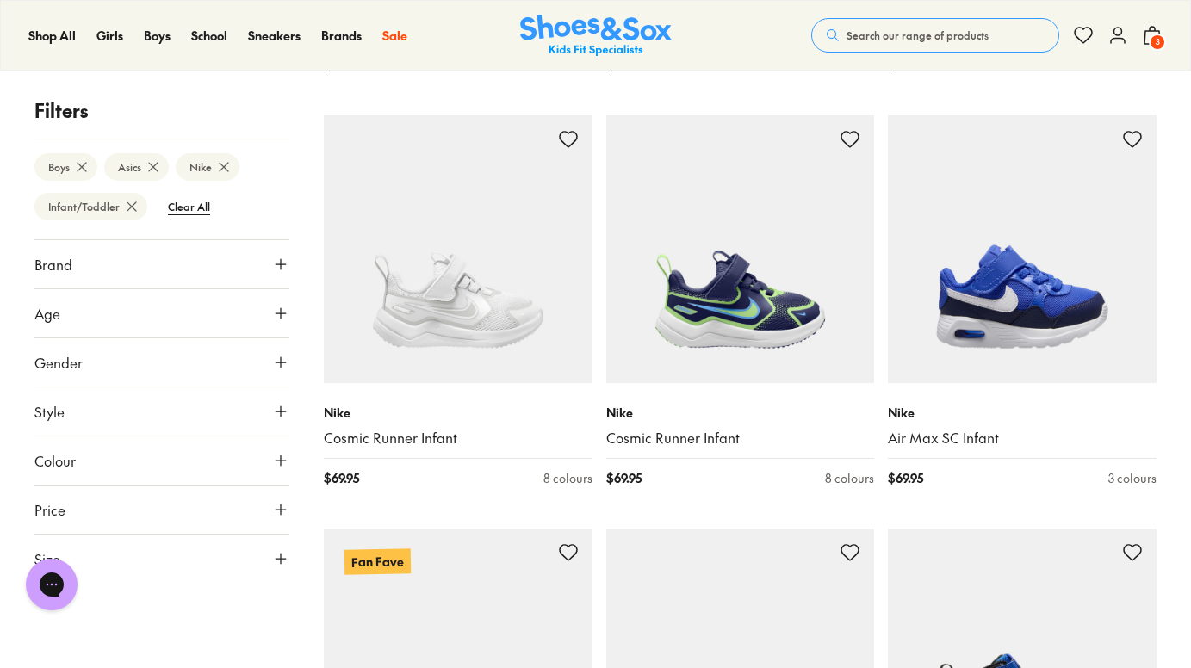
scroll to position [1512, 0]
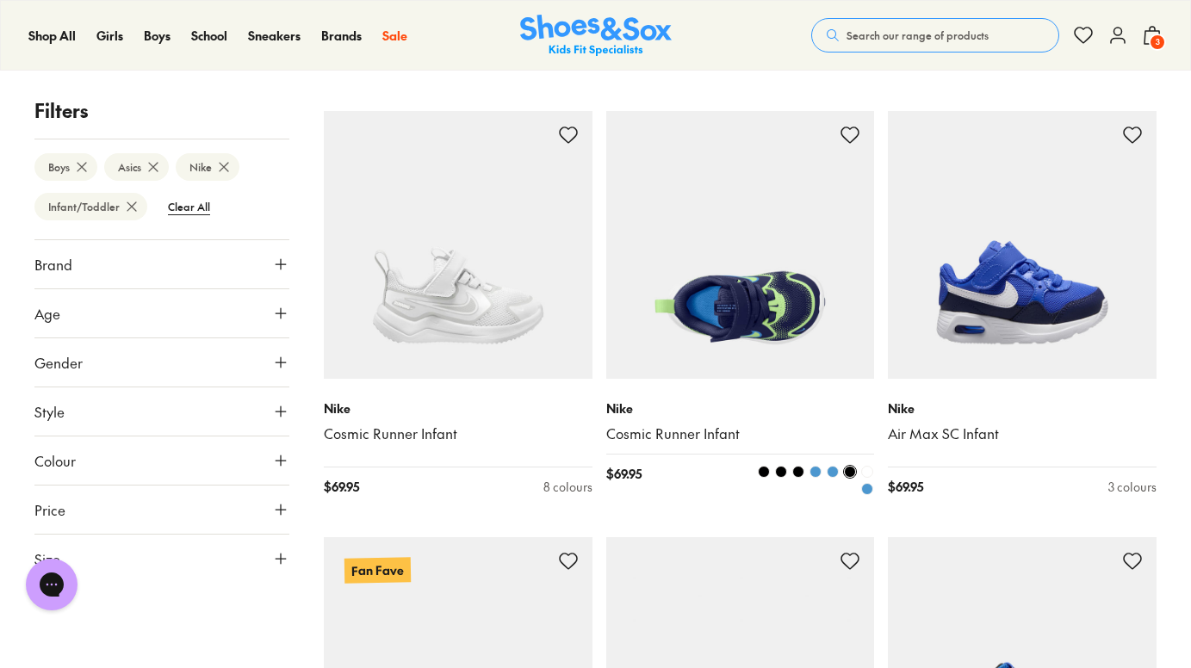
click at [769, 269] on img at bounding box center [740, 245] width 269 height 269
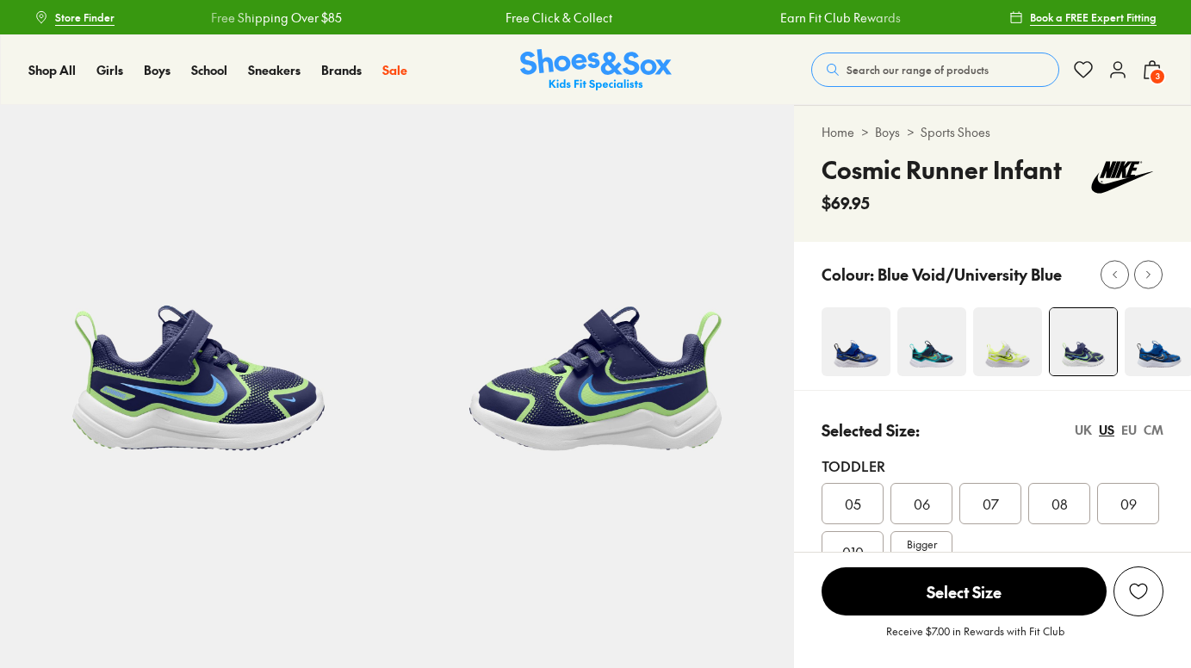
select select "*"
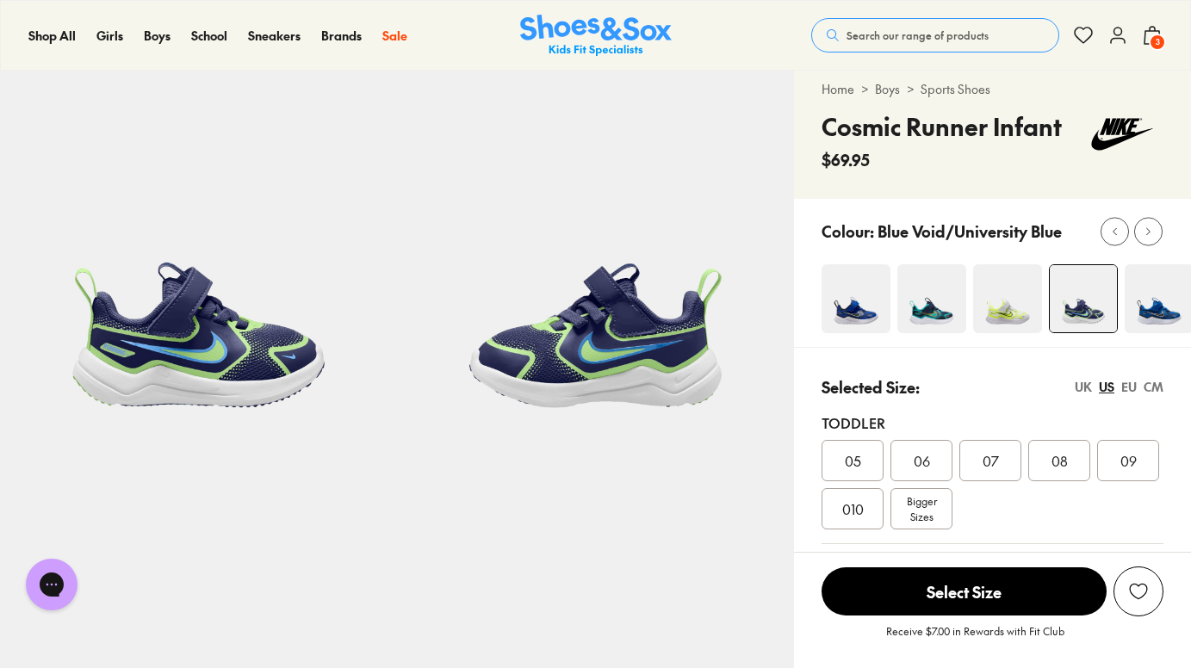
click at [1130, 384] on div "EU" at bounding box center [1128, 387] width 15 height 18
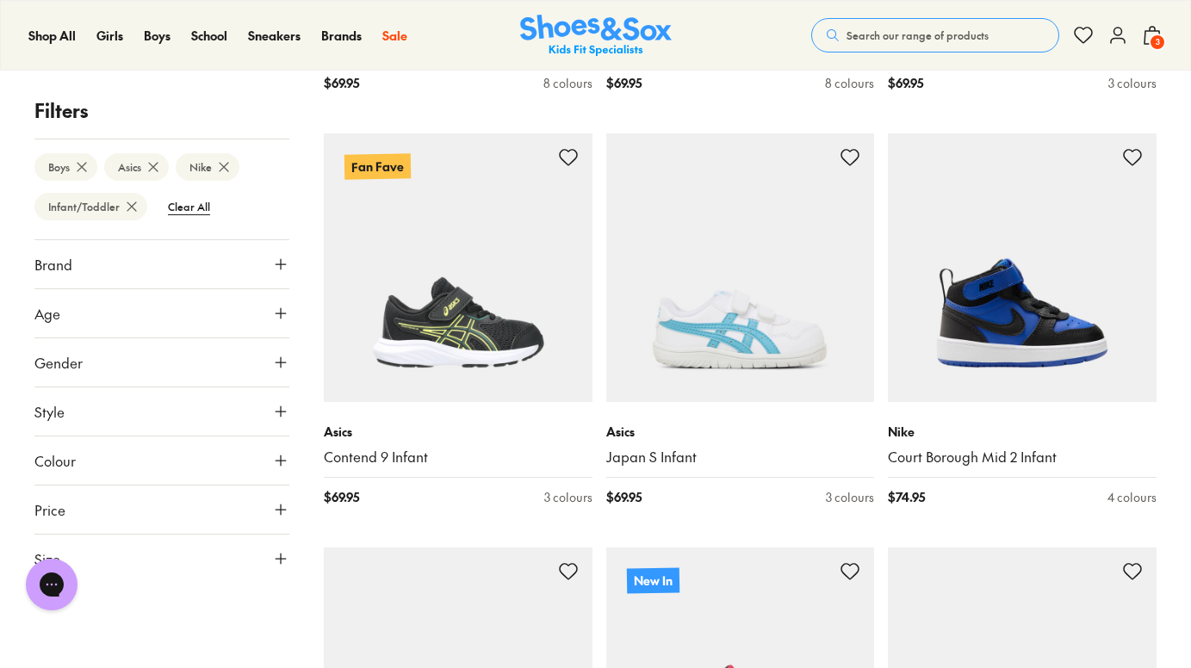
scroll to position [1905, 0]
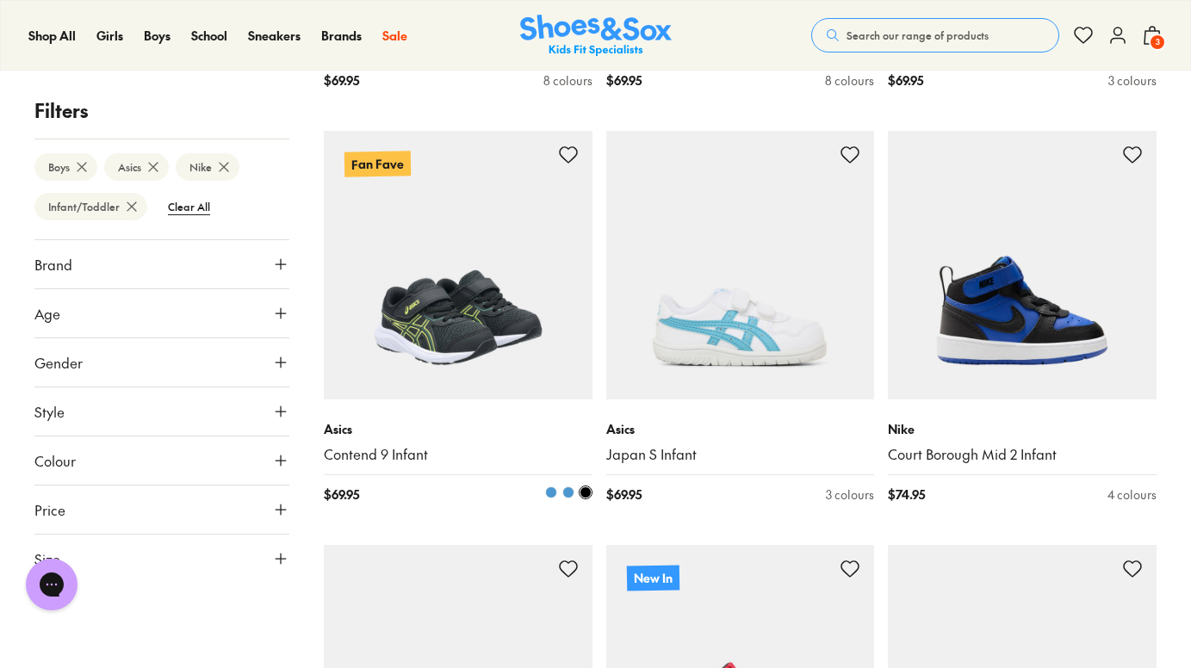
click at [415, 326] on img at bounding box center [458, 265] width 269 height 269
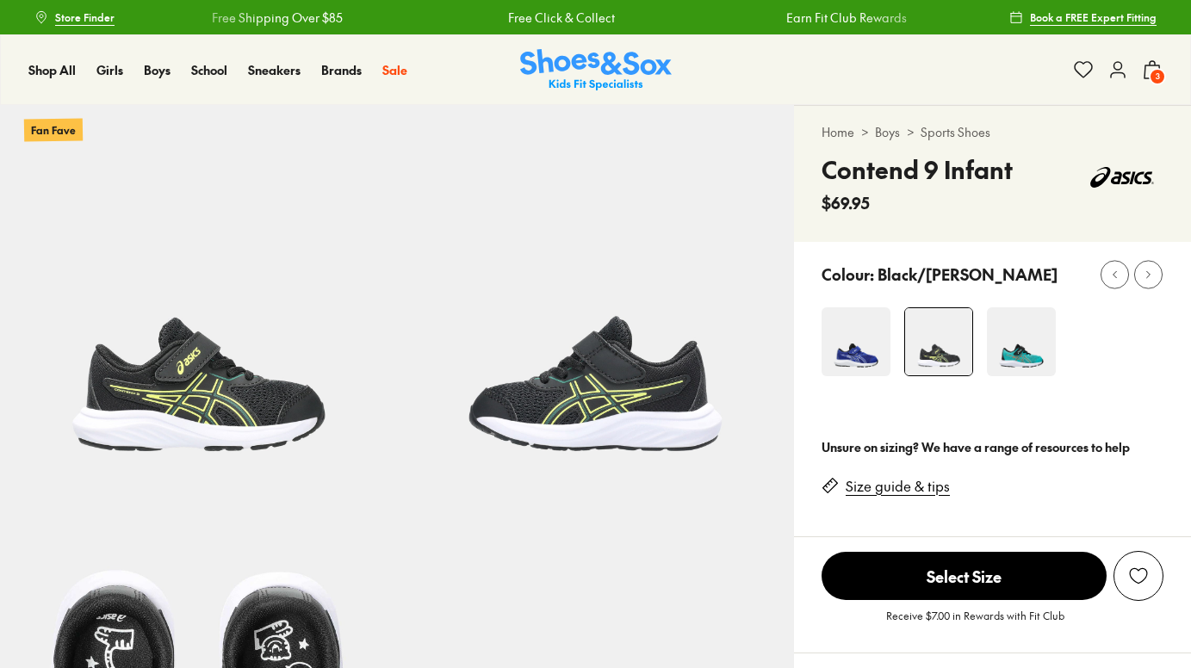
select select "*"
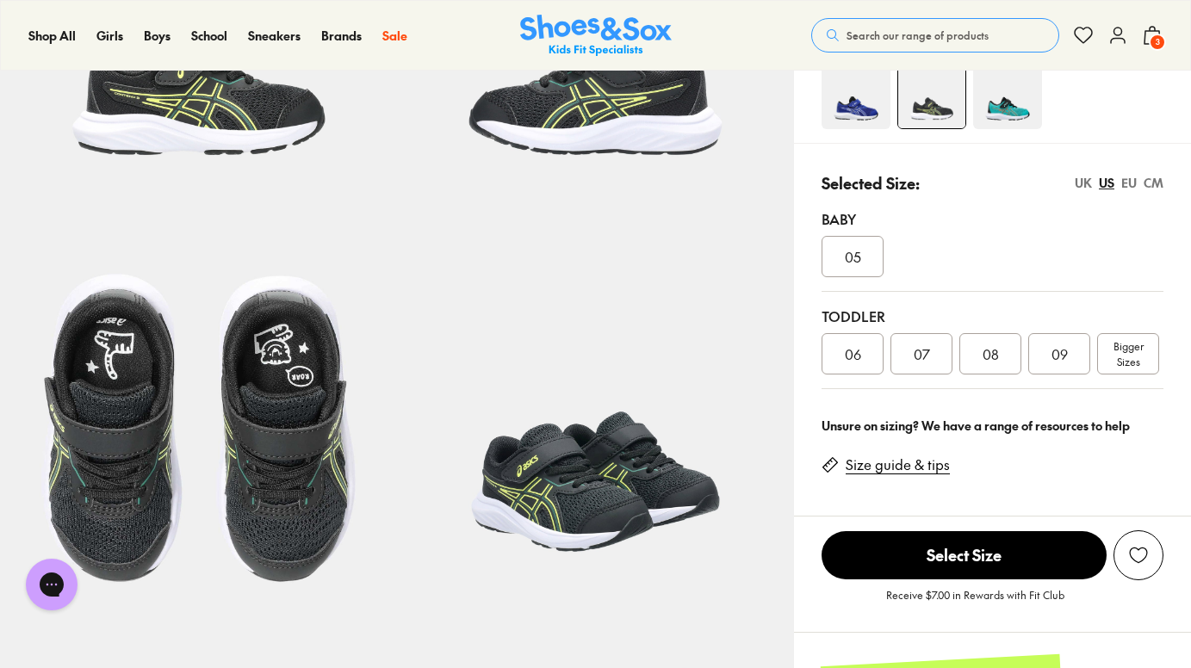
scroll to position [302, 0]
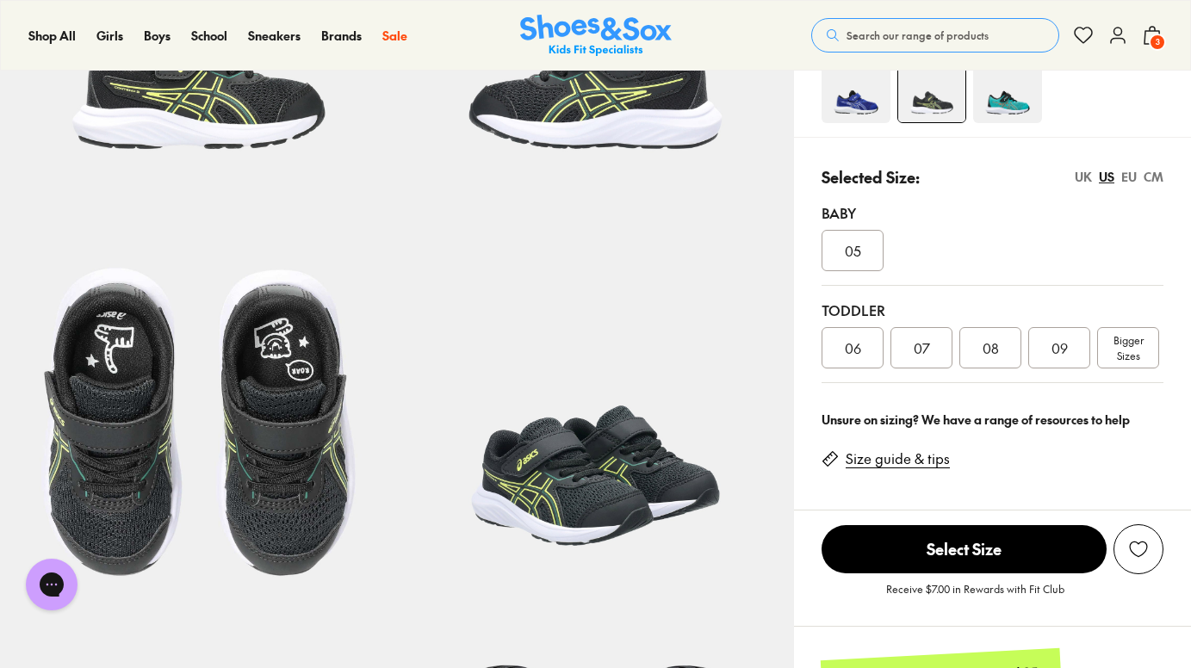
click at [1132, 172] on div "EU" at bounding box center [1128, 177] width 15 height 18
click at [1127, 357] on span "Bigger Sizes" at bounding box center [1128, 347] width 30 height 31
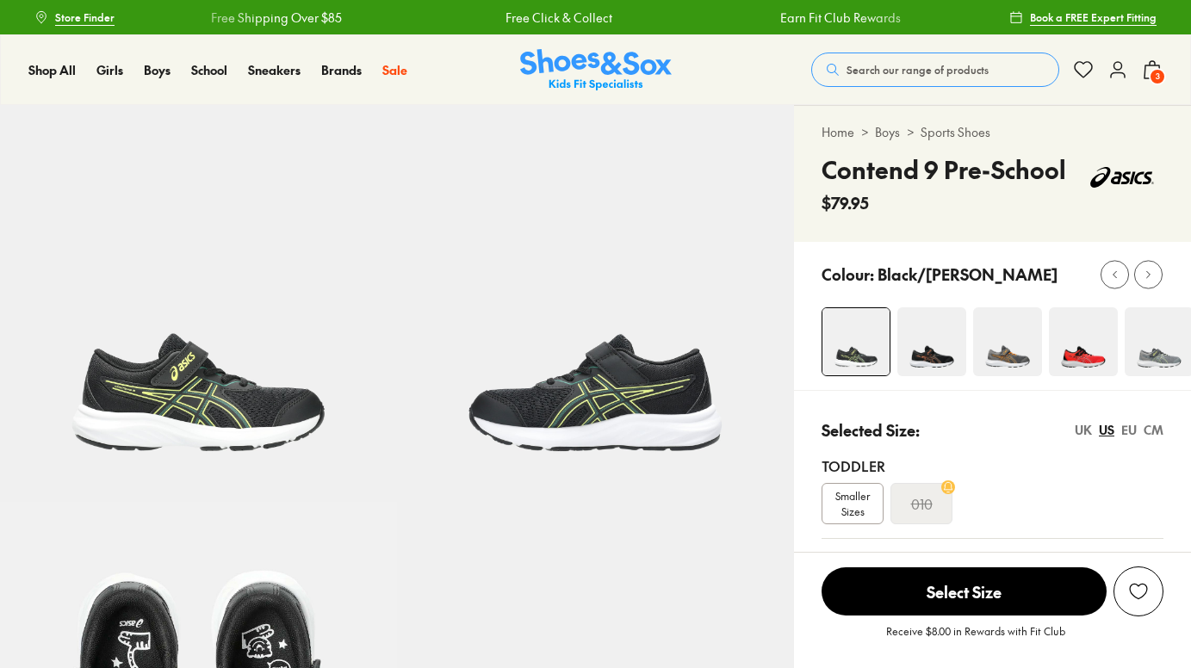
select select "*"
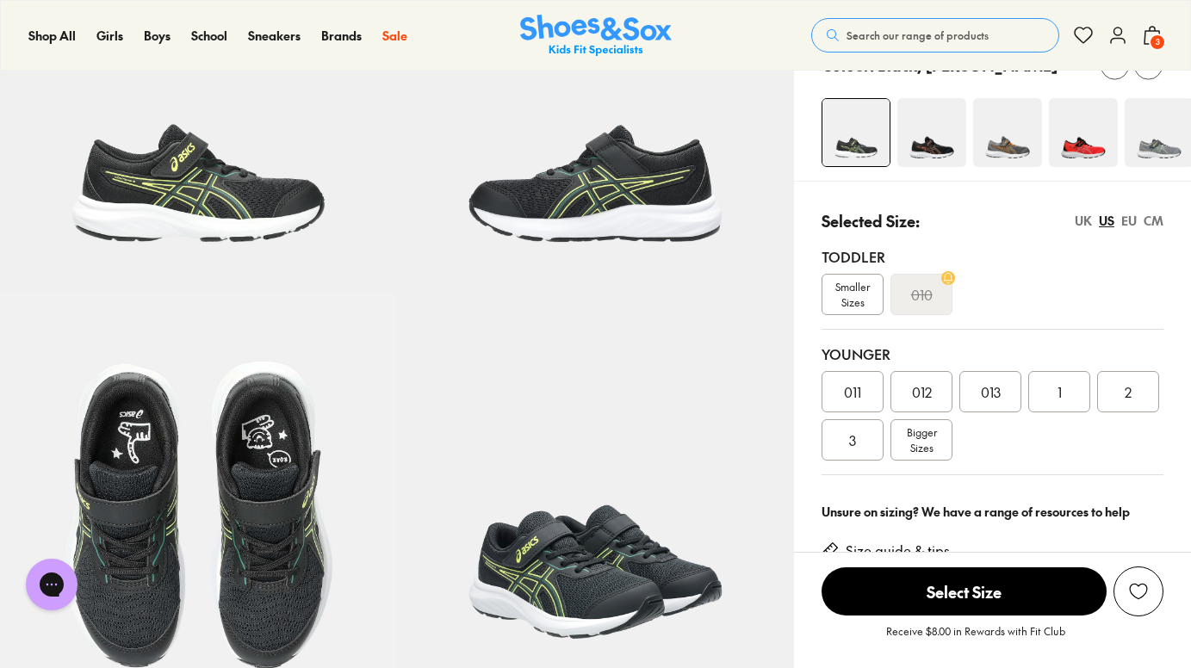
click at [1134, 223] on div "EU" at bounding box center [1128, 221] width 15 height 18
click at [1109, 219] on div "US" at bounding box center [1106, 221] width 15 height 18
click at [853, 392] on span "011" at bounding box center [852, 391] width 17 height 21
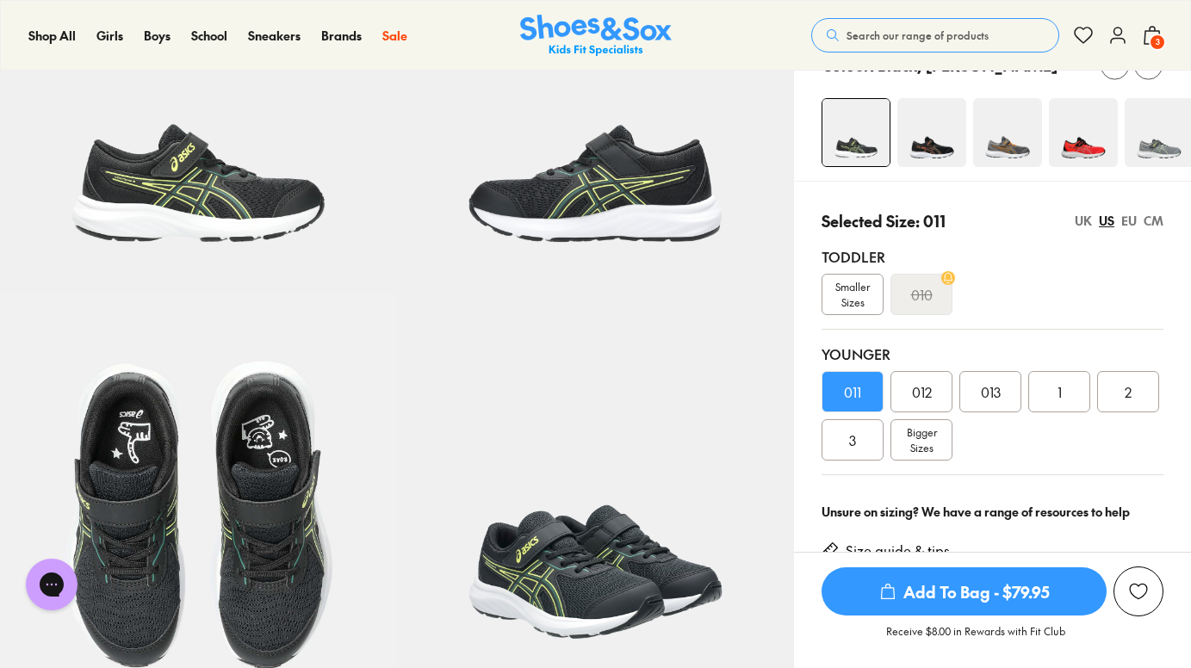
click at [1126, 200] on div "Selected Size: 011 UK US EU CM Toddler Smaller Sizes 010 Younger 011 012 013 1 …" at bounding box center [992, 335] width 397 height 308
click at [1127, 225] on div "EU" at bounding box center [1128, 221] width 15 height 18
click at [953, 591] on span "Add To Bag - $79.95" at bounding box center [963, 591] width 285 height 48
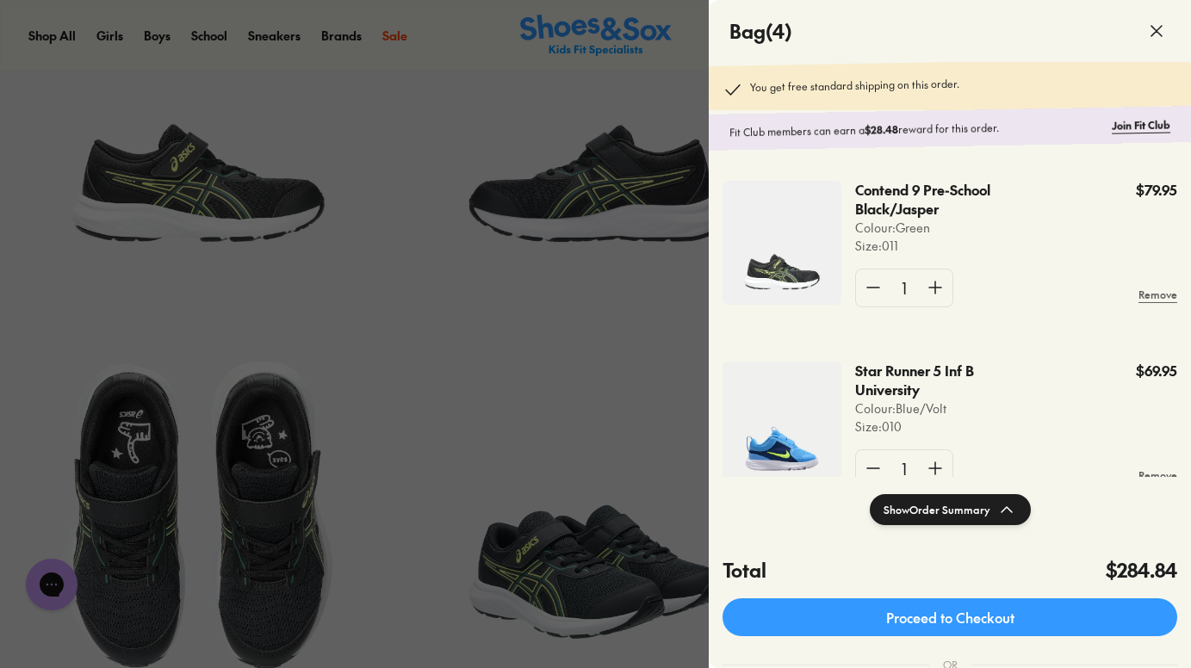
click at [77, 74] on div at bounding box center [595, 334] width 1191 height 668
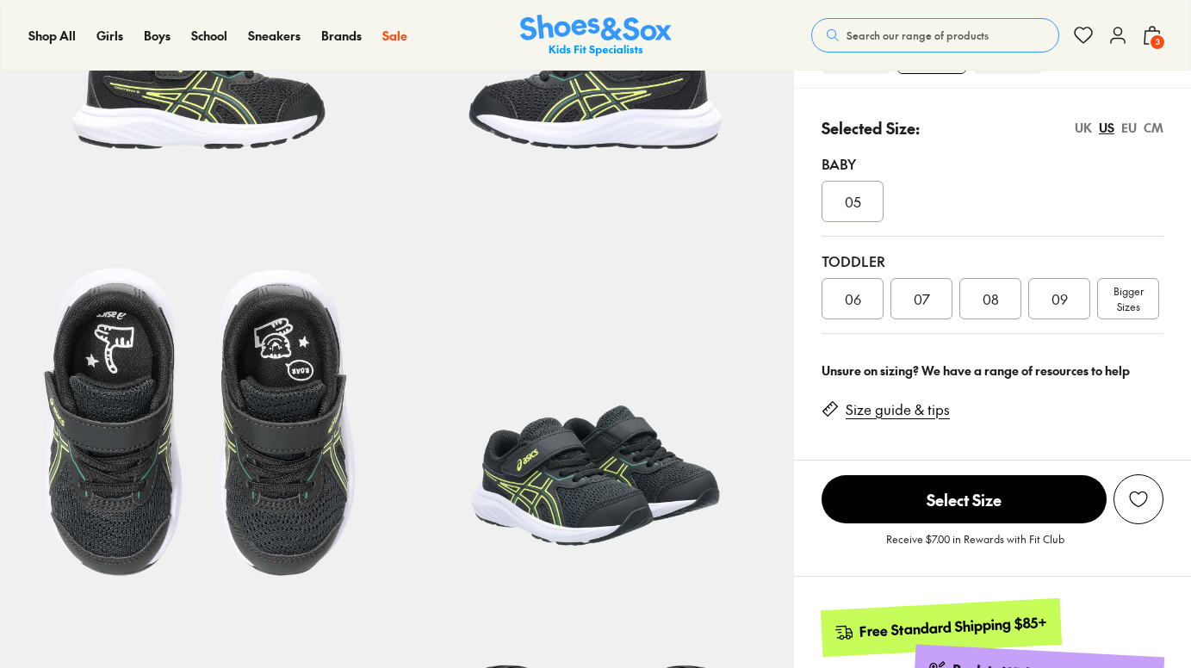
select select "*"
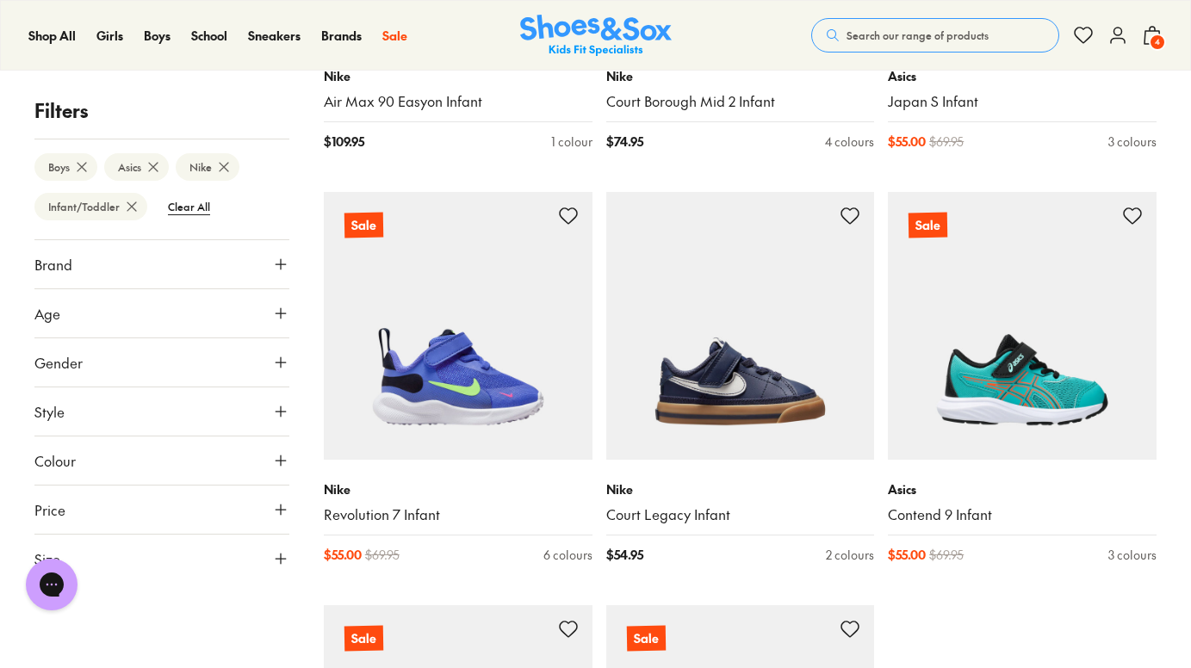
scroll to position [3938, 0]
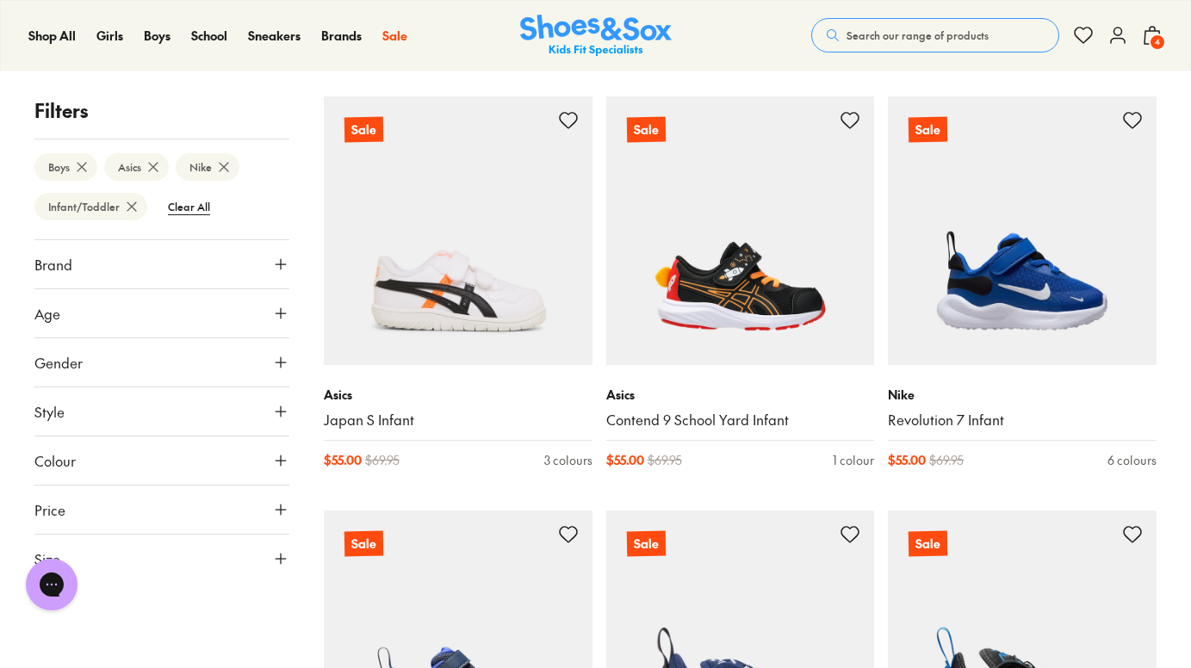
scroll to position [4425, 0]
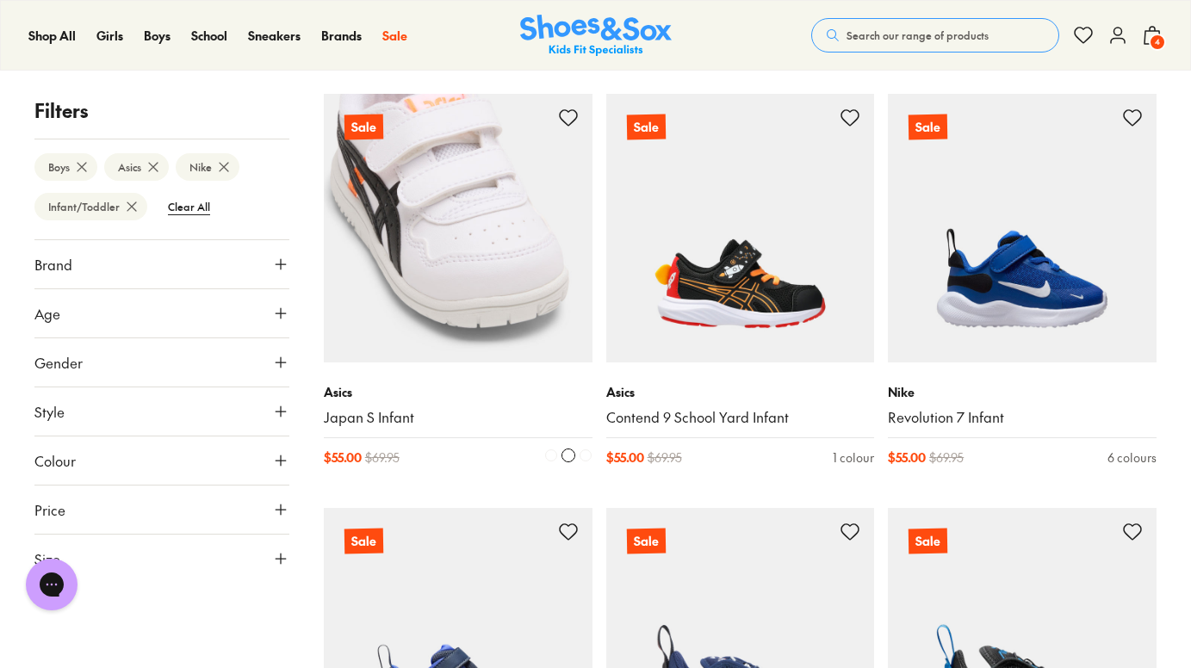
click at [432, 294] on img at bounding box center [458, 228] width 269 height 269
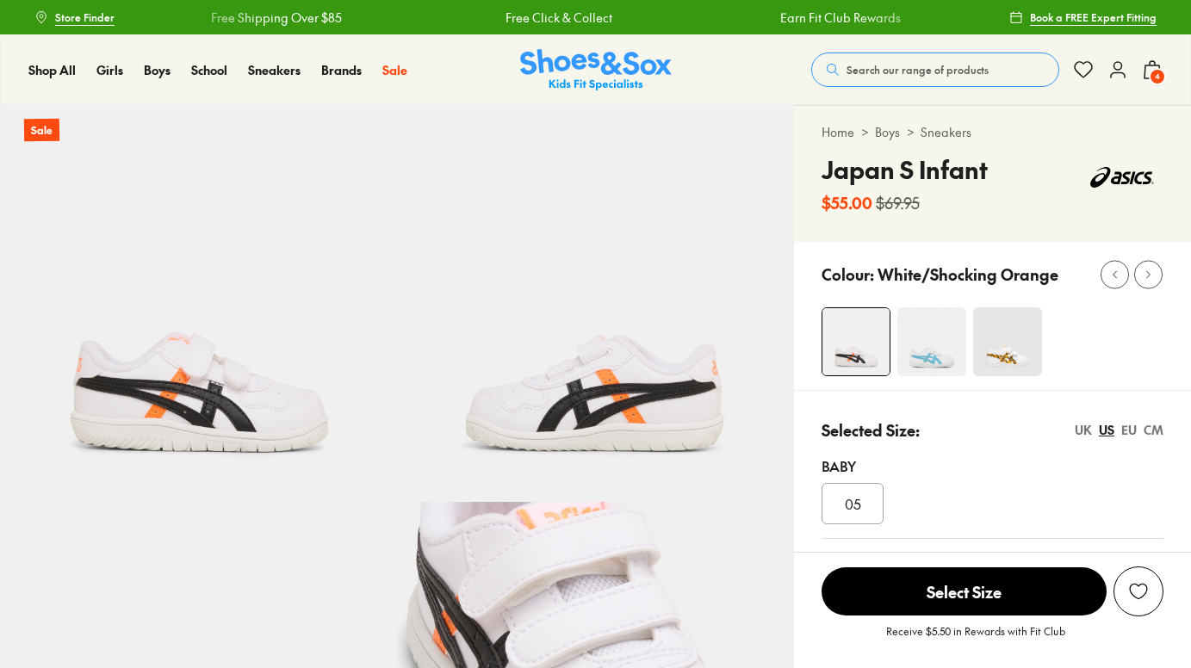
select select "*"
click at [1129, 435] on div "EU" at bounding box center [1128, 430] width 15 height 18
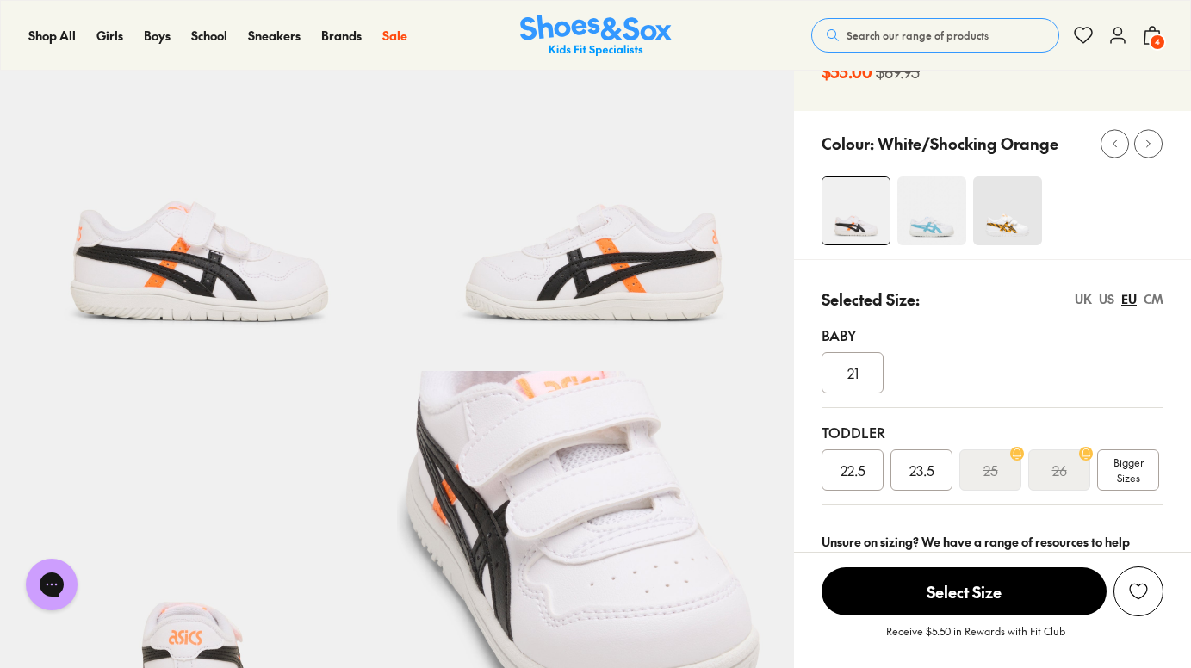
scroll to position [142, 0]
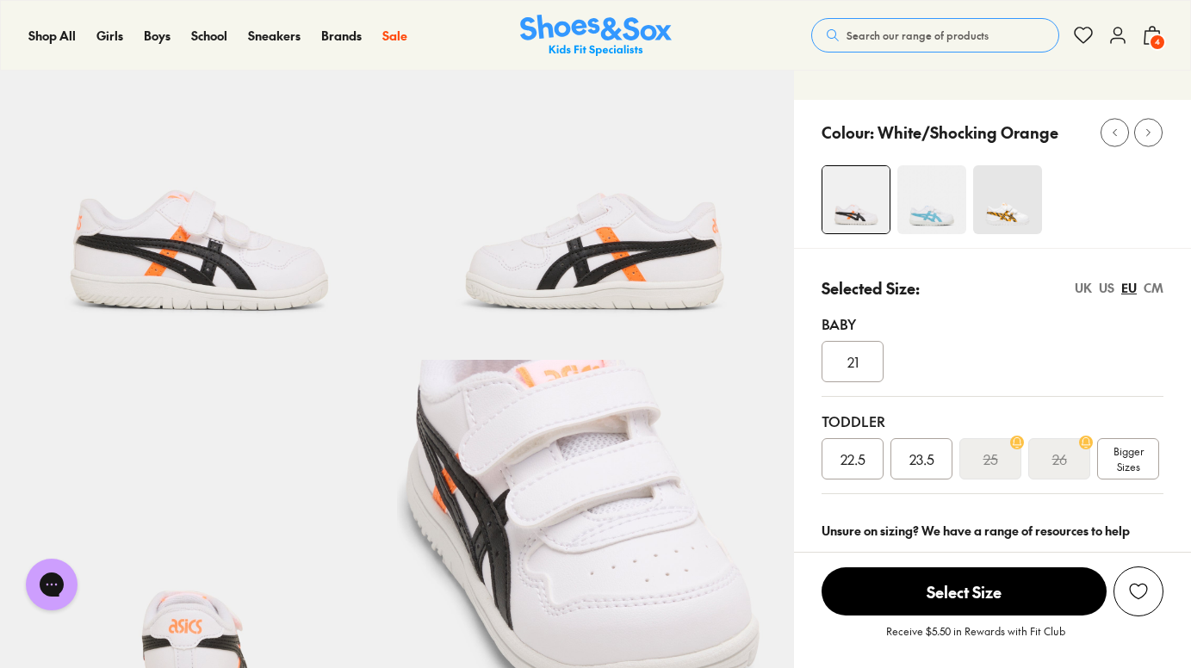
click at [1146, 458] on div "Bigger Sizes" at bounding box center [1128, 458] width 62 height 41
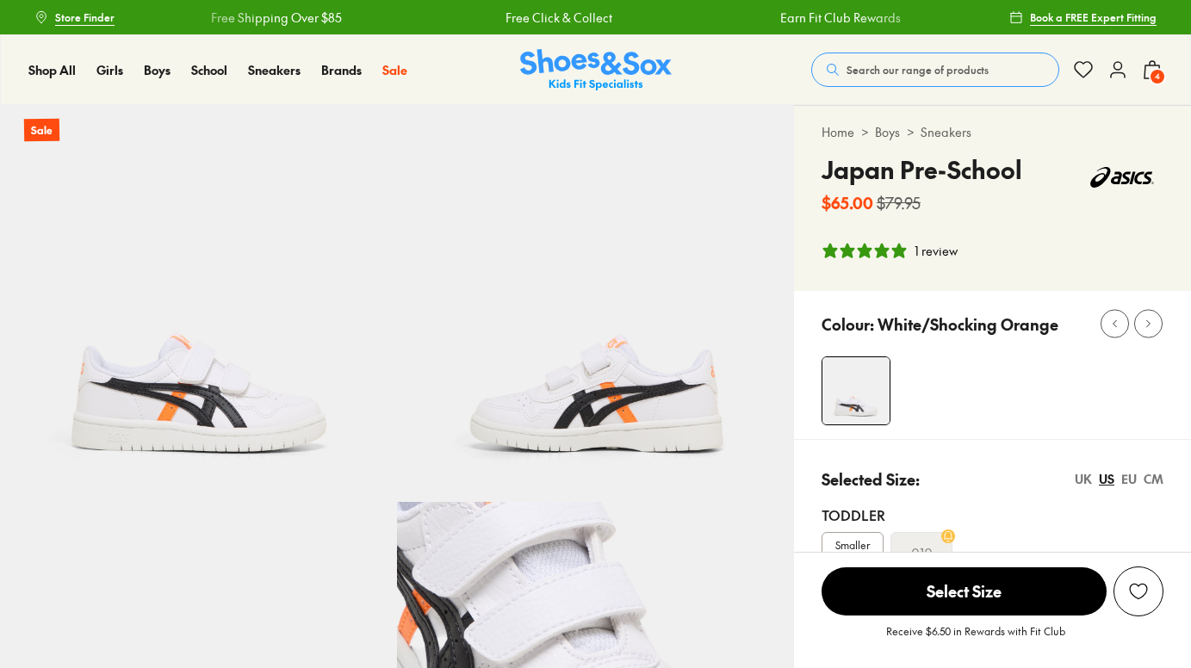
select select "*"
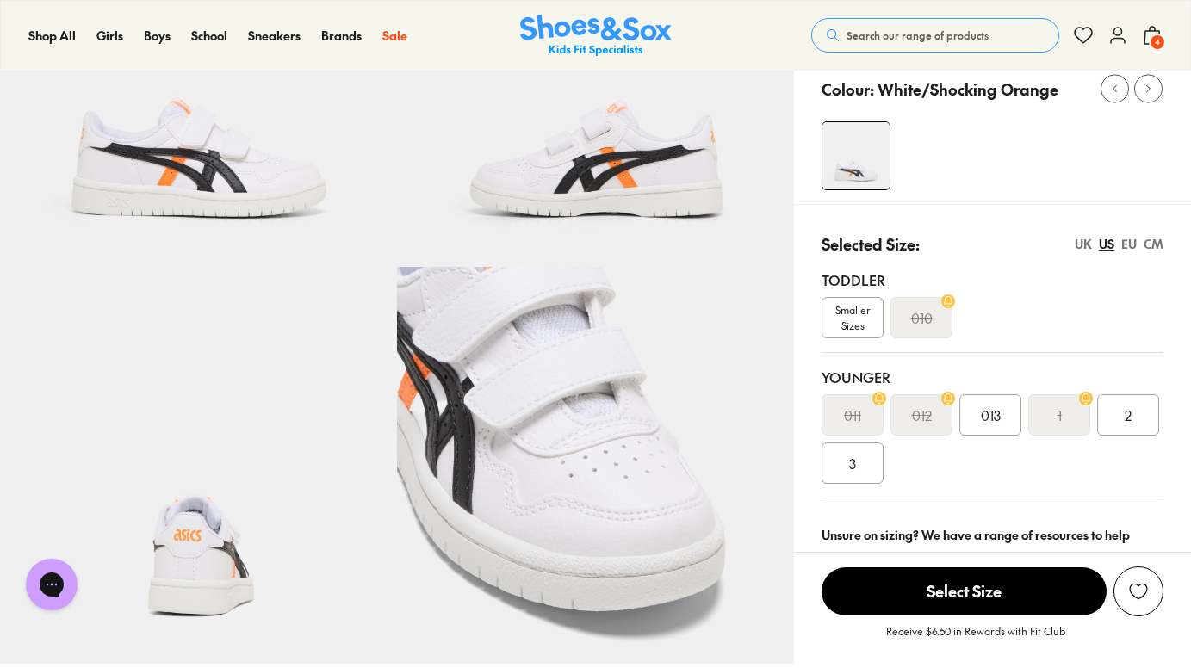
click at [1128, 245] on div "EU" at bounding box center [1128, 244] width 15 height 18
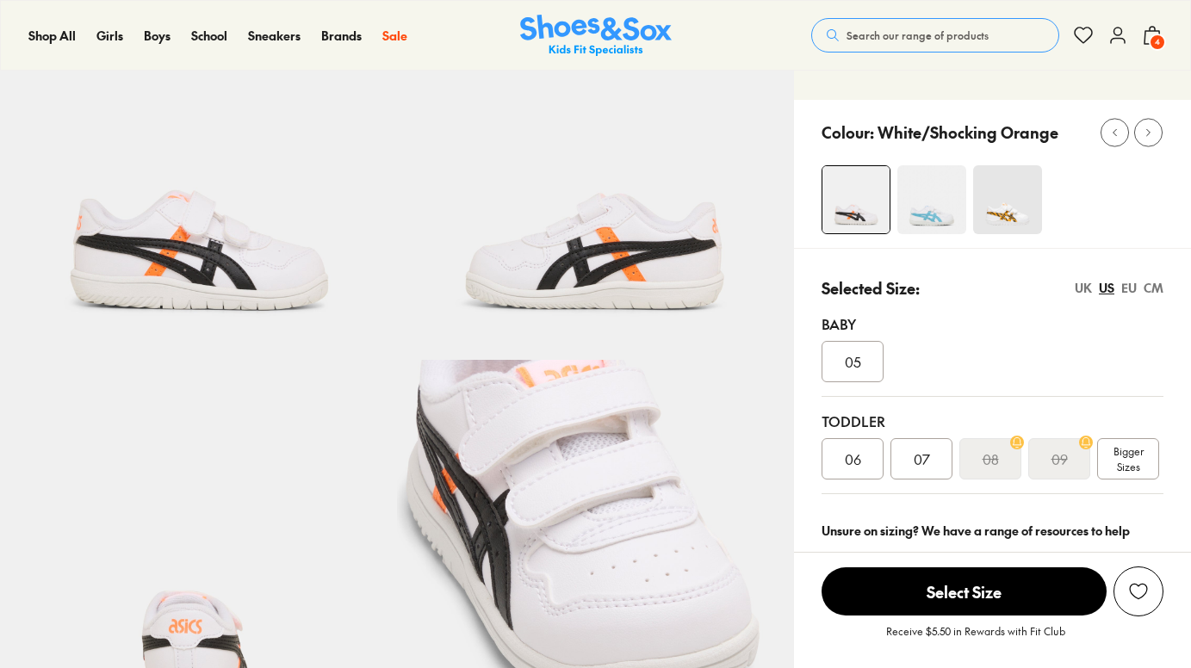
select select "*"
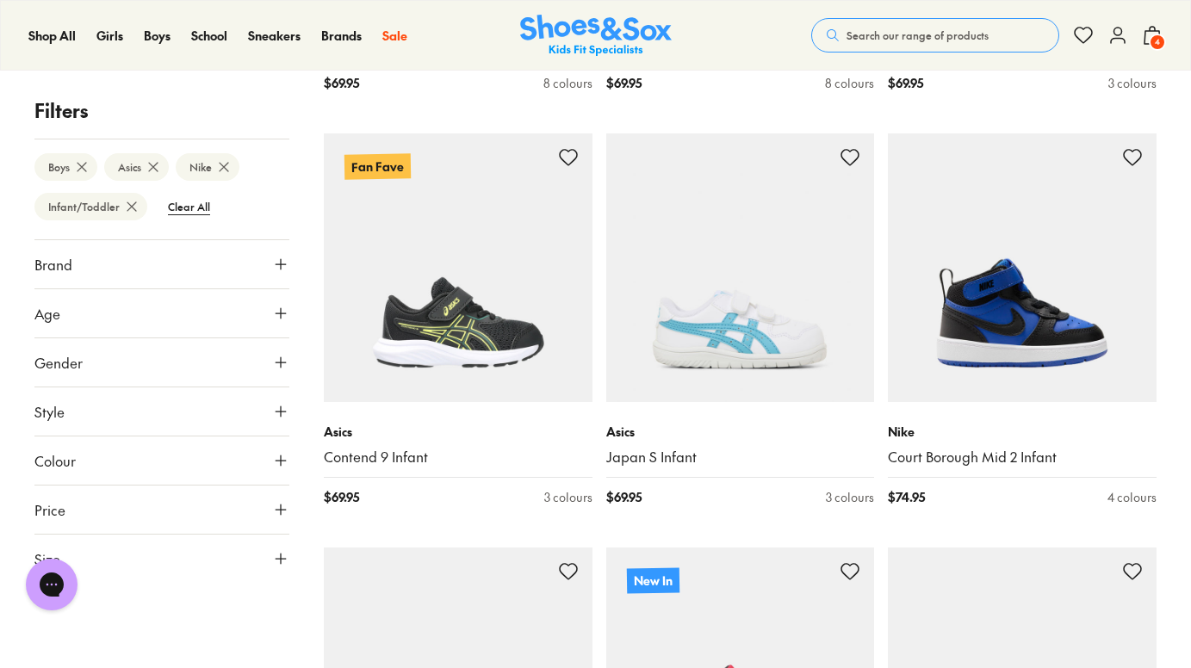
scroll to position [1880, 0]
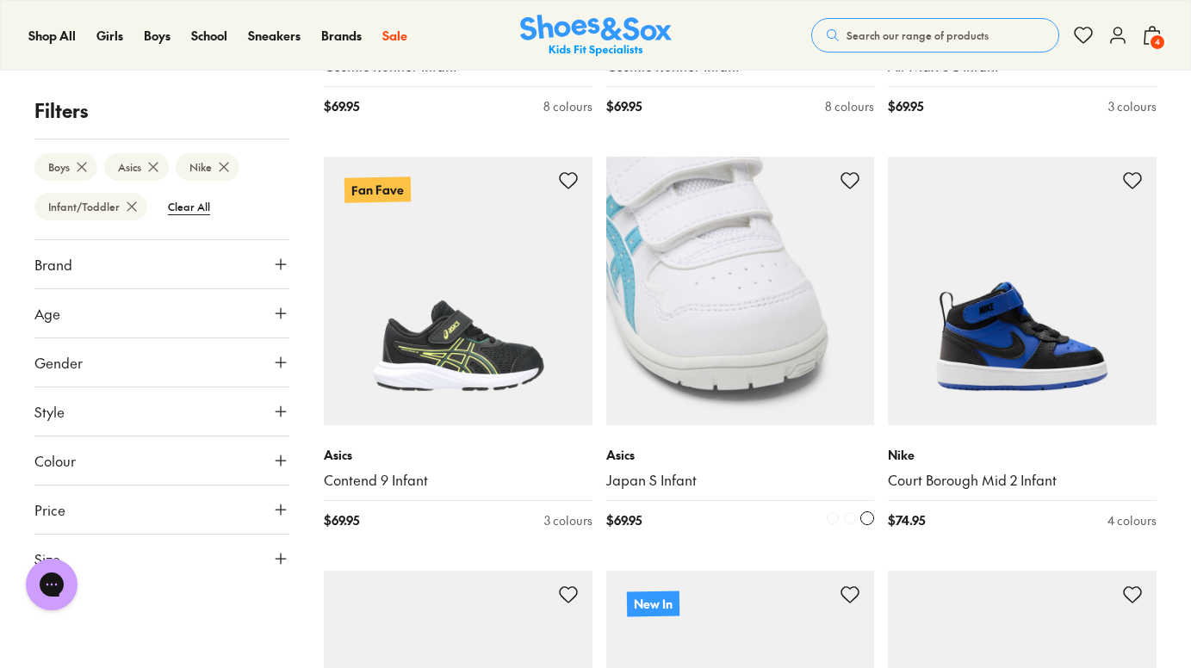
click at [765, 306] on img at bounding box center [740, 291] width 269 height 269
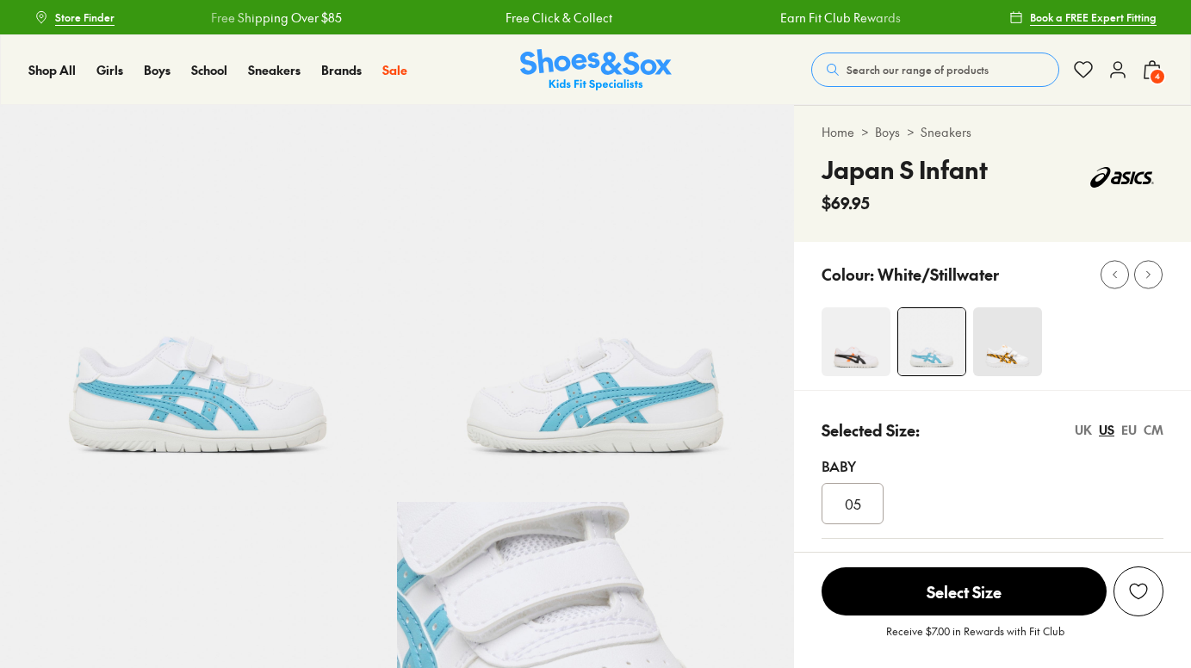
select select "*"
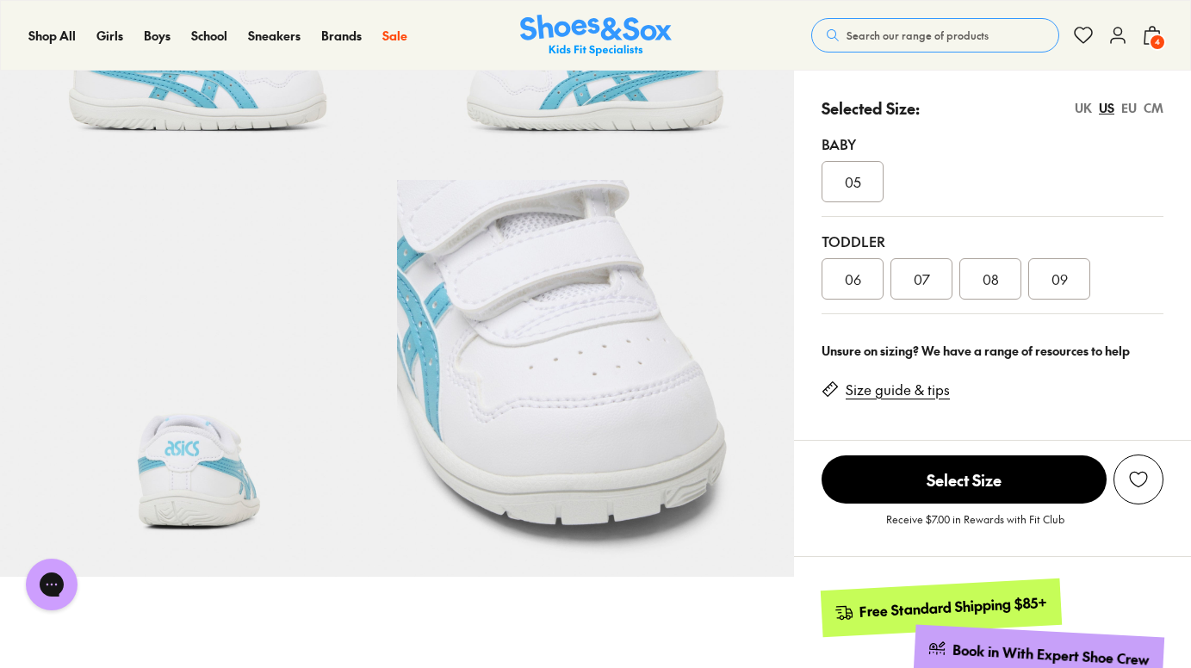
click at [1130, 108] on div "EU" at bounding box center [1128, 108] width 15 height 18
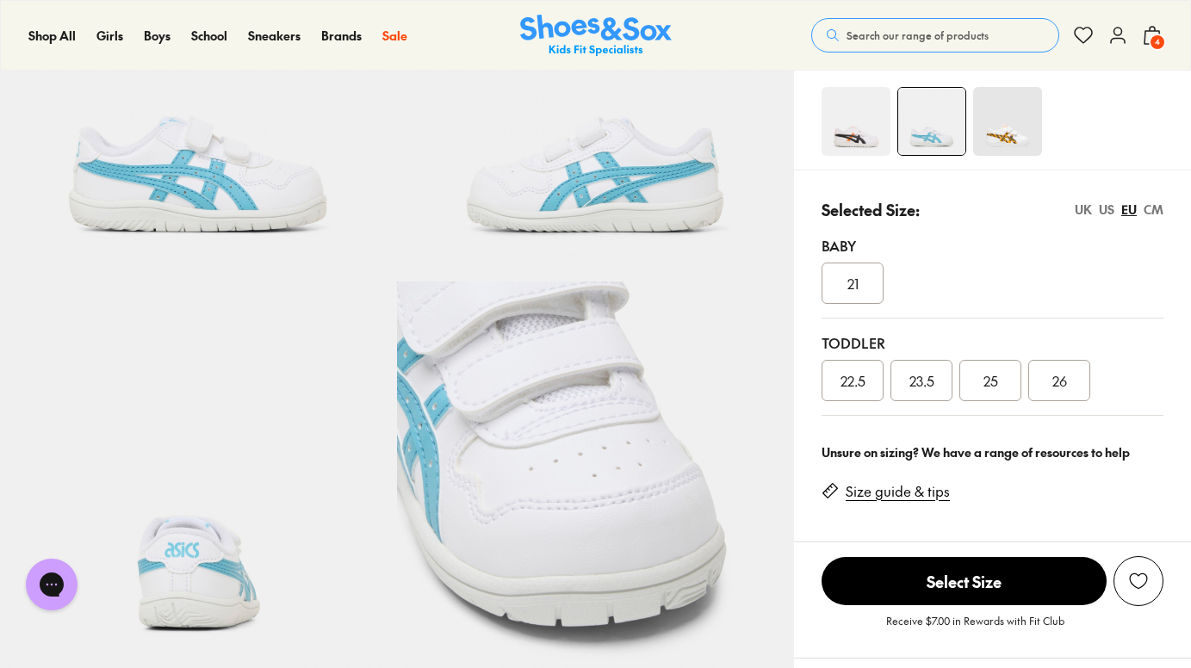
scroll to position [214, 0]
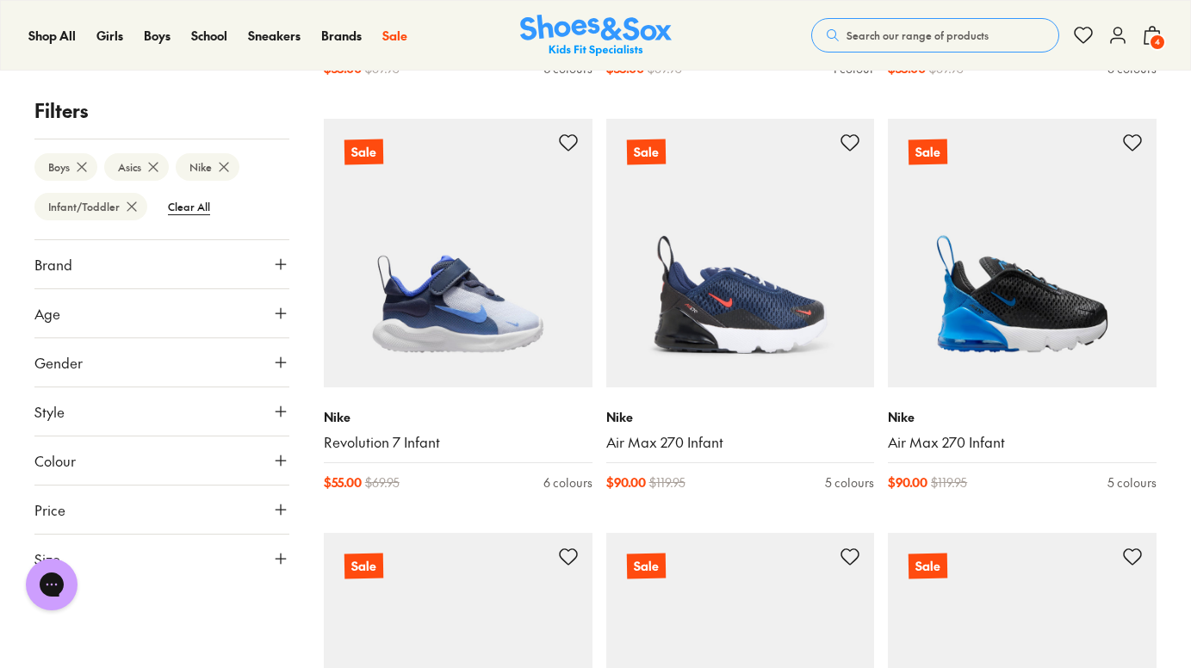
scroll to position [4408, 0]
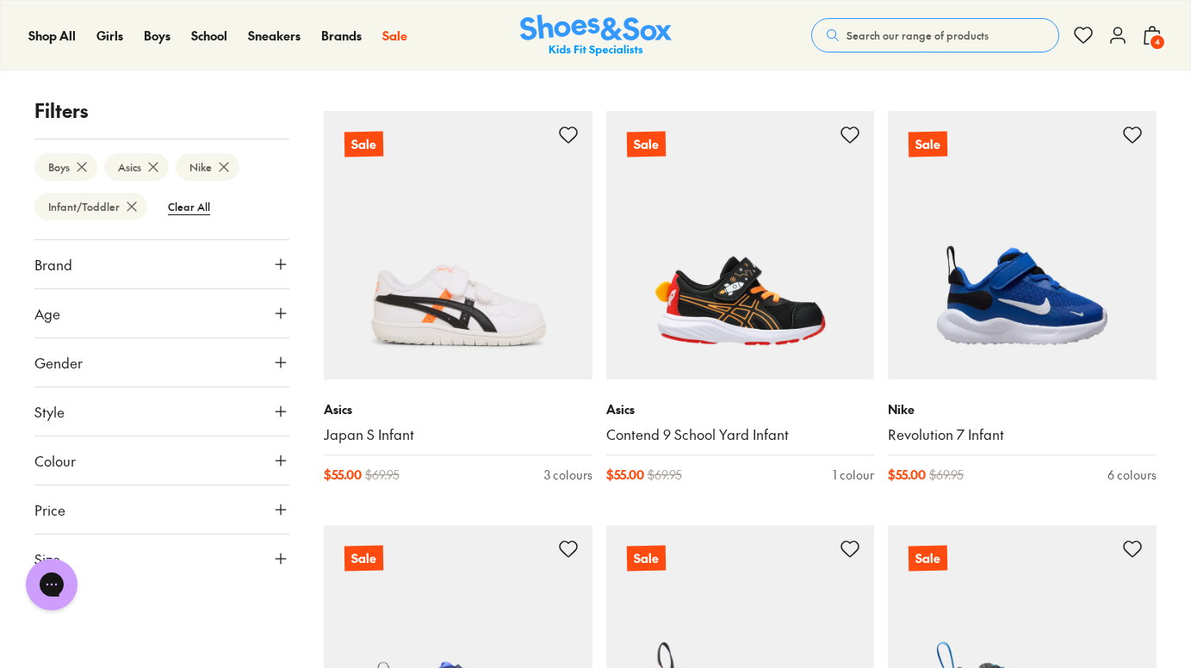
click at [156, 163] on icon at bounding box center [153, 166] width 17 height 17
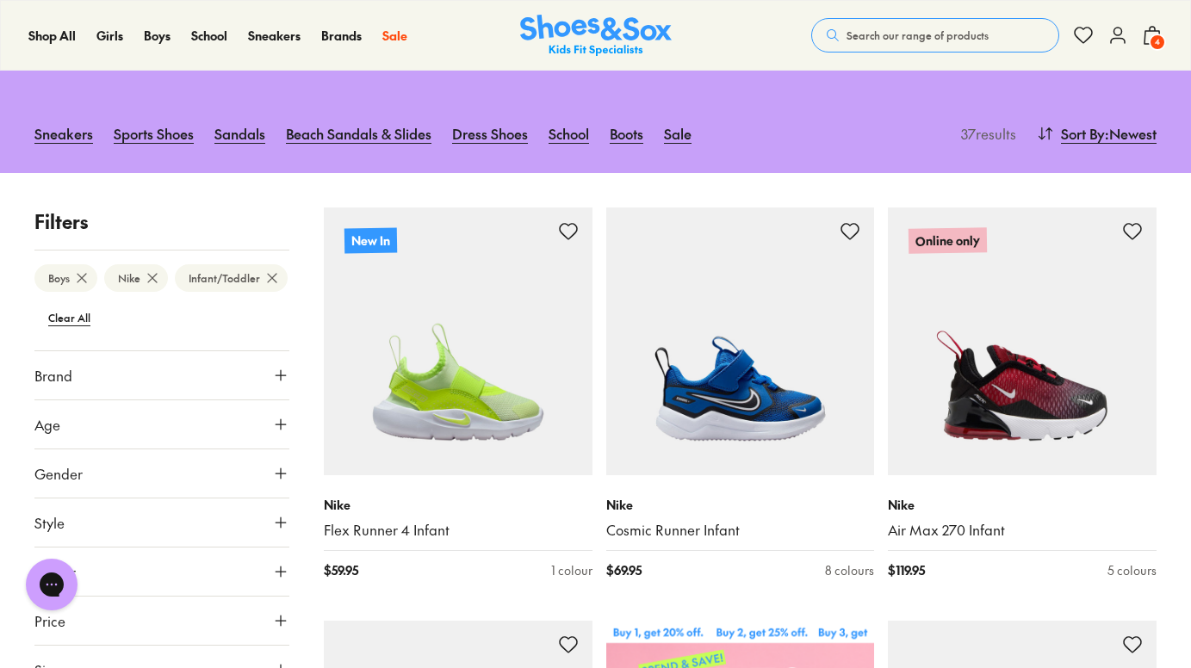
scroll to position [177, 0]
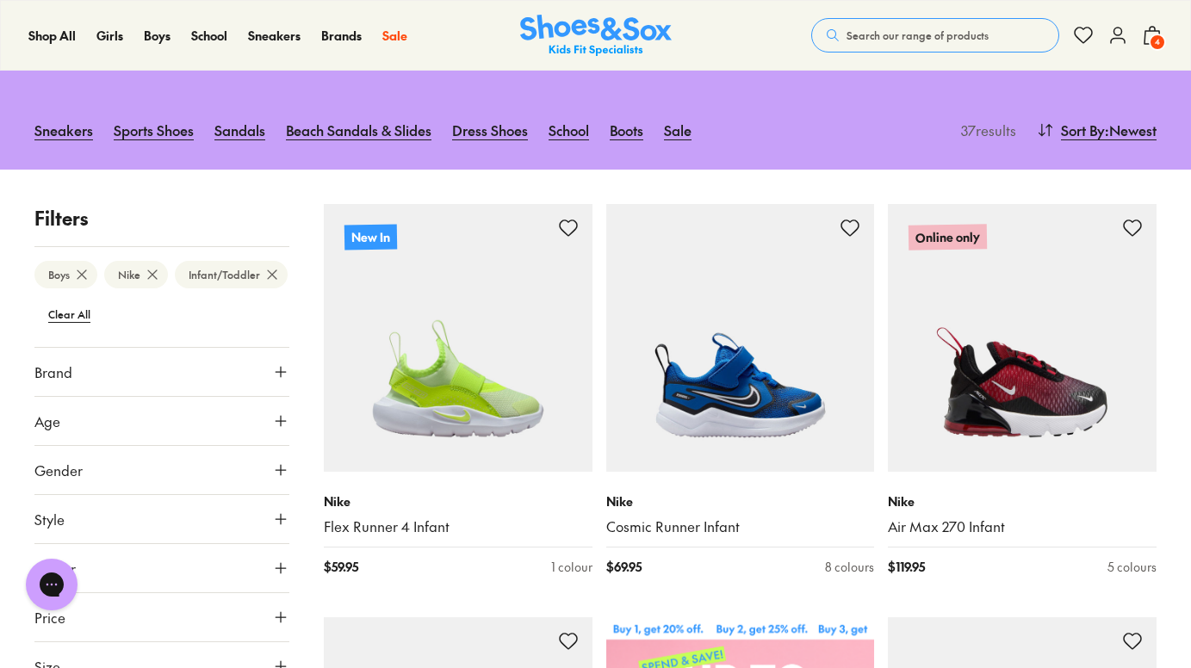
click at [152, 274] on use at bounding box center [152, 274] width 9 height 9
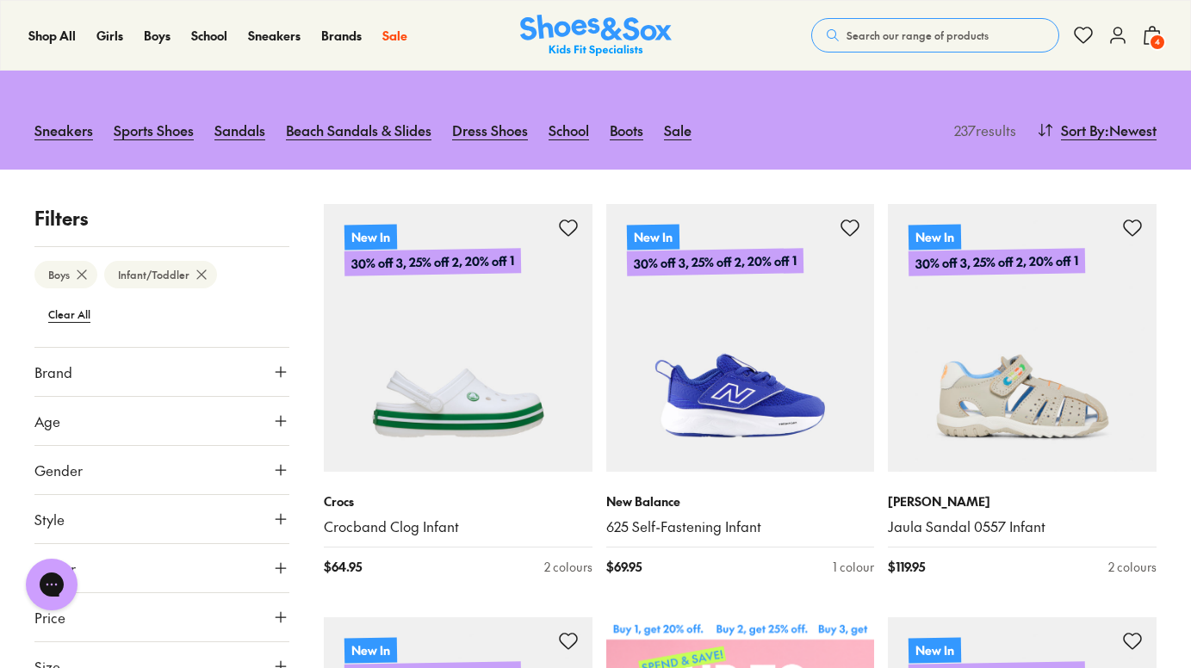
click at [129, 366] on button "Brand" at bounding box center [161, 372] width 255 height 48
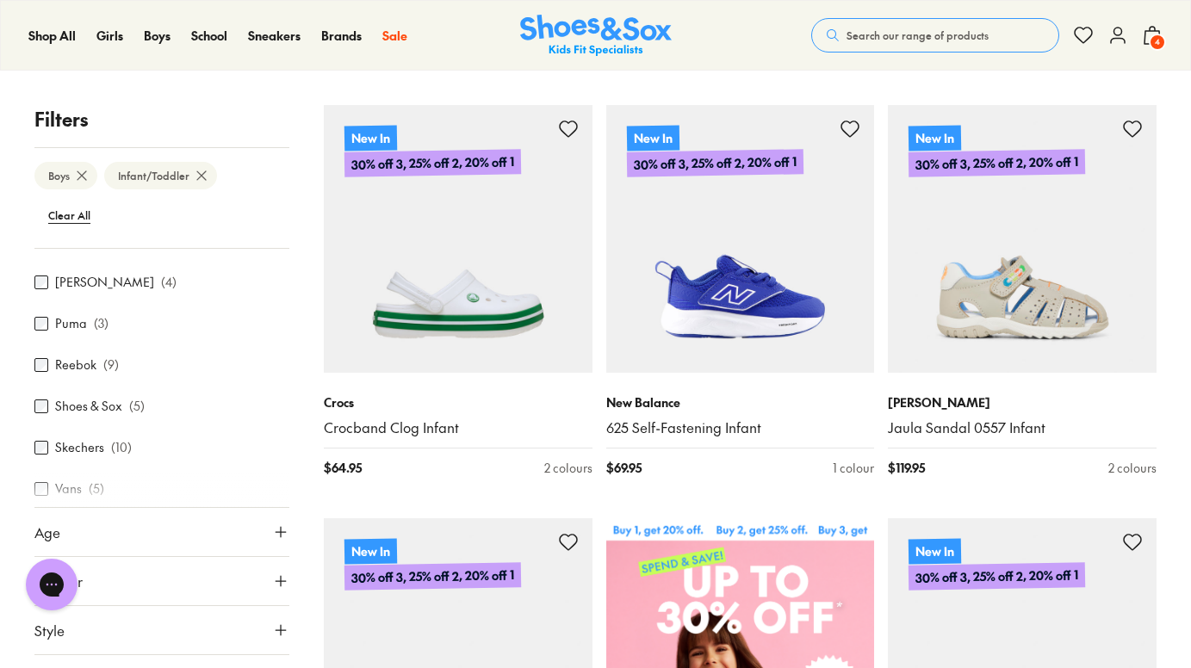
scroll to position [459, 0]
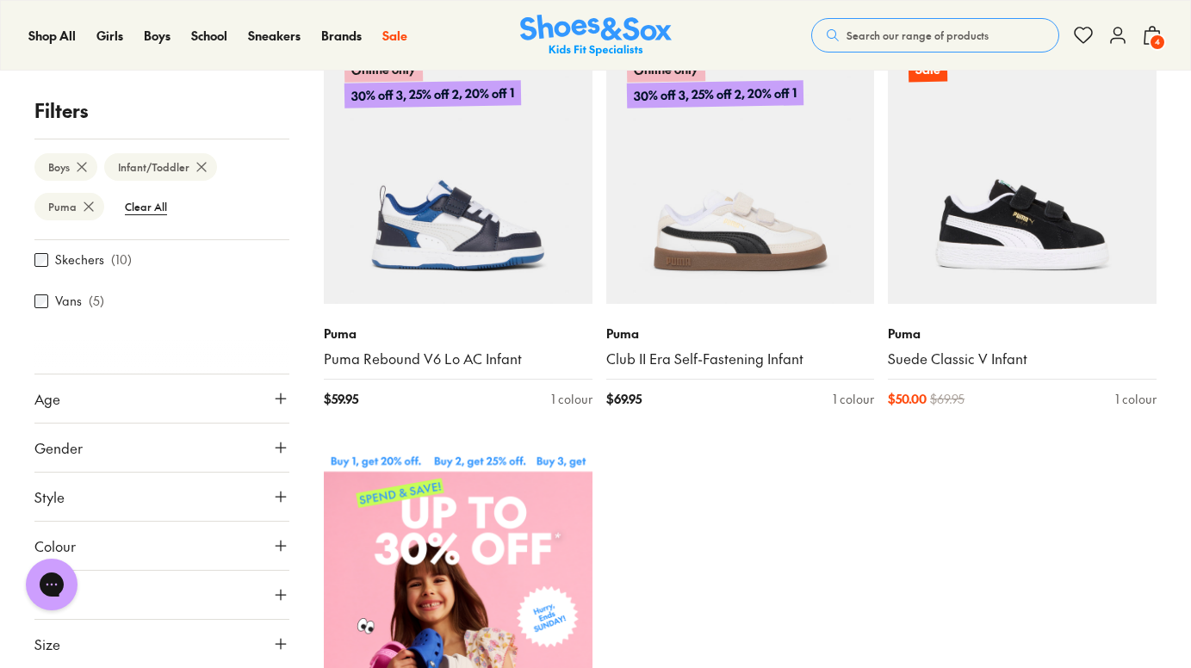
scroll to position [278, 0]
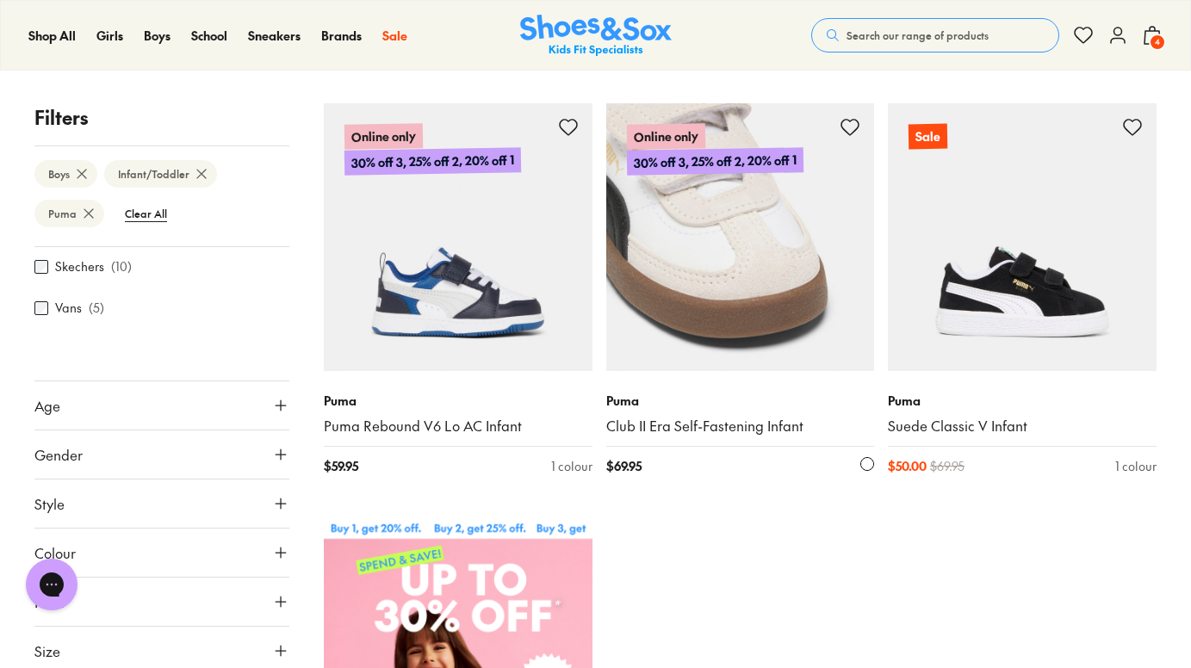
click at [781, 320] on img at bounding box center [740, 237] width 269 height 269
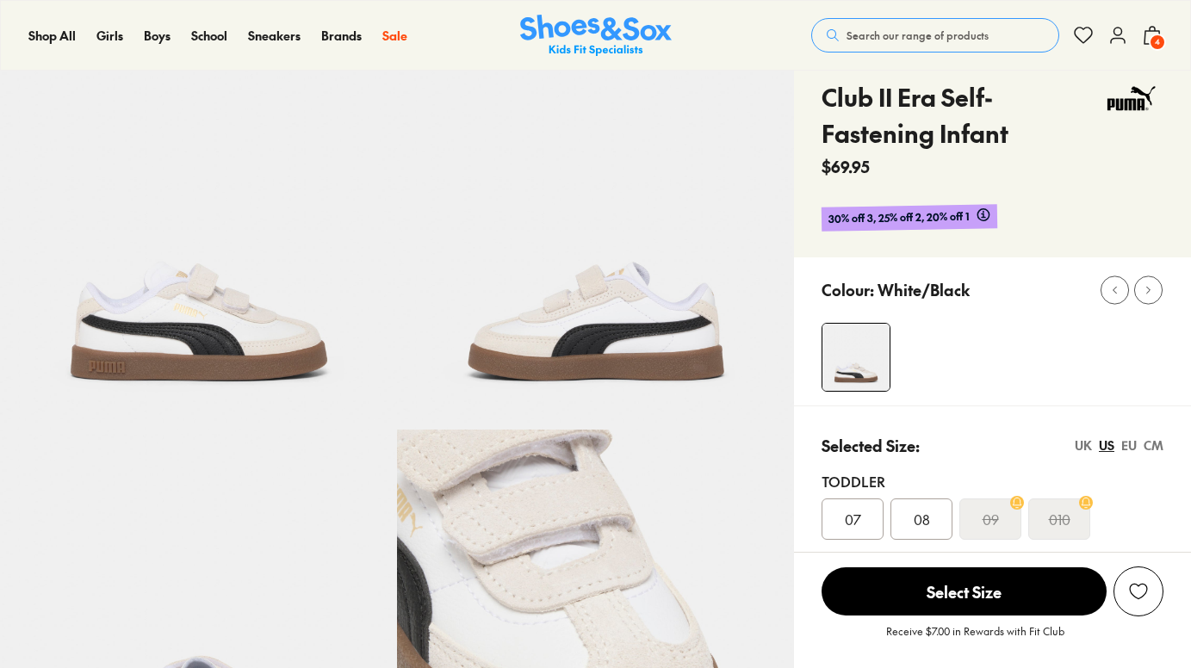
select select "*"
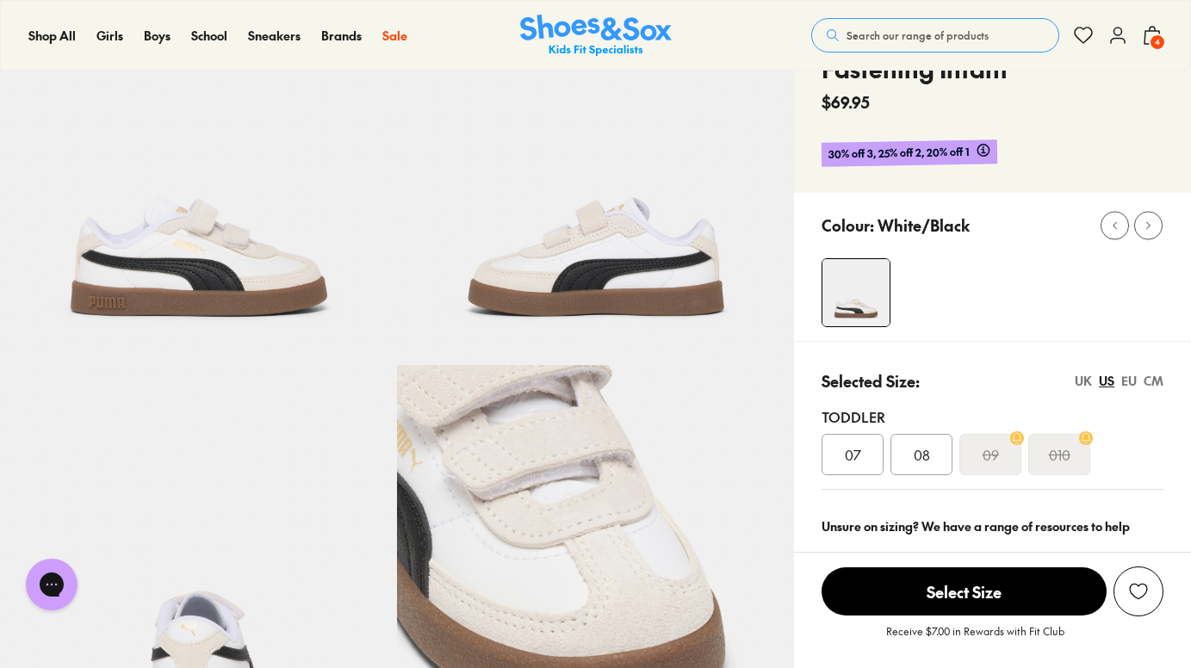
scroll to position [138, 0]
click at [1130, 379] on div "EU" at bounding box center [1128, 380] width 15 height 18
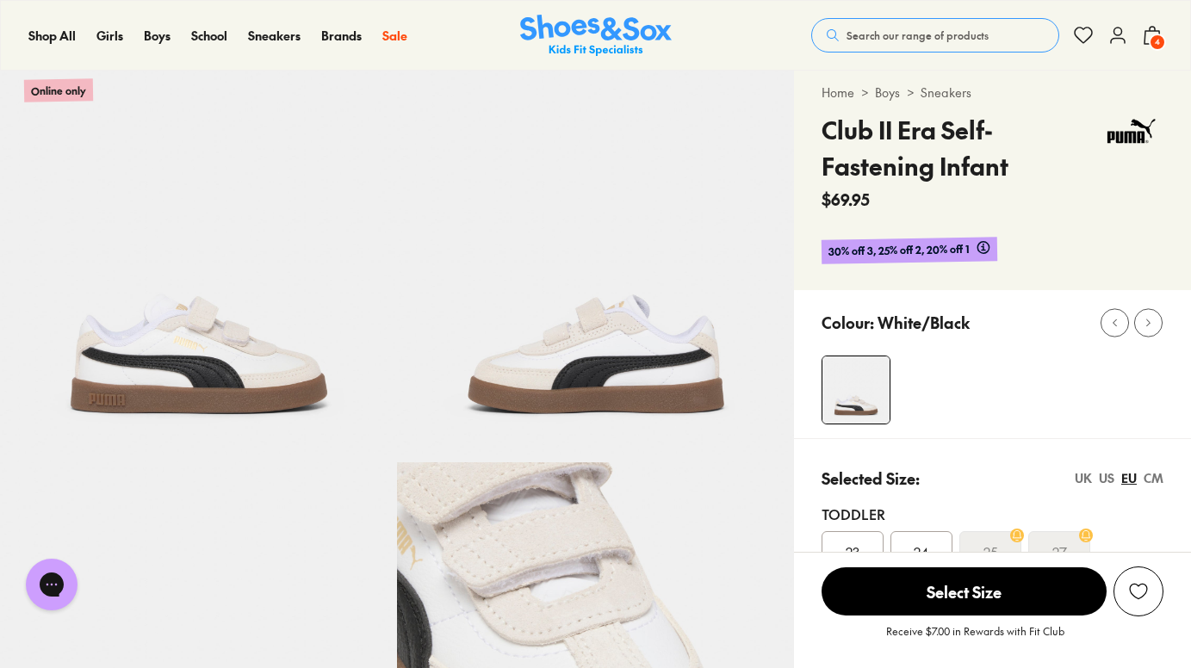
scroll to position [42, 0]
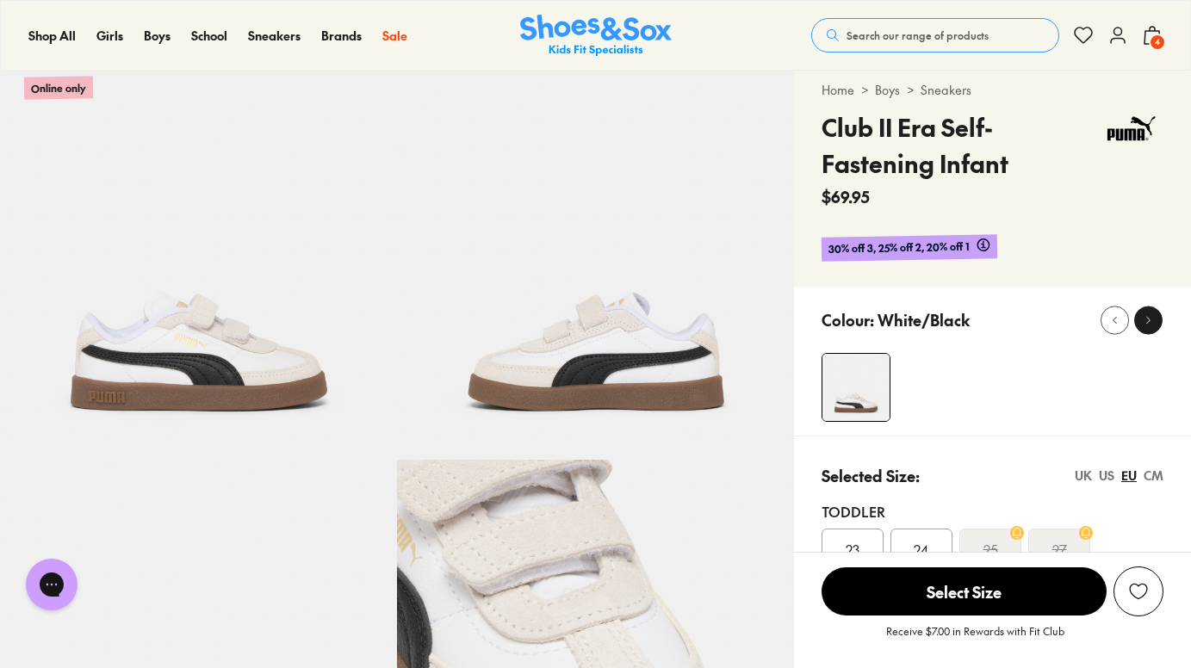
click at [1149, 307] on button at bounding box center [1148, 320] width 28 height 28
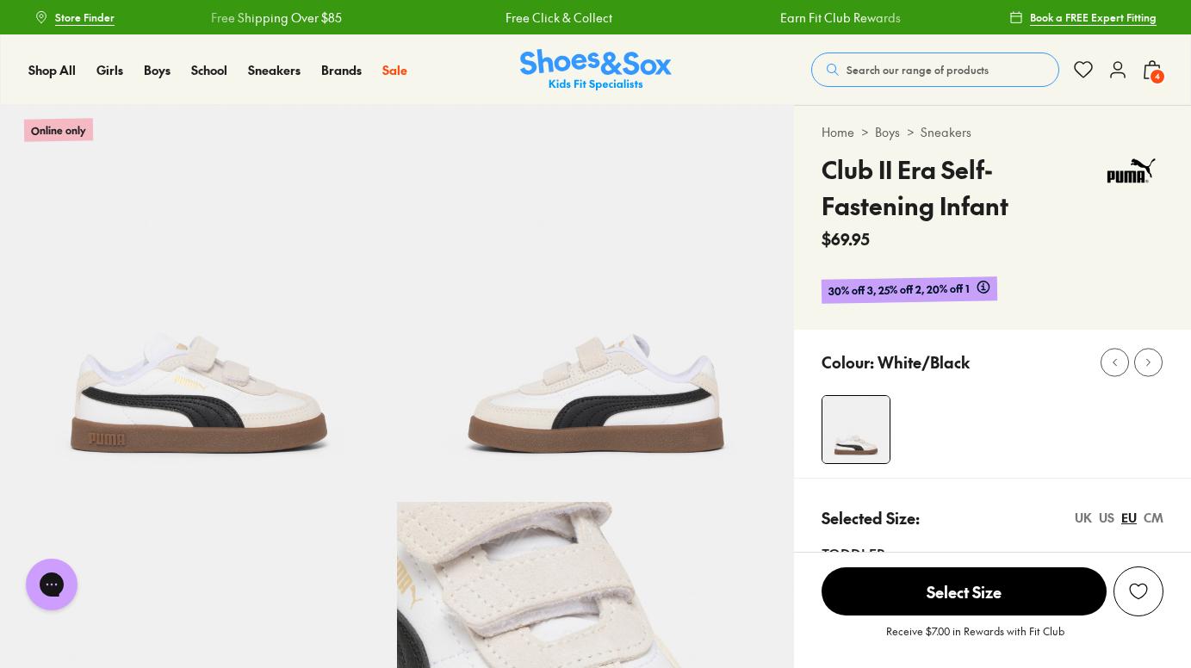
click at [1150, 69] on icon at bounding box center [1152, 69] width 21 height 21
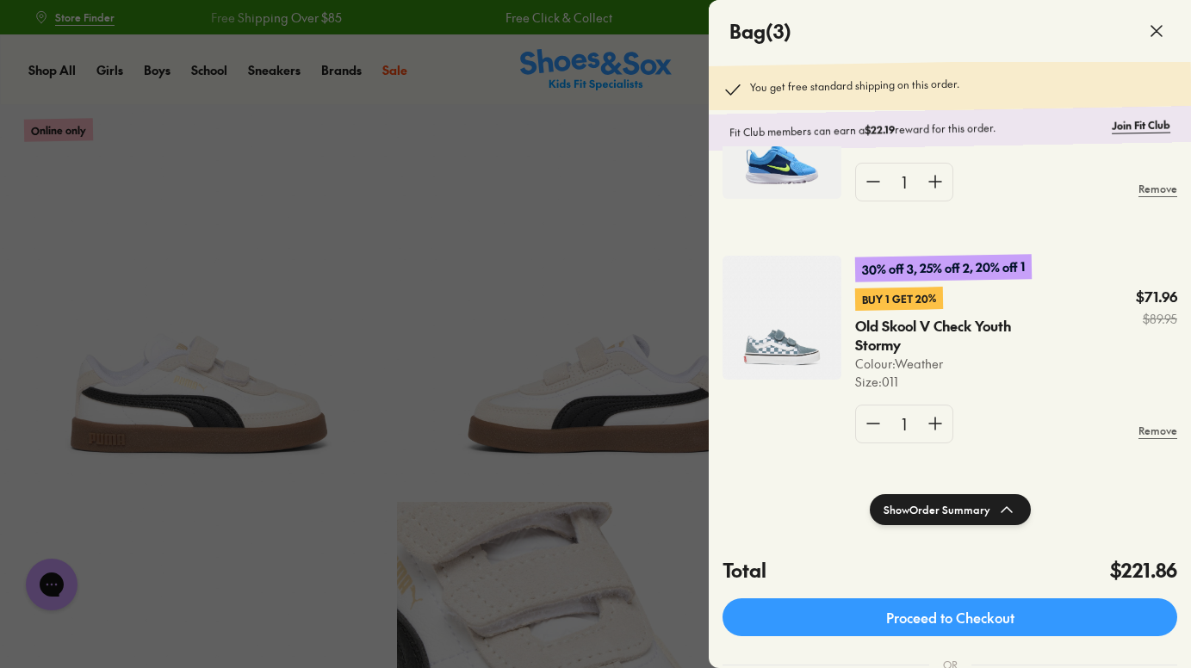
scroll to position [293, 0]
click at [765, 361] on img at bounding box center [781, 318] width 119 height 124
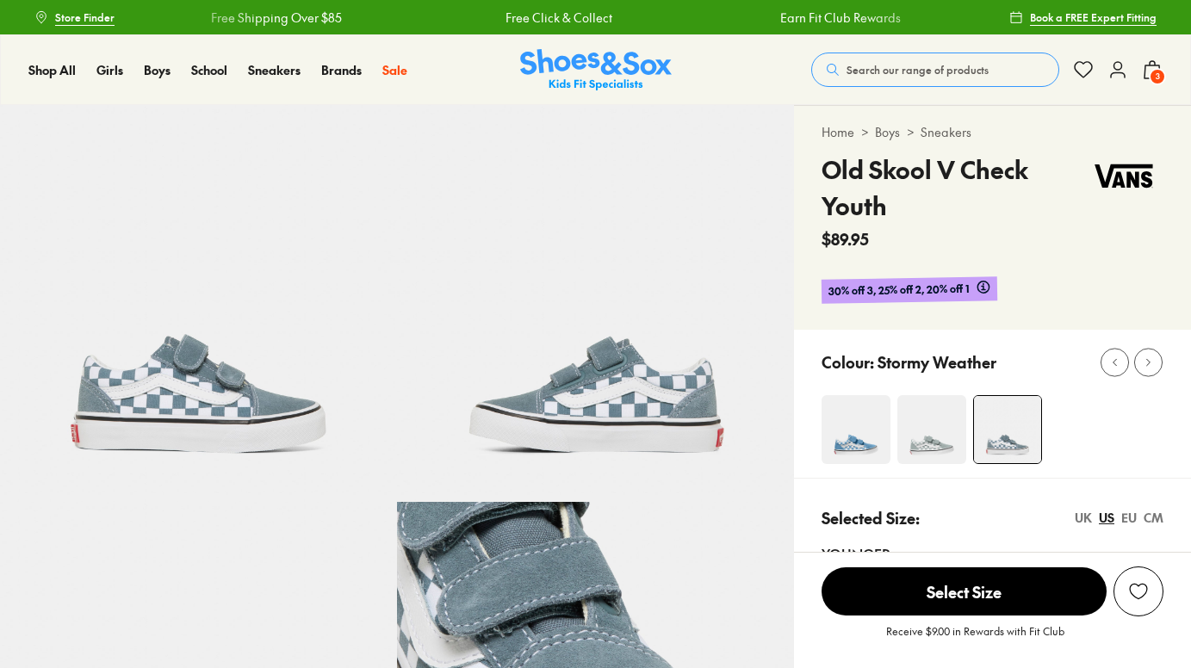
select select "*"
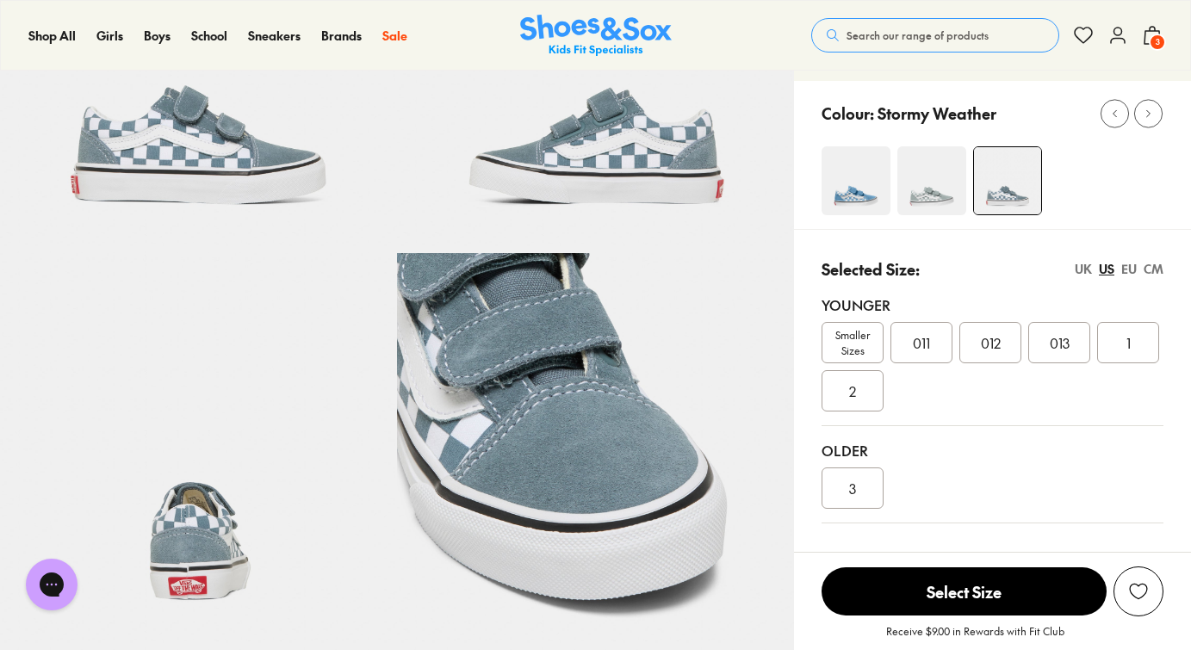
scroll to position [253, 0]
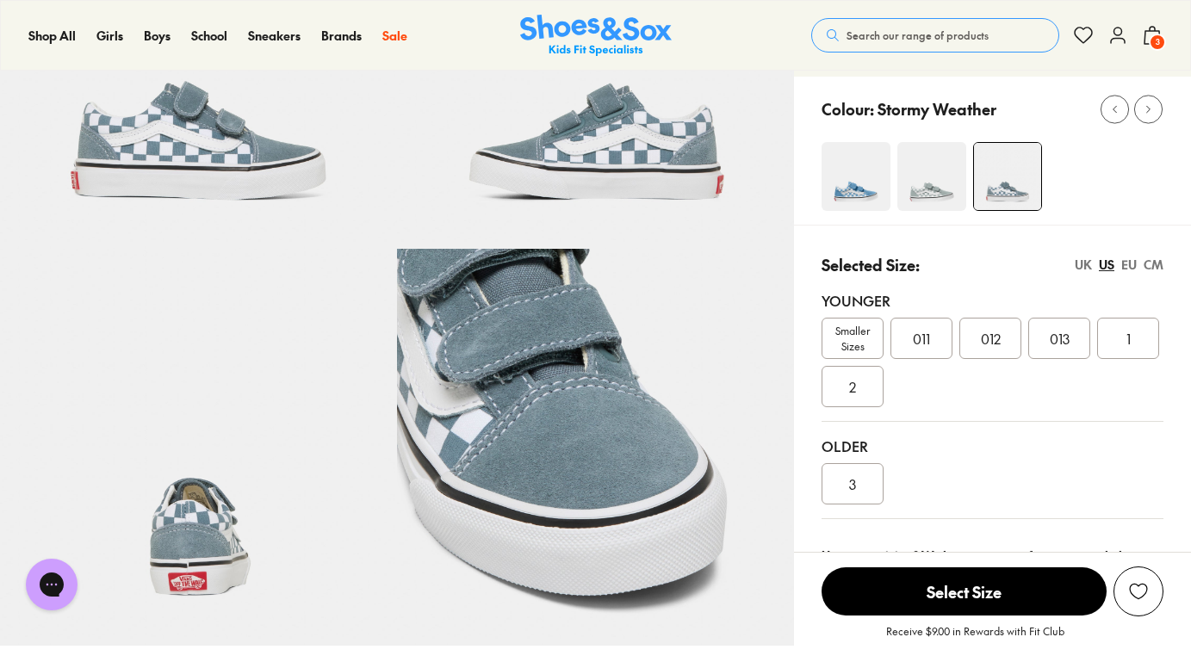
click at [1132, 266] on div "EU" at bounding box center [1128, 265] width 15 height 18
click at [1108, 264] on div "US" at bounding box center [1106, 265] width 15 height 18
click at [1130, 260] on div "EU" at bounding box center [1128, 265] width 15 height 18
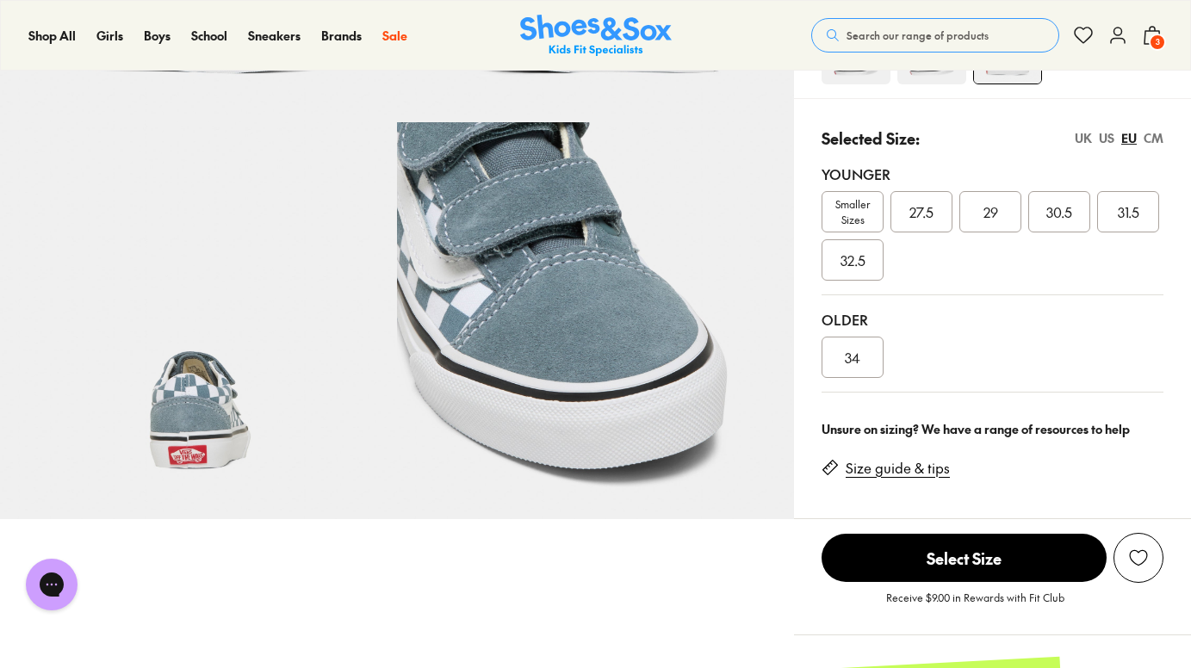
scroll to position [382, 0]
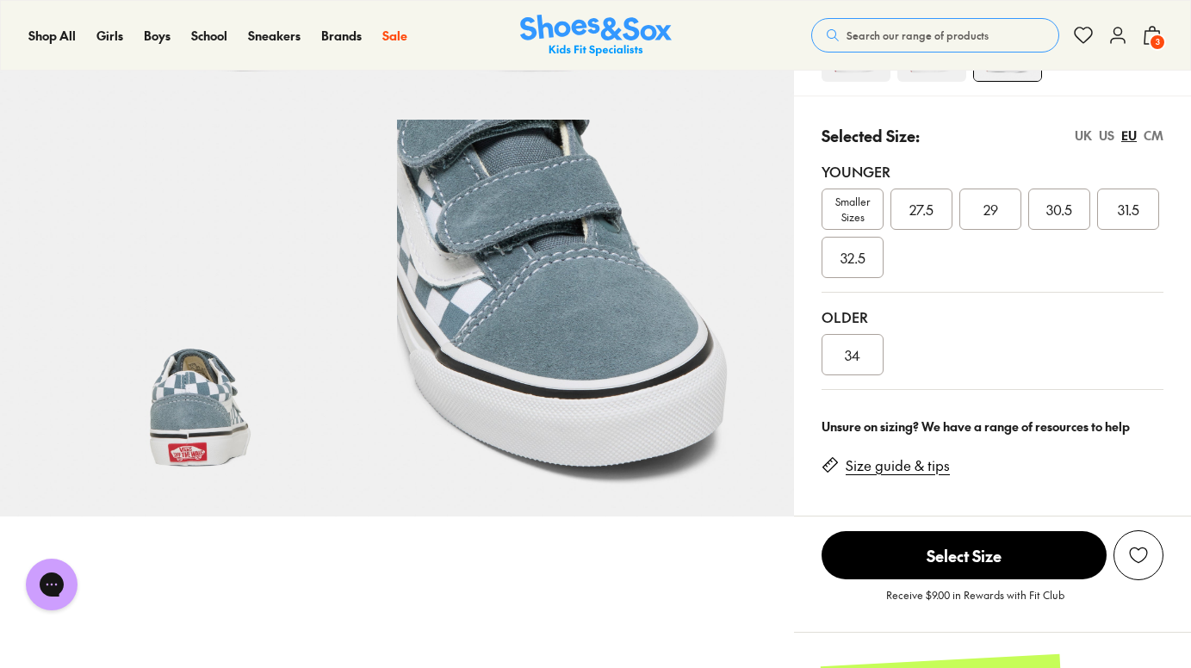
click at [945, 466] on link "Size guide & tips" at bounding box center [897, 465] width 104 height 19
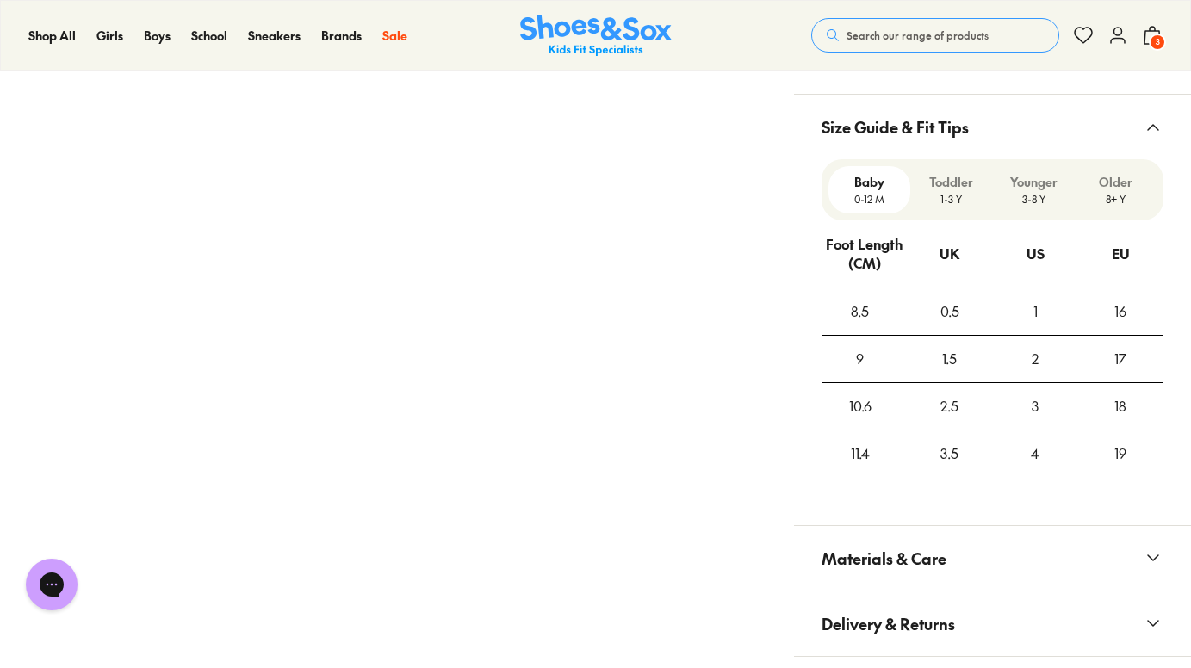
scroll to position [1282, 0]
click at [1023, 184] on p "Younger" at bounding box center [1034, 180] width 68 height 18
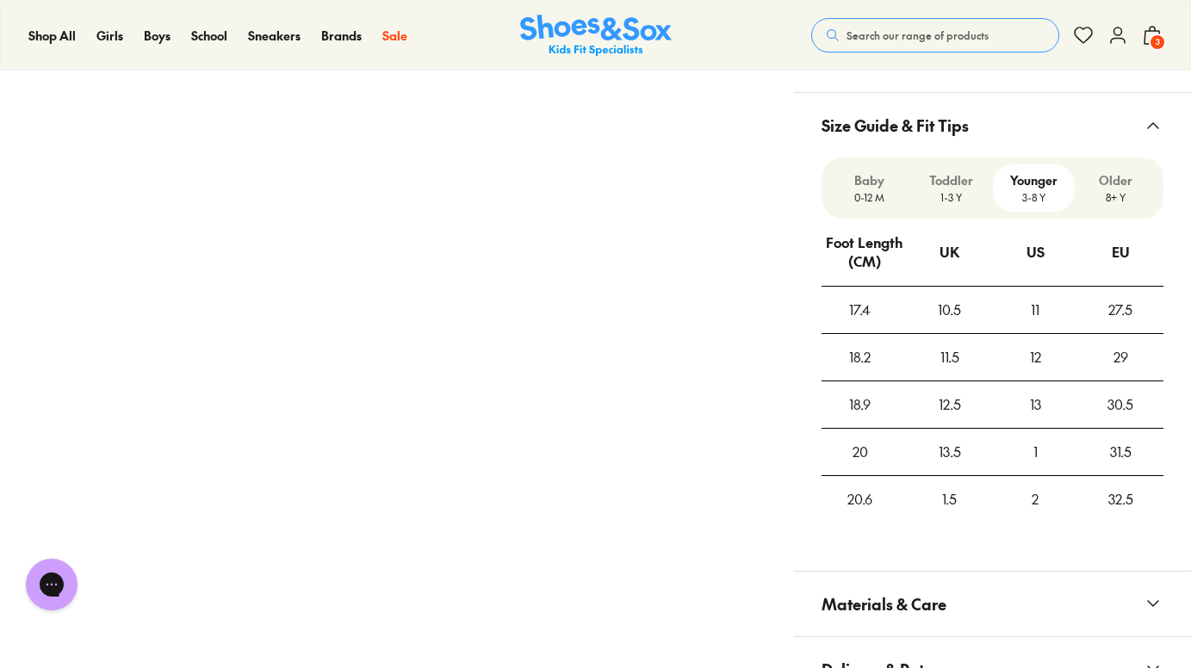
click at [941, 183] on p "Toddler" at bounding box center [951, 180] width 68 height 18
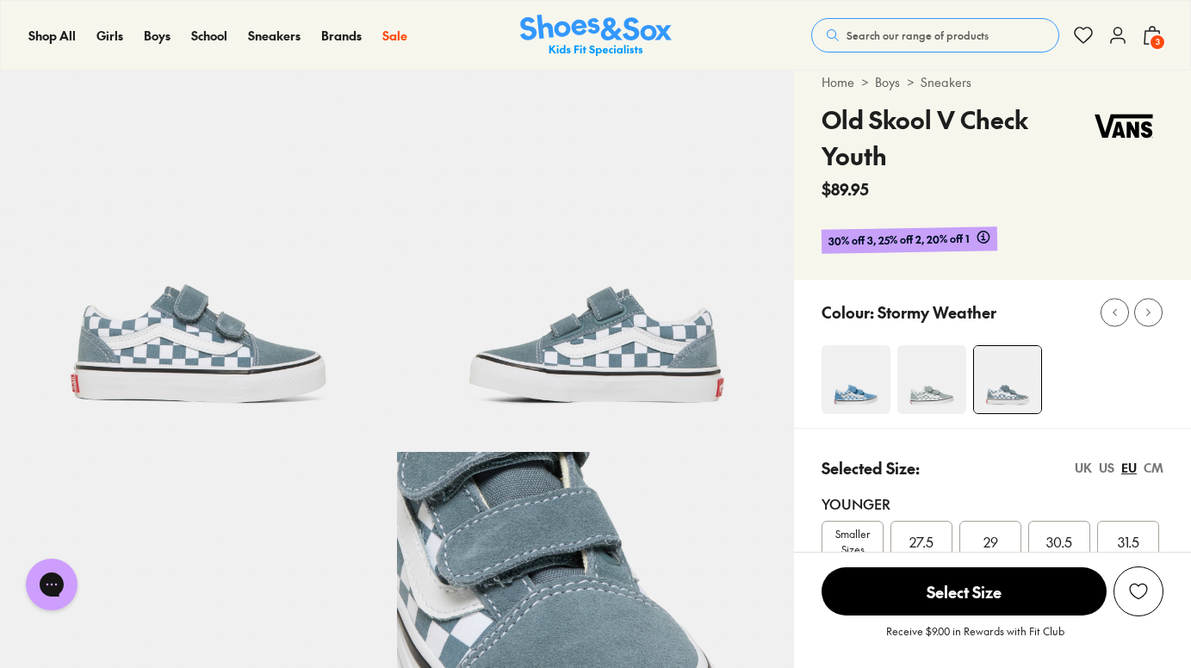
scroll to position [51, 0]
click at [1134, 121] on img at bounding box center [1124, 125] width 78 height 49
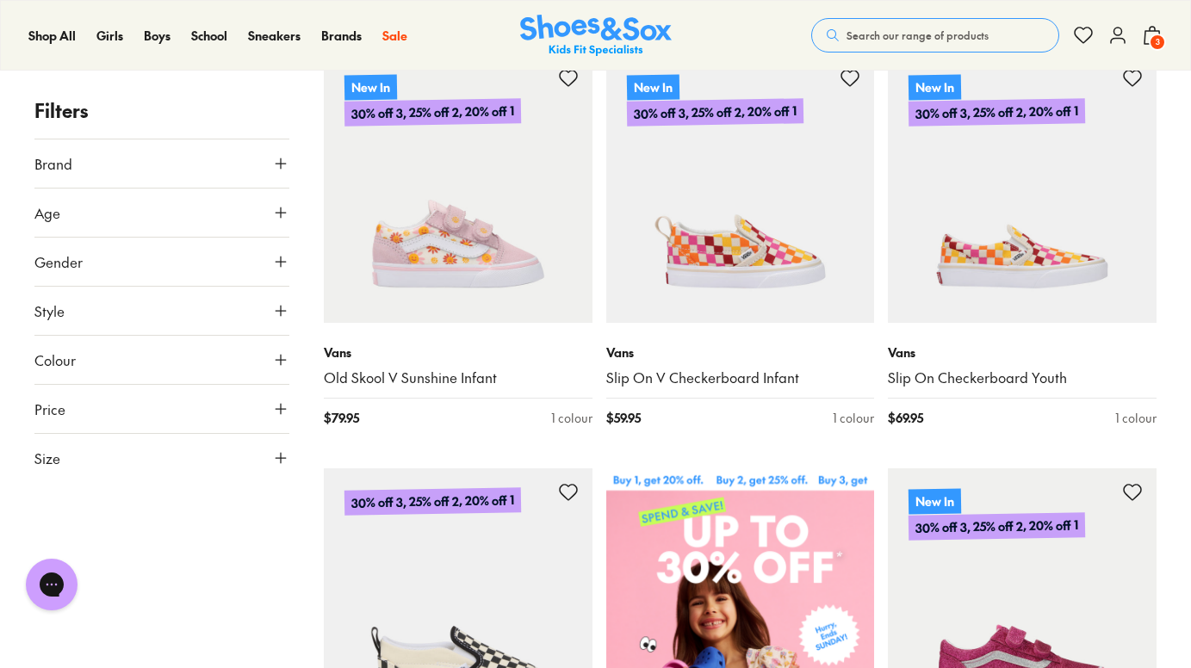
scroll to position [299, 0]
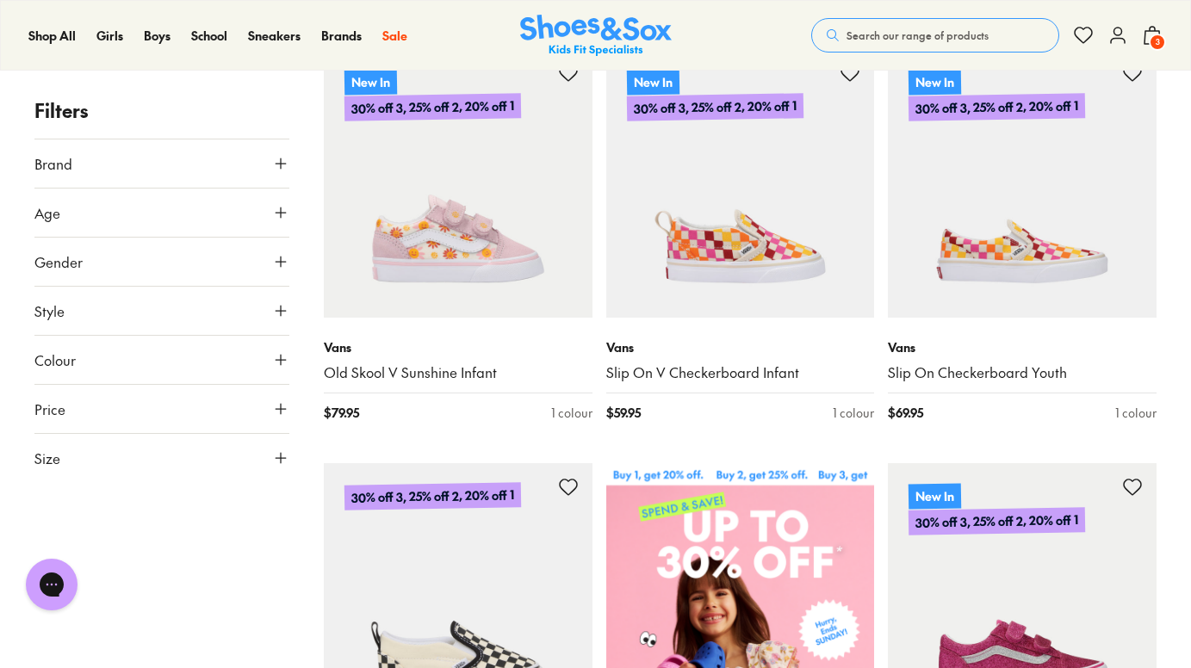
click at [197, 263] on button "Gender" at bounding box center [161, 262] width 255 height 48
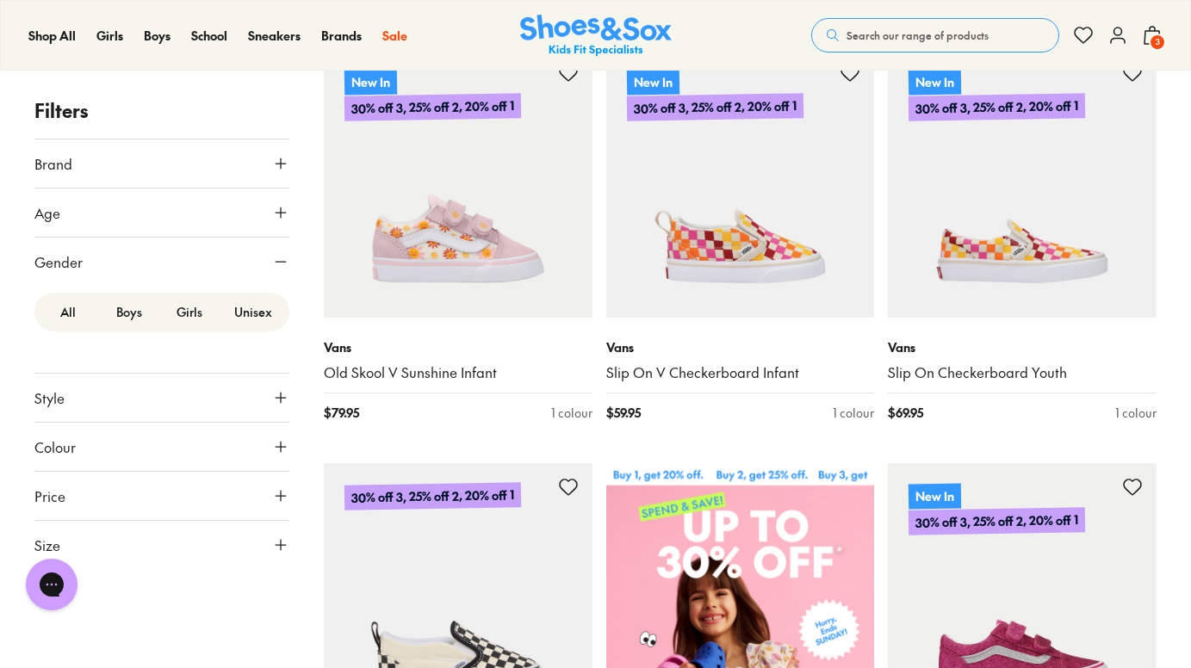
click at [119, 314] on label "Boys" at bounding box center [129, 312] width 61 height 32
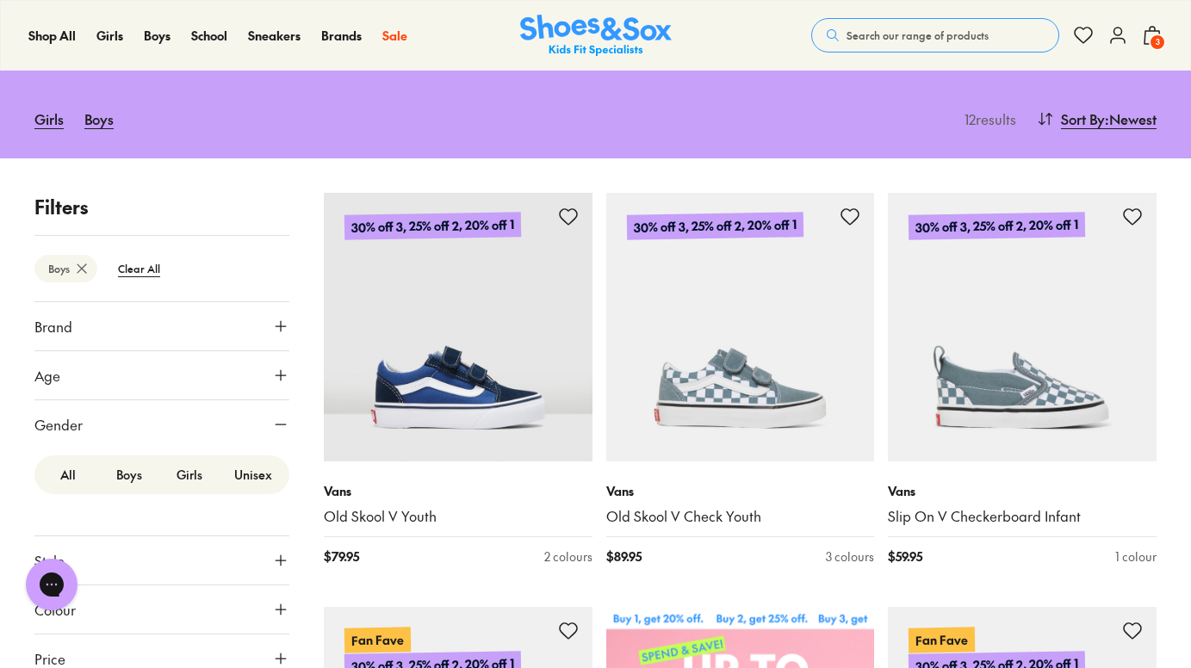
click at [122, 375] on button "Age" at bounding box center [161, 375] width 255 height 48
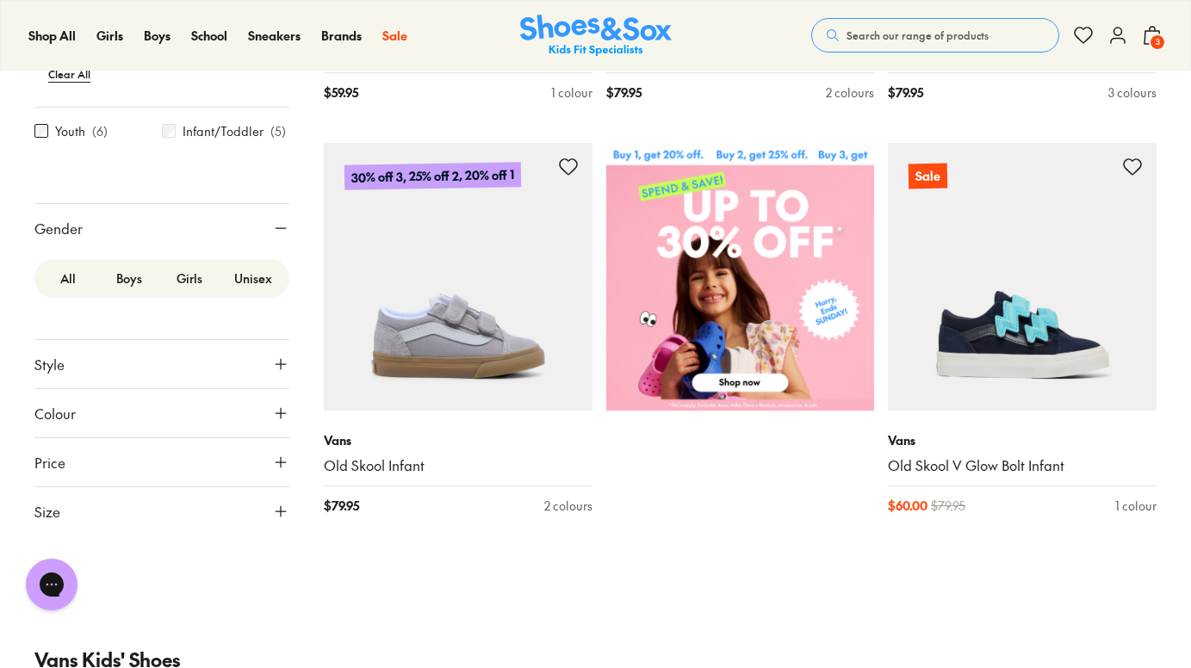
scroll to position [610, 0]
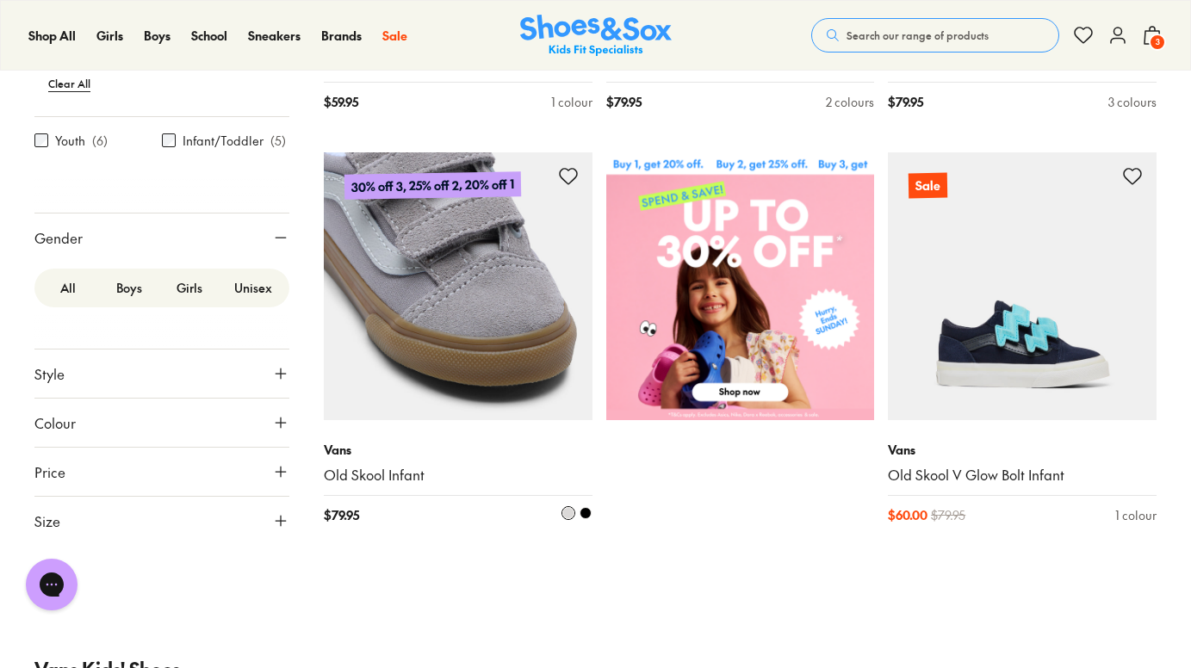
click at [505, 329] on img at bounding box center [458, 286] width 269 height 269
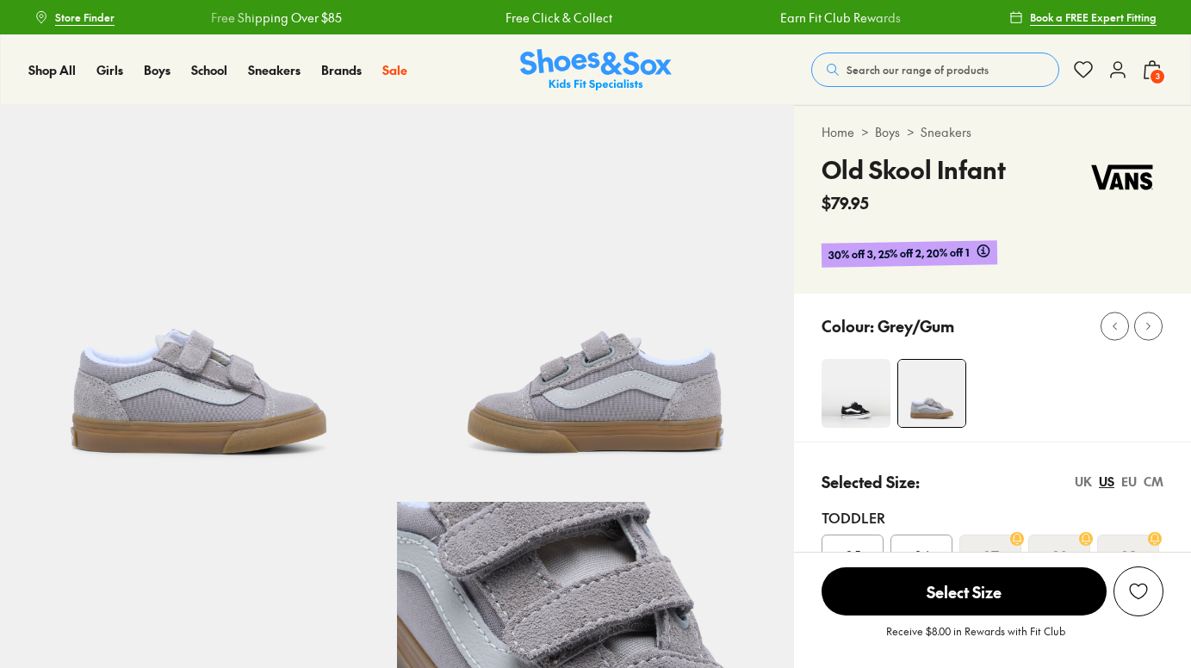
select select "*"
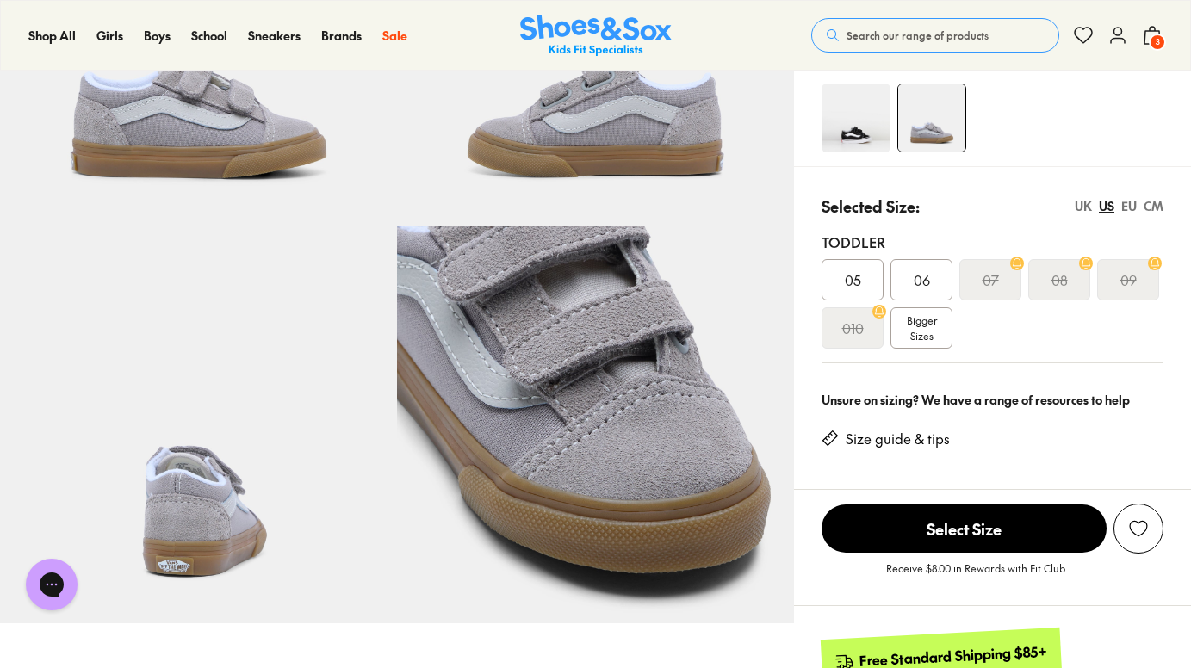
scroll to position [282, 0]
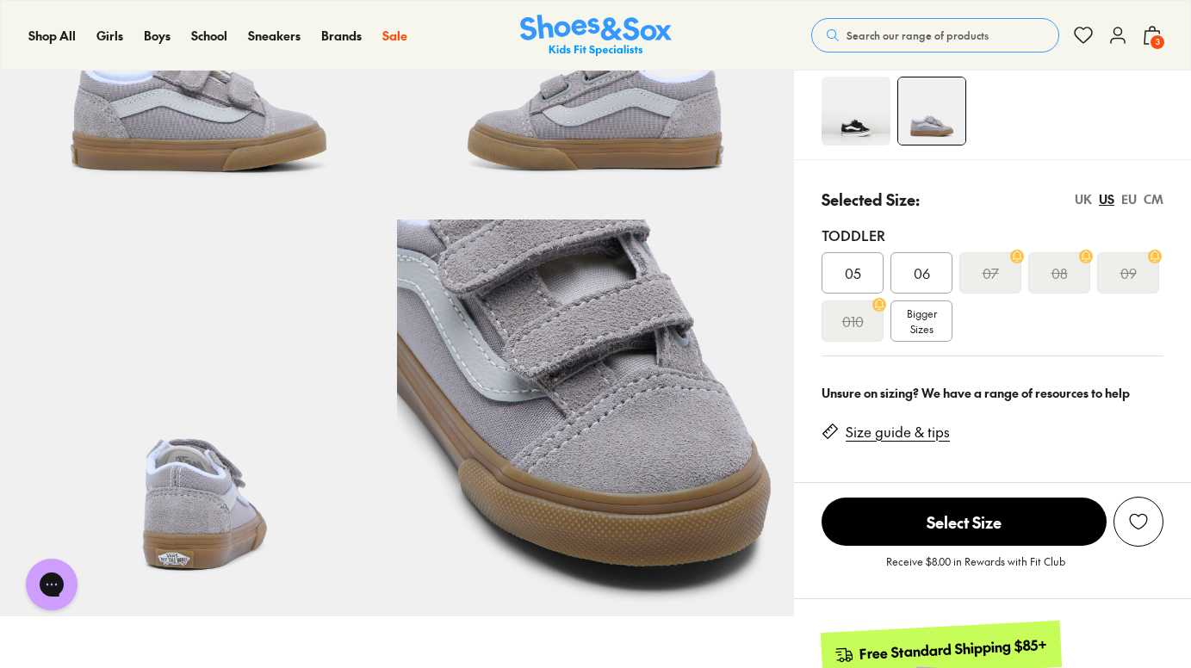
click at [918, 325] on span "Bigger Sizes" at bounding box center [922, 321] width 30 height 31
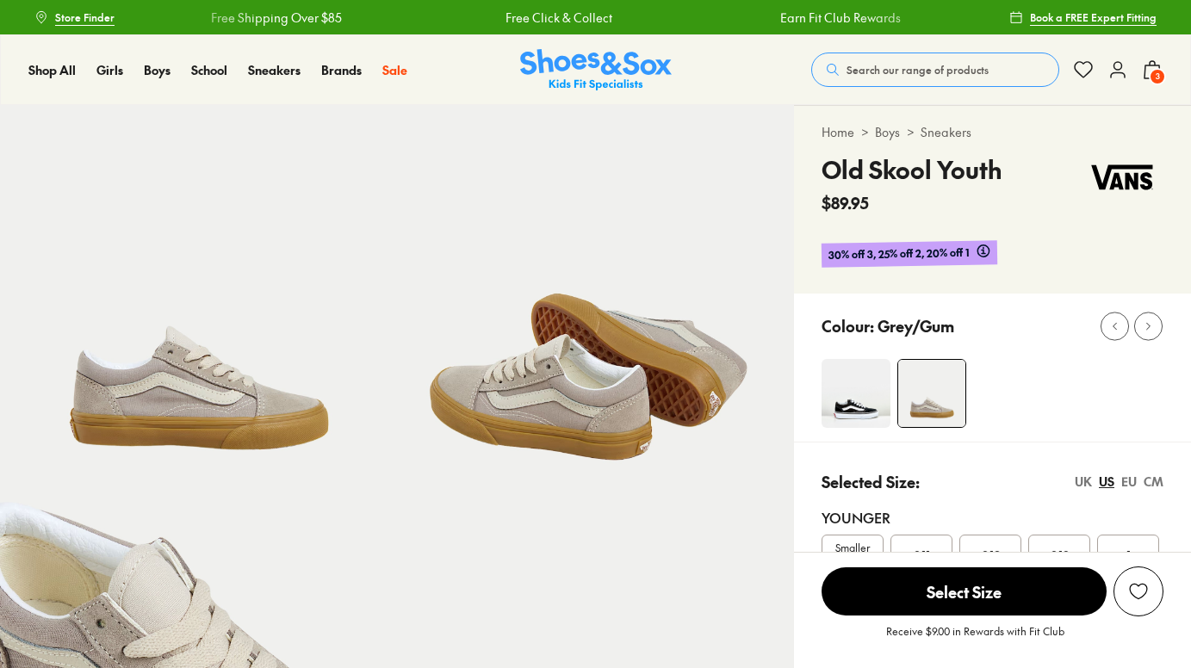
select select "*"
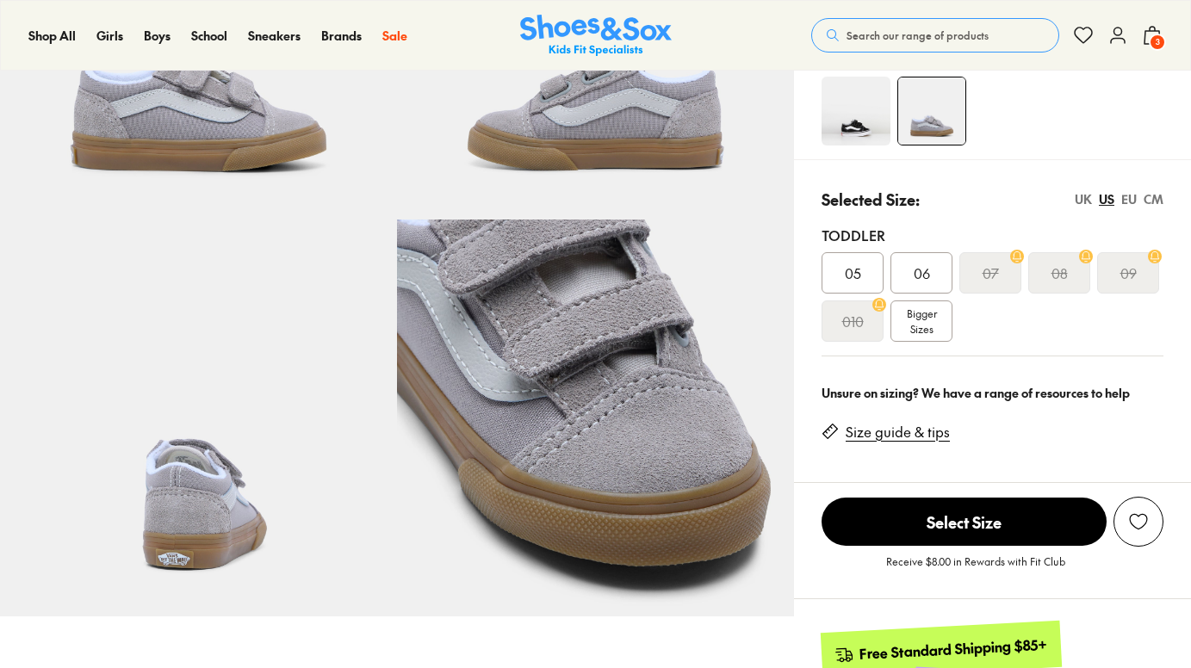
select select "*"
click at [1150, 34] on icon at bounding box center [1152, 35] width 21 height 21
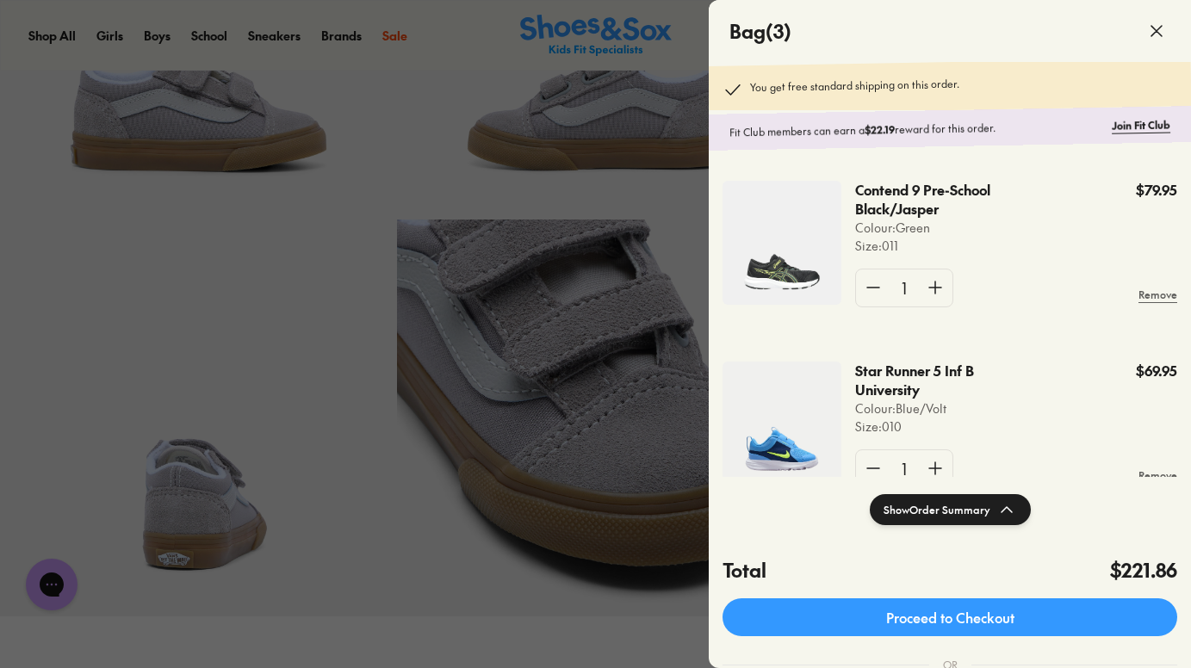
click at [650, 186] on div at bounding box center [595, 334] width 1191 height 668
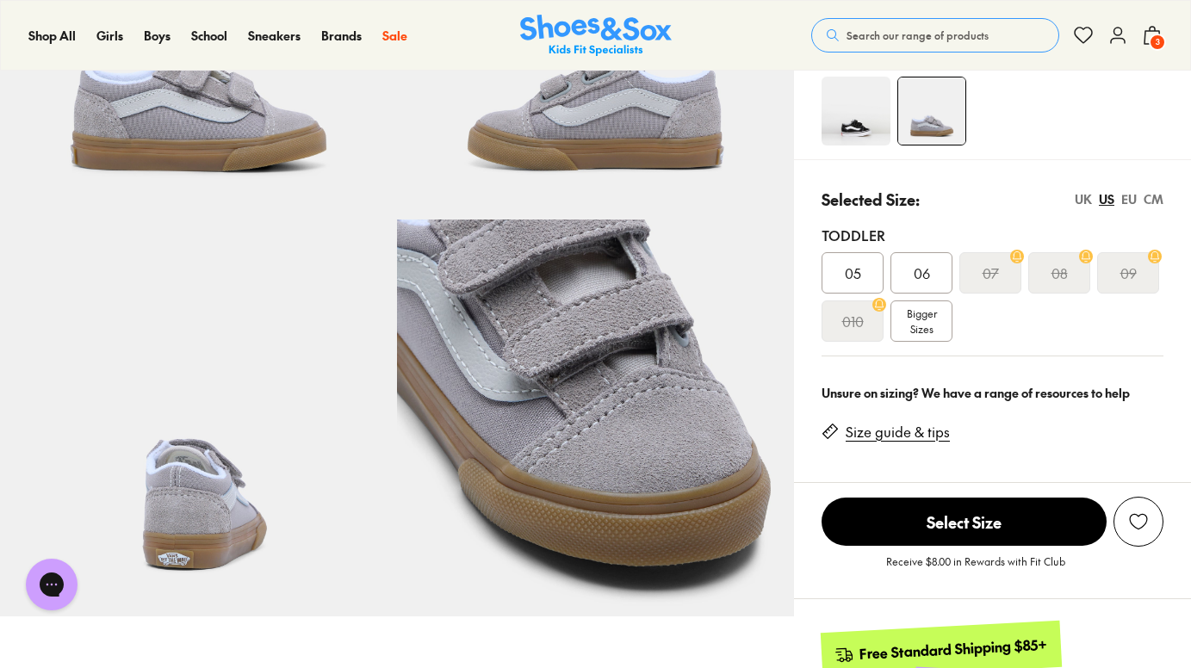
scroll to position [320, 0]
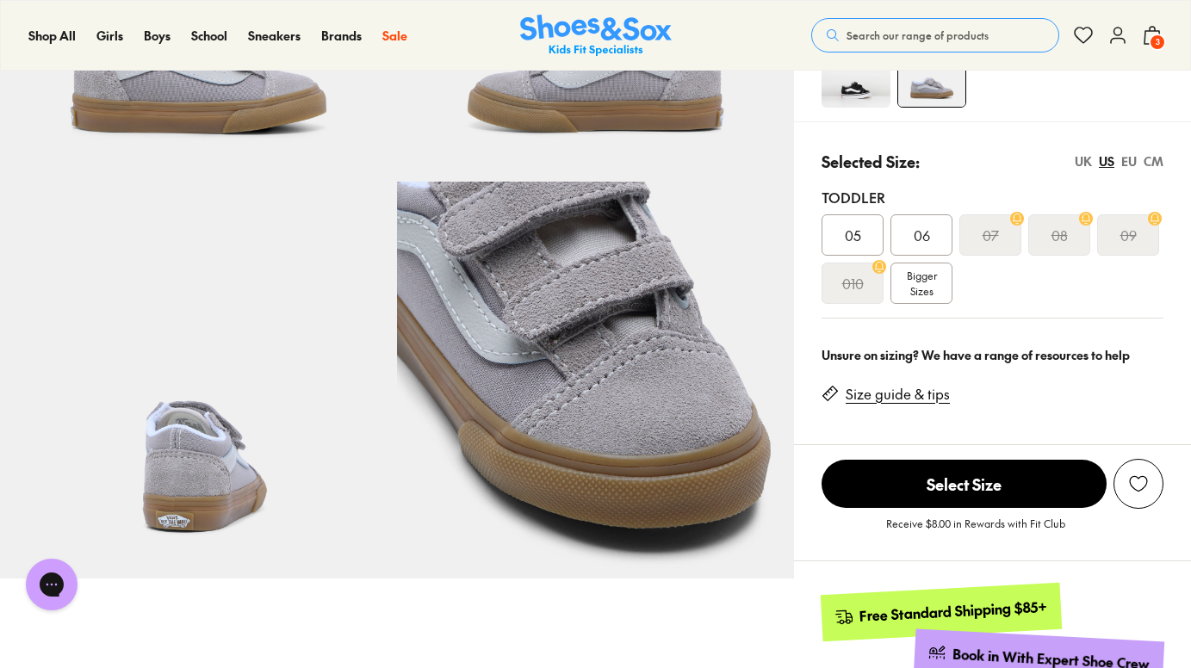
click at [580, 12] on div "Shop All Shop All Shop All Up to 30% off New Arrivals Online Only Best Sellers …" at bounding box center [595, 35] width 1191 height 71
click at [575, 46] on img at bounding box center [596, 36] width 152 height 42
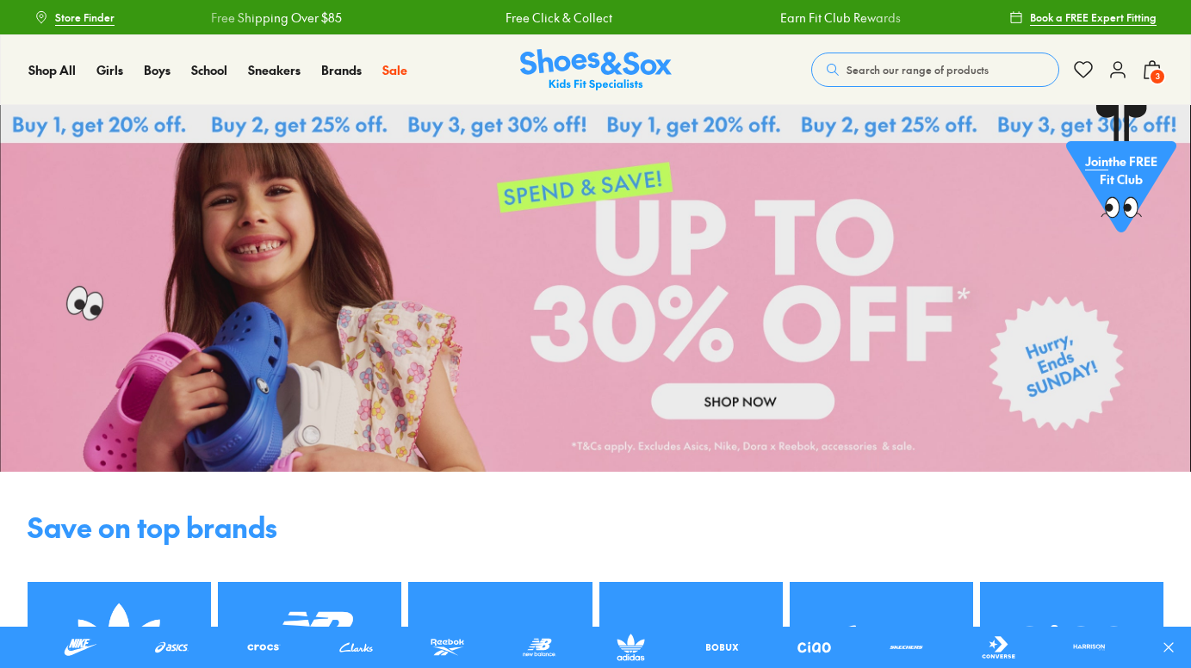
click at [711, 409] on link at bounding box center [595, 288] width 1191 height 367
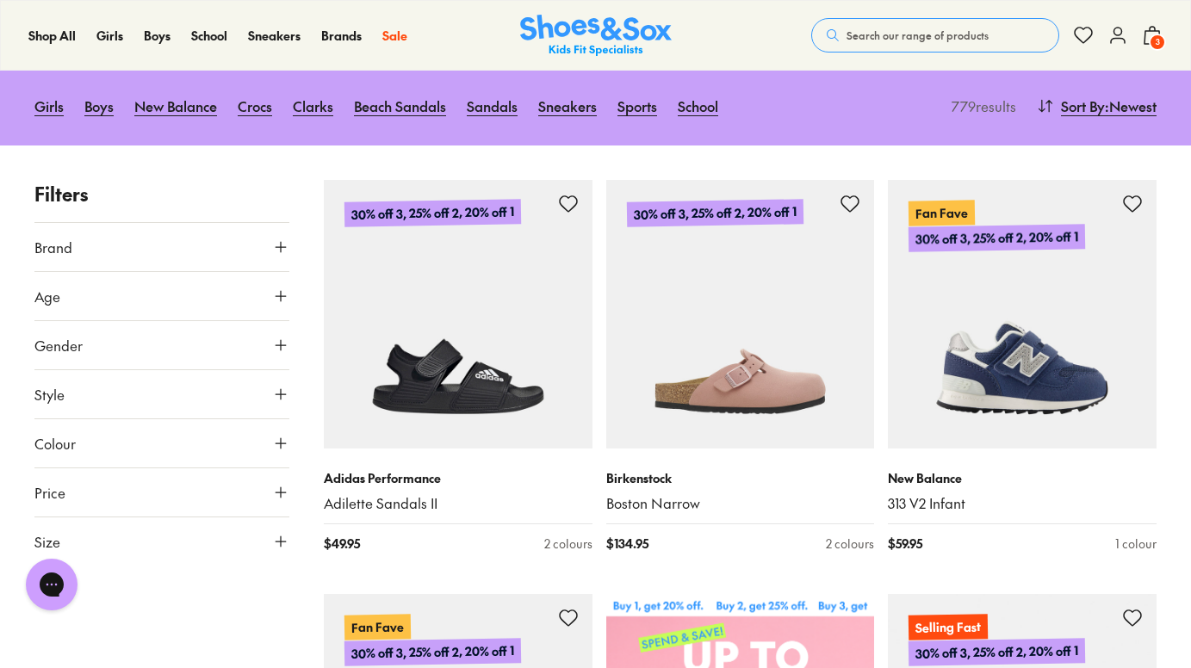
scroll to position [277, 0]
click at [154, 239] on button "Brand" at bounding box center [161, 246] width 255 height 48
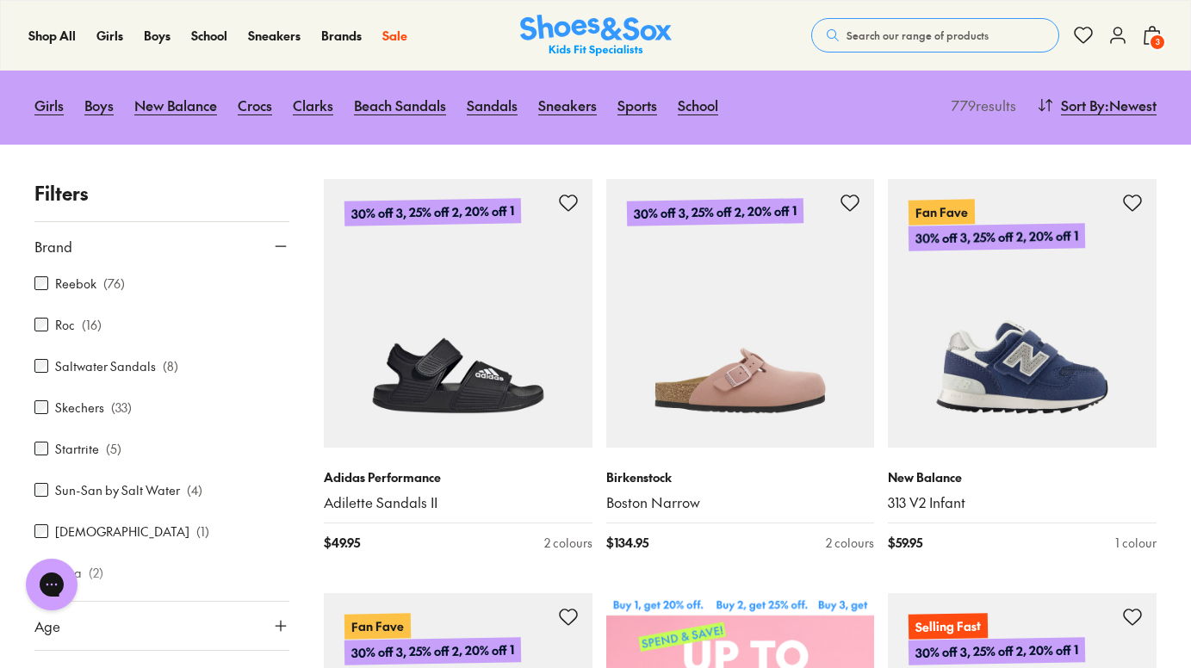
scroll to position [792, 0]
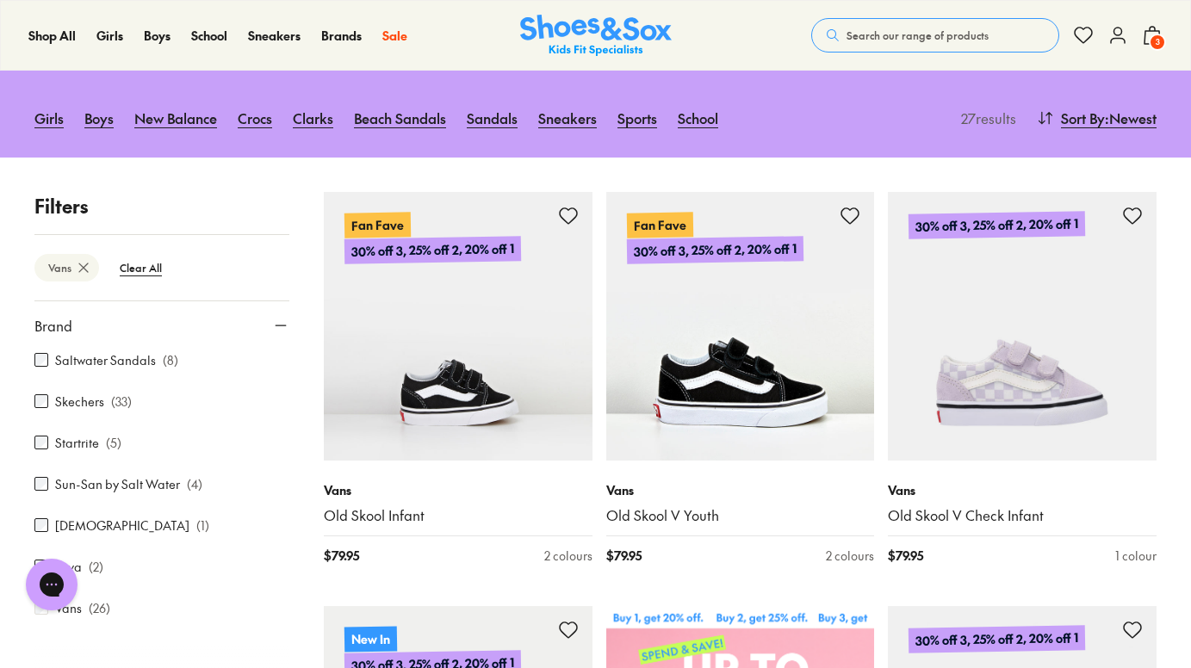
scroll to position [269, 0]
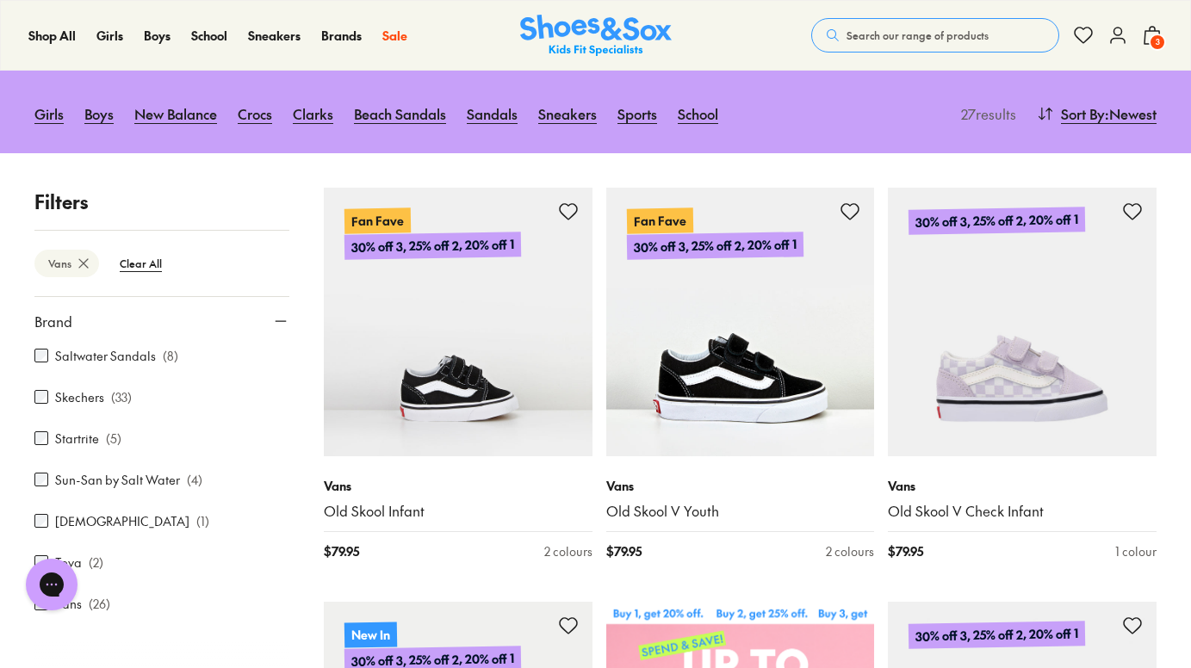
click at [272, 316] on icon at bounding box center [280, 321] width 17 height 17
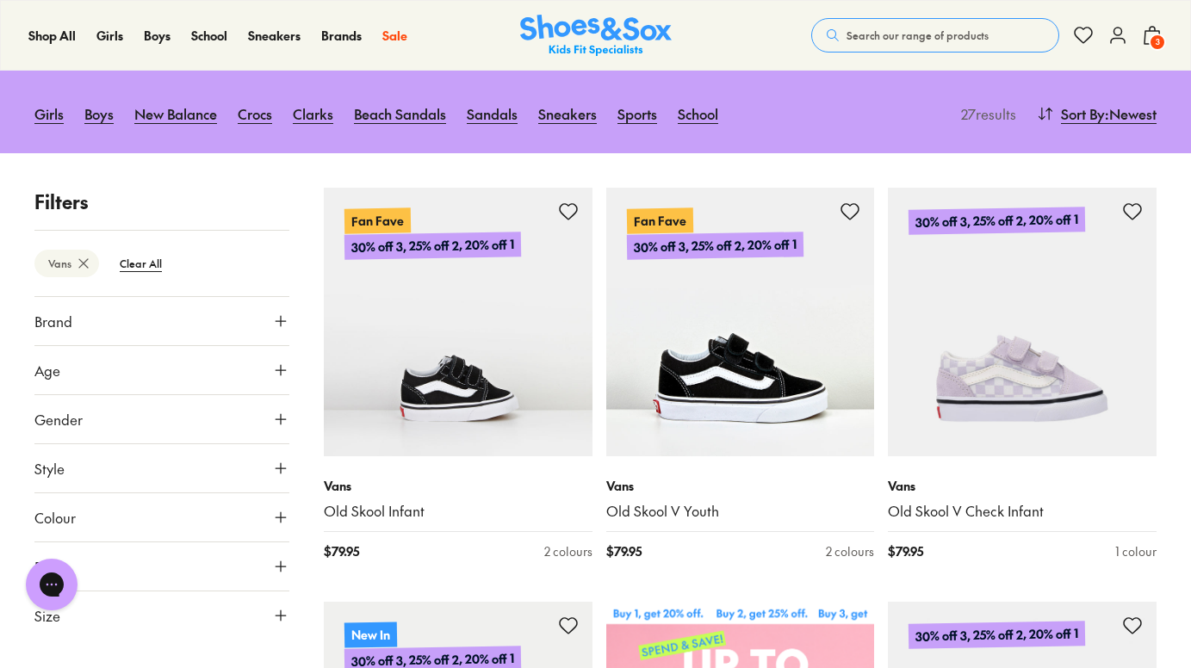
click at [173, 413] on button "Gender" at bounding box center [161, 419] width 255 height 48
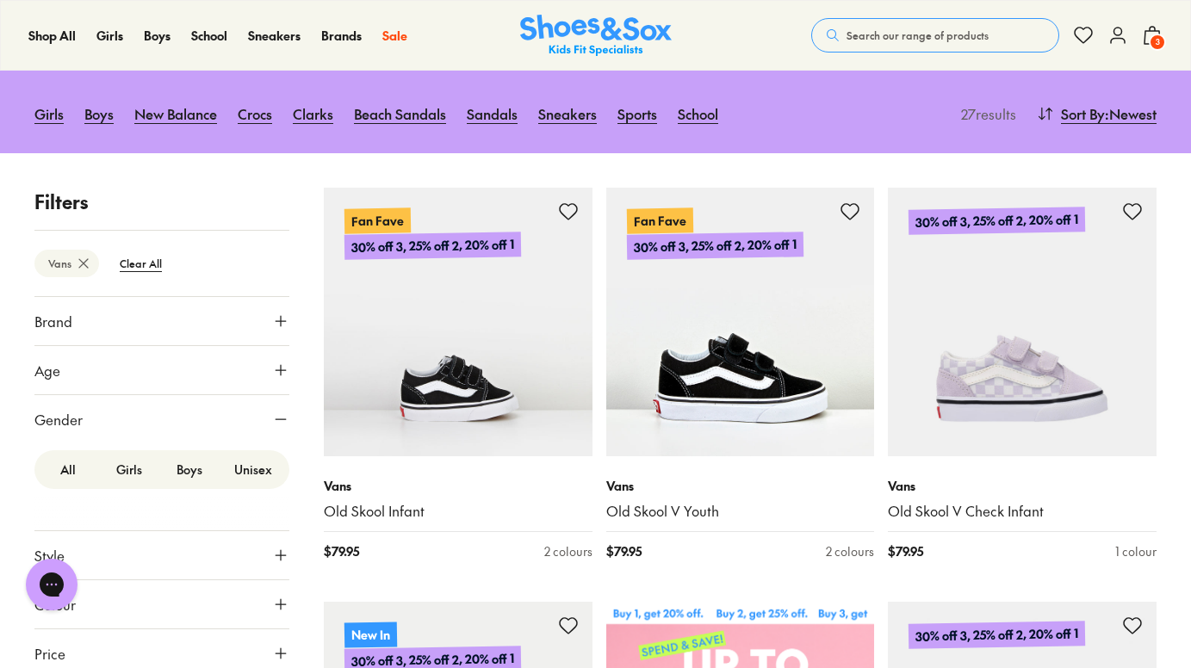
click at [186, 470] on label "Boys" at bounding box center [189, 470] width 61 height 32
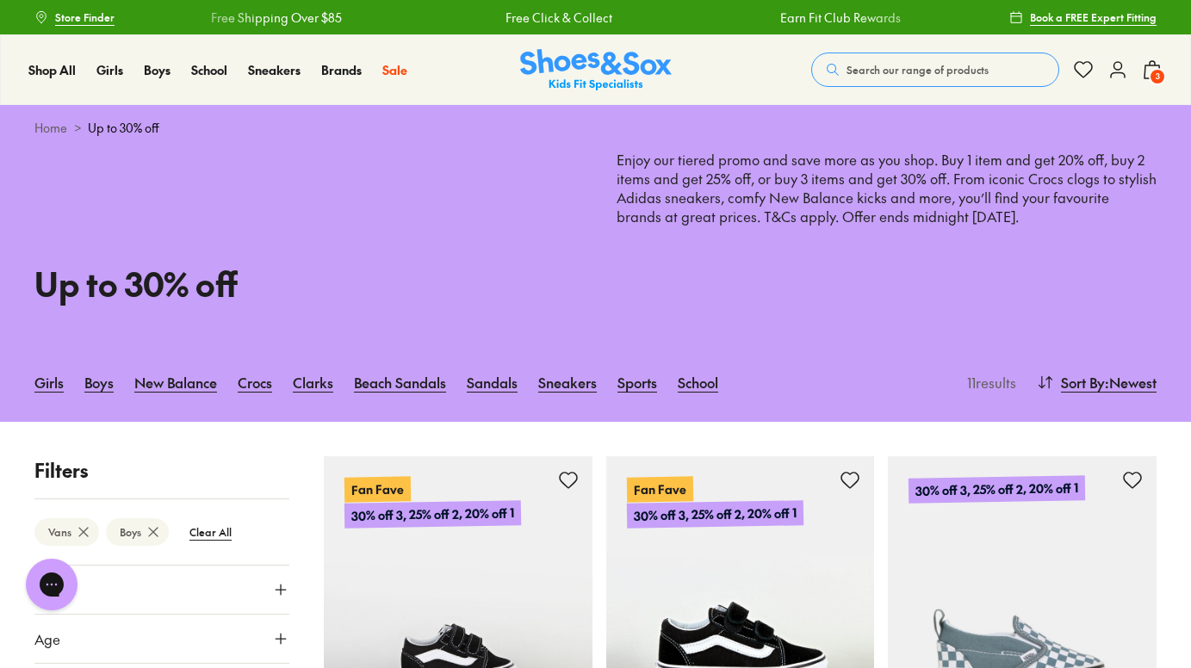
click at [1157, 73] on span "3" at bounding box center [1157, 76] width 17 height 17
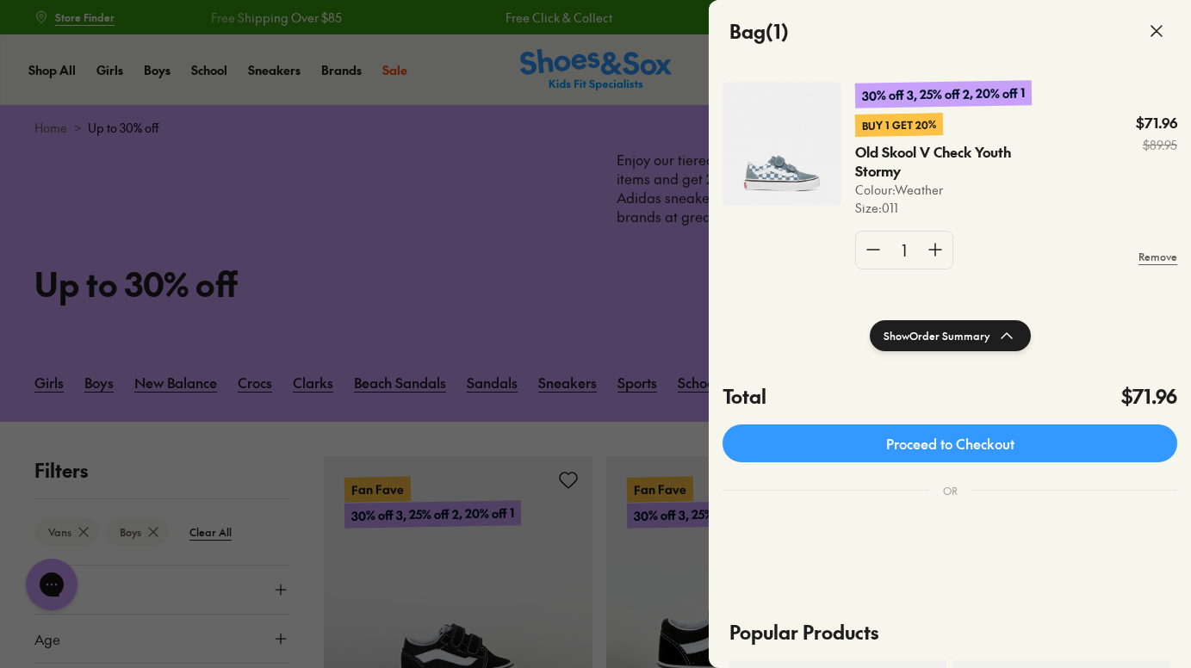
scroll to position [105, 0]
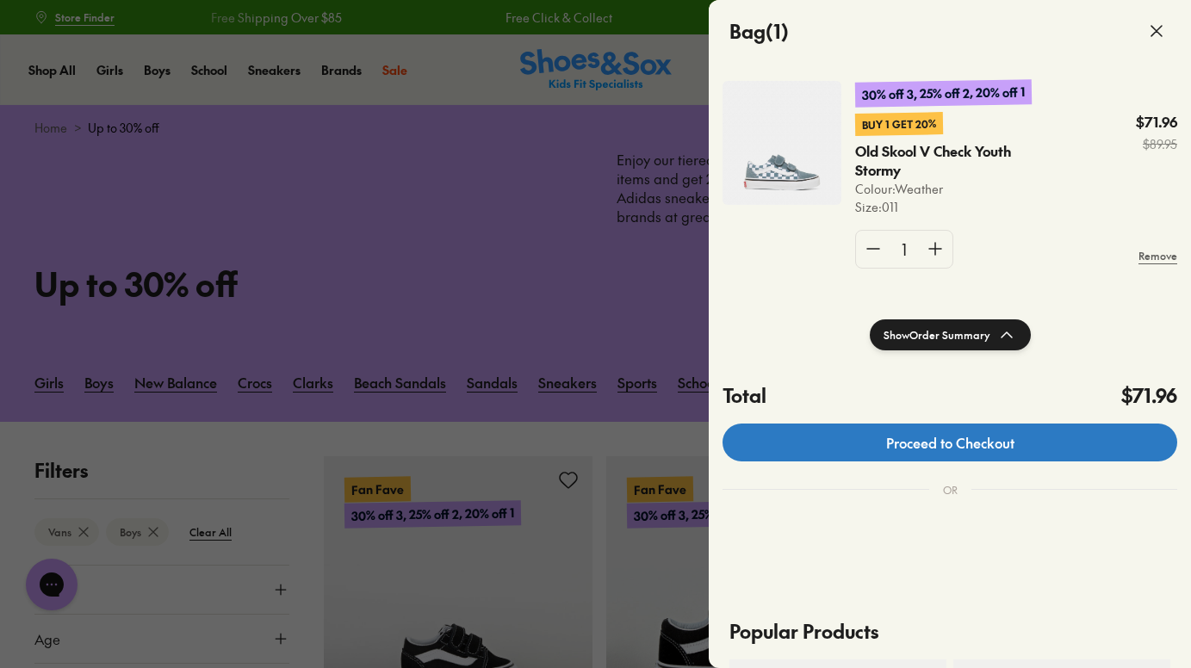
click at [1022, 450] on link "Proceed to Checkout" at bounding box center [949, 443] width 455 height 38
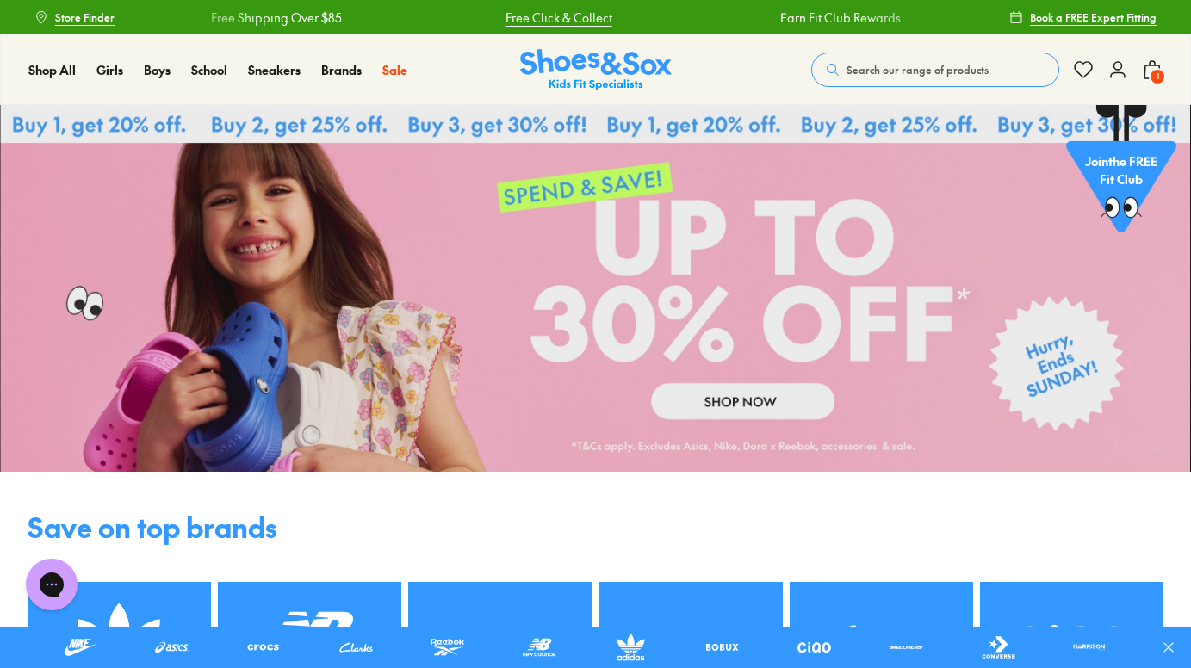
click at [551, 17] on link "Free Click & Collect" at bounding box center [554, 18] width 107 height 18
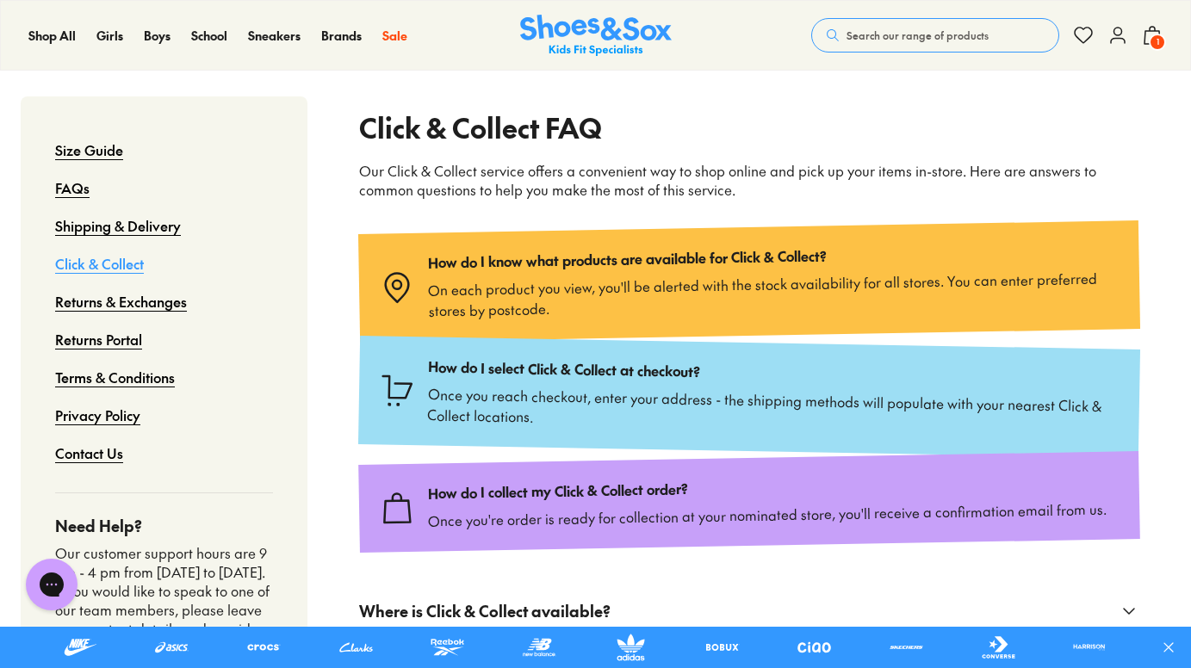
scroll to position [183, 0]
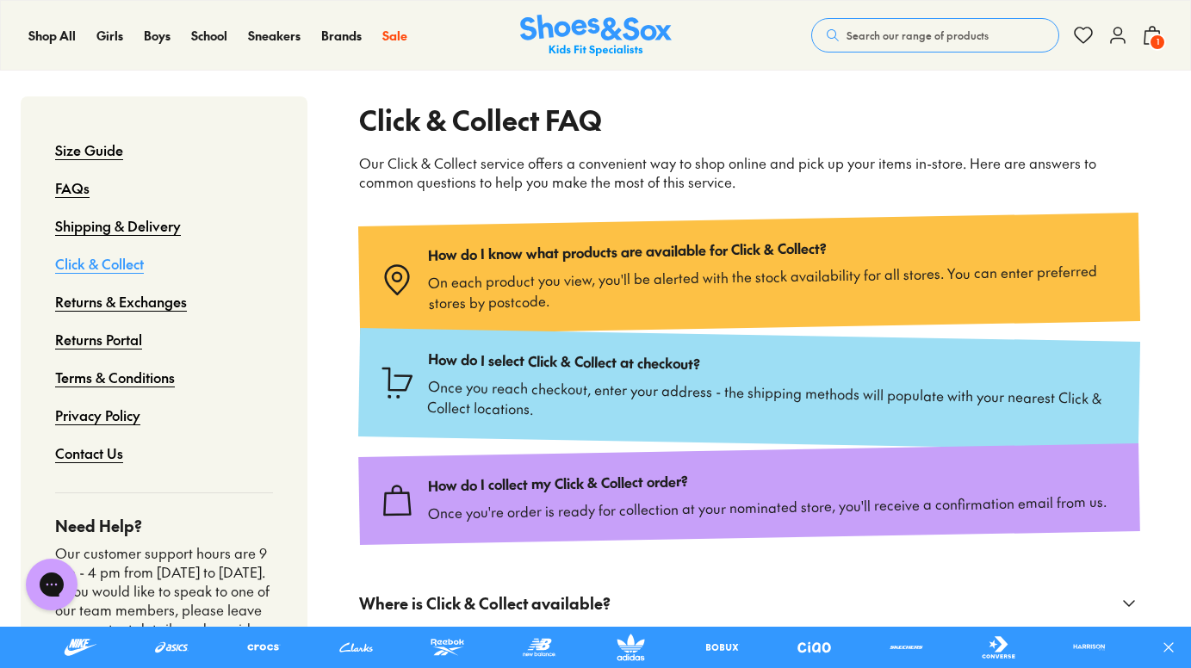
click at [1152, 28] on icon at bounding box center [1152, 35] width 21 height 21
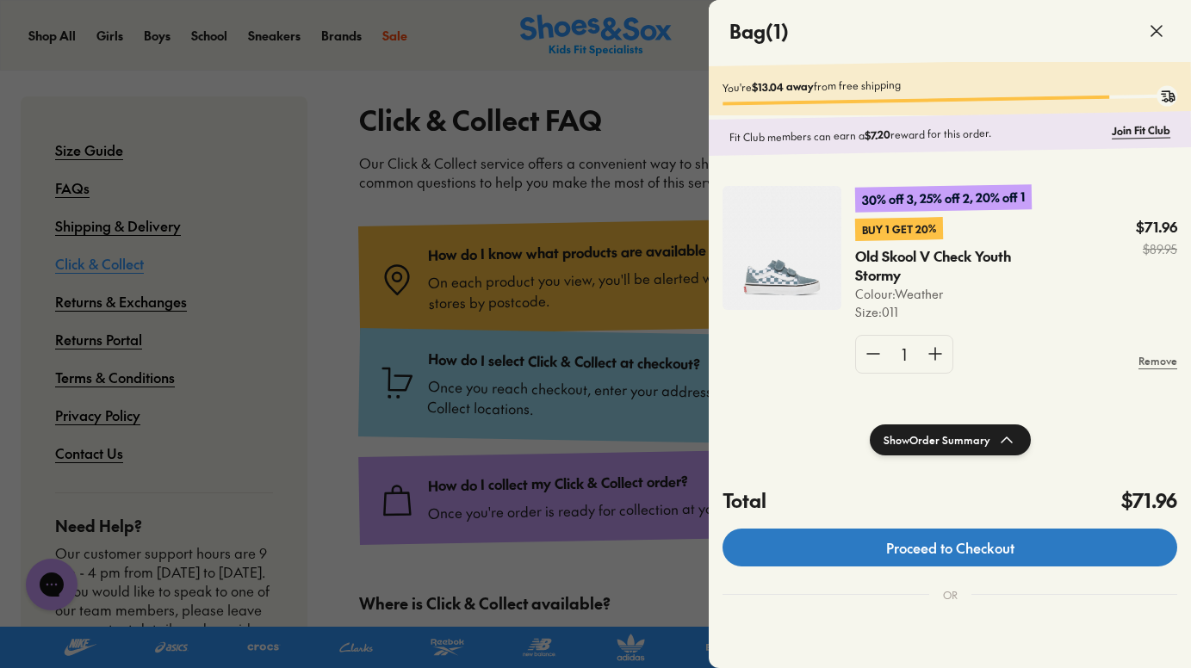
click at [1011, 554] on link "Proceed to Checkout" at bounding box center [949, 548] width 455 height 38
